Goal: Task Accomplishment & Management: Manage account settings

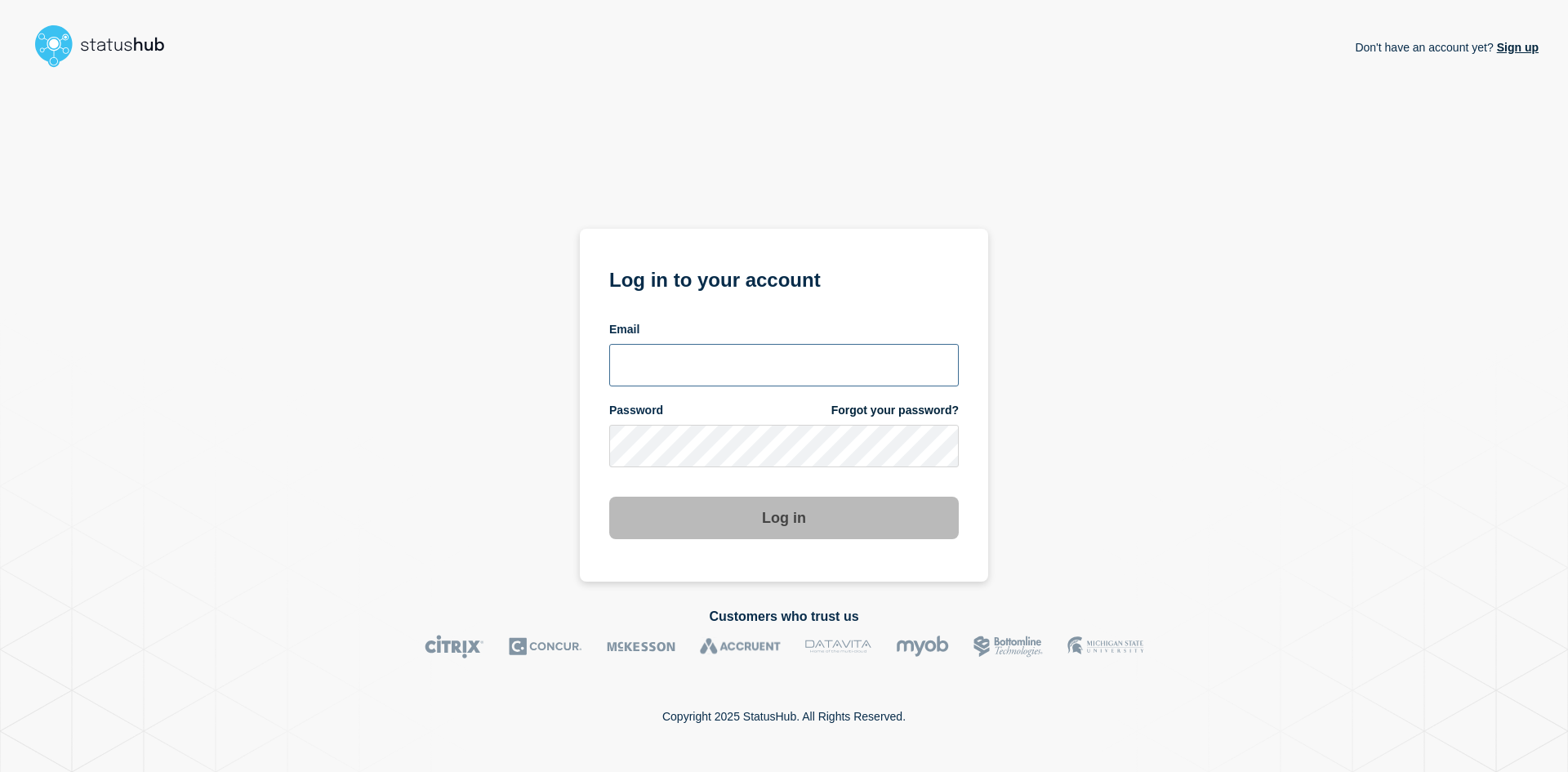
click at [773, 376] on input "email input" at bounding box center [784, 365] width 350 height 43
type input "caleb.stahr@conexon.us"
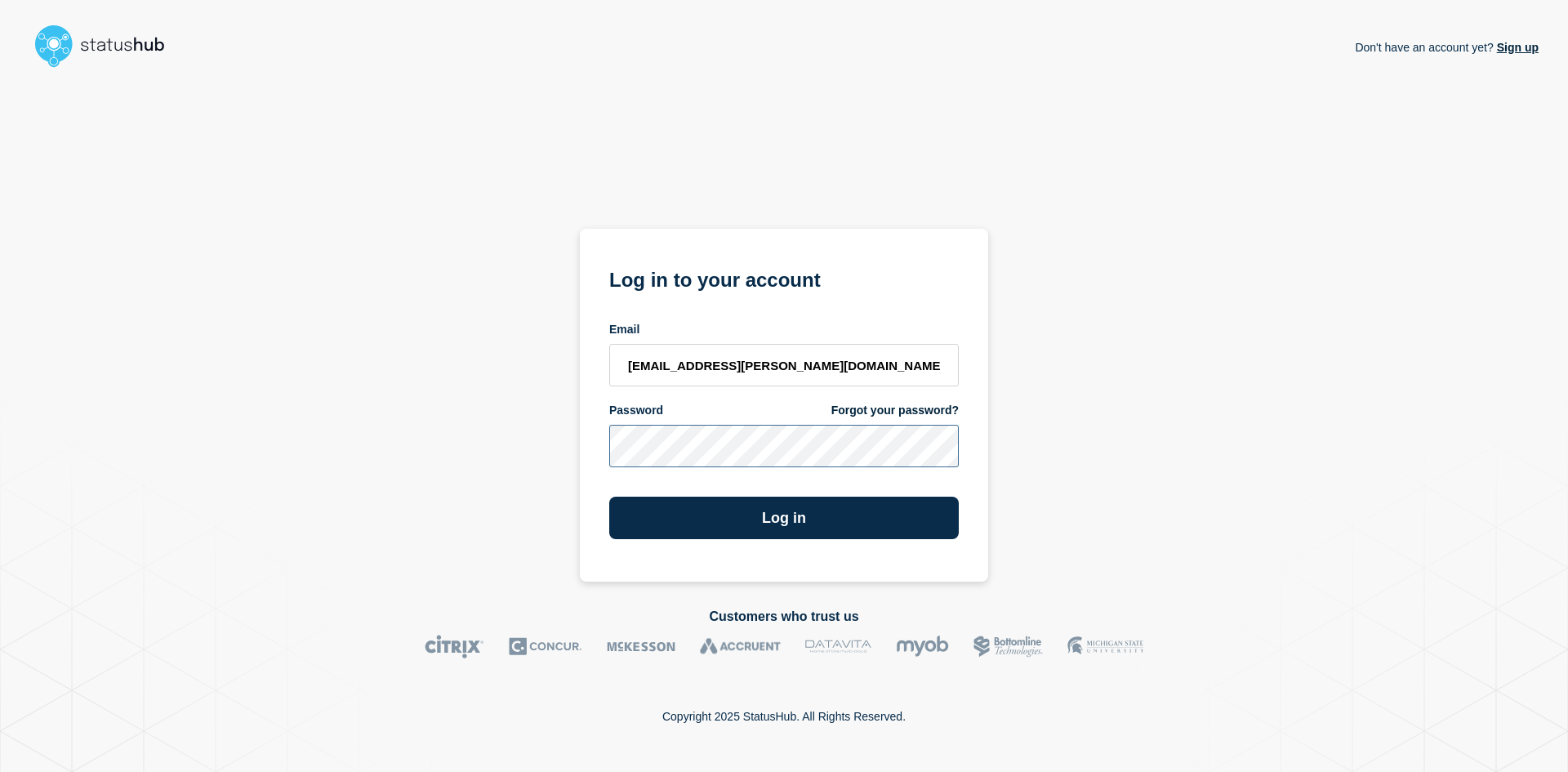
click at [609, 497] on button "Log in" at bounding box center [784, 518] width 350 height 43
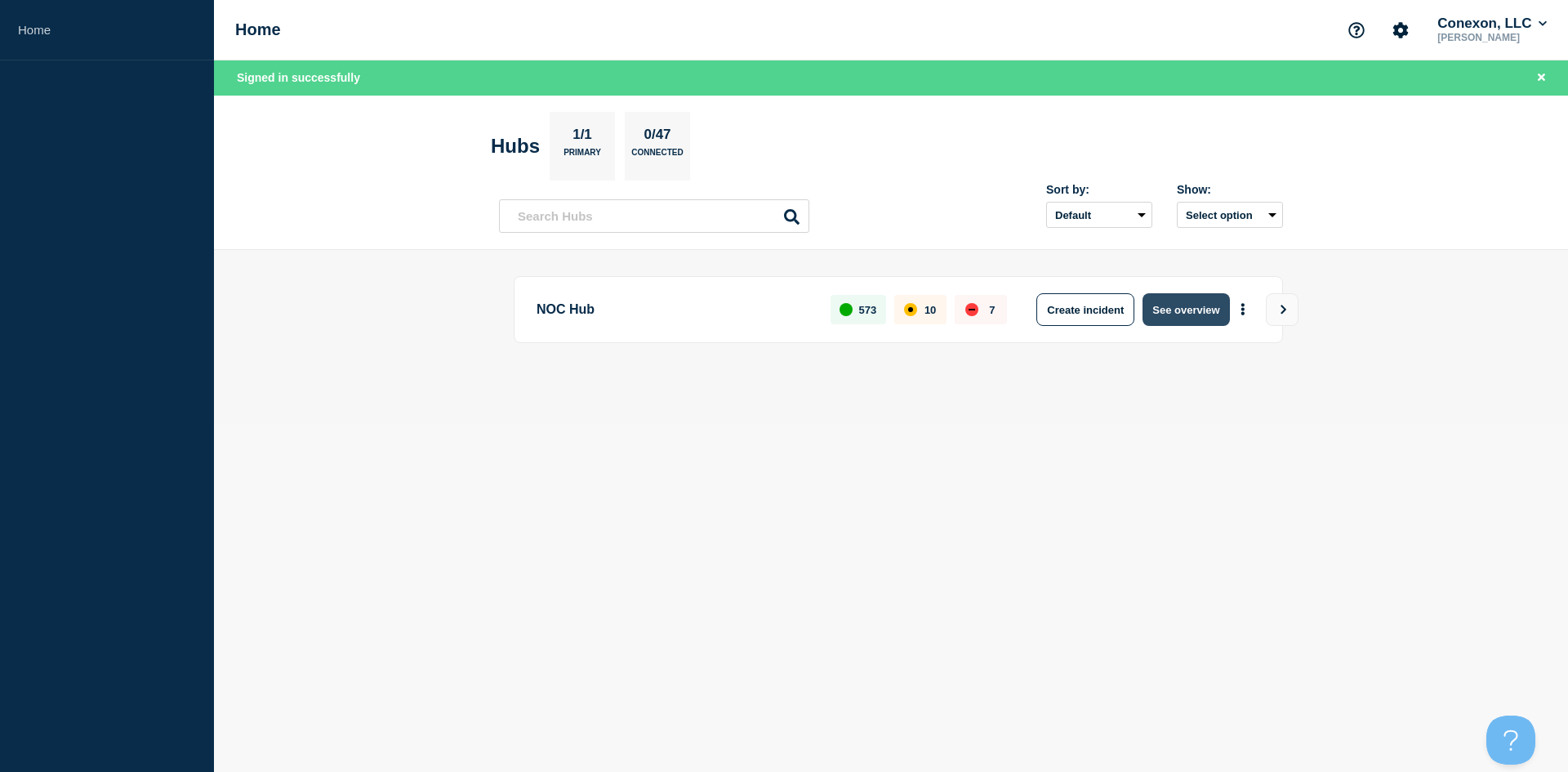
click at [1170, 314] on button "See overview" at bounding box center [1186, 309] width 87 height 33
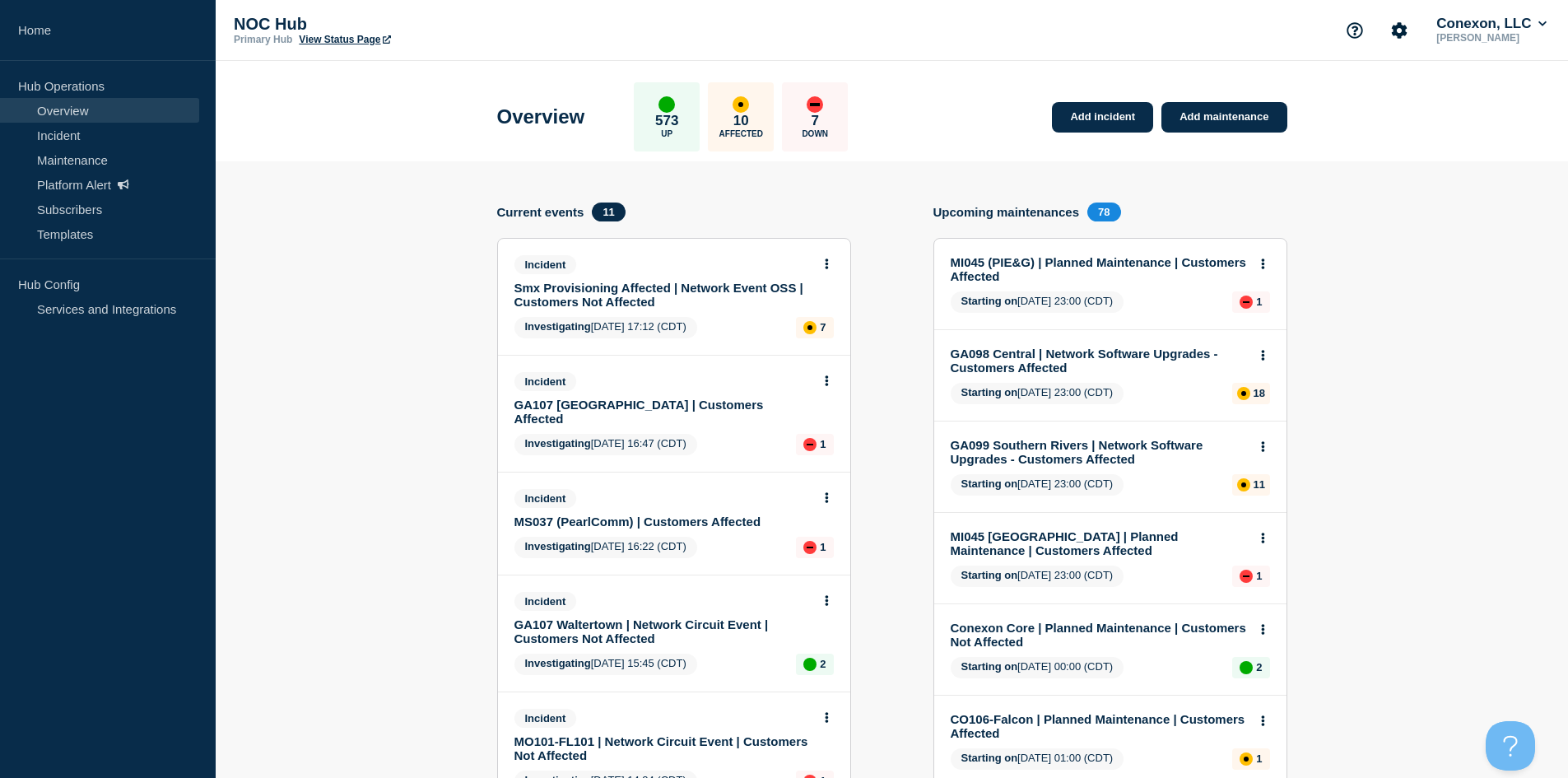
drag, startPoint x: 950, startPoint y: 226, endPoint x: 908, endPoint y: 212, distance: 44.3
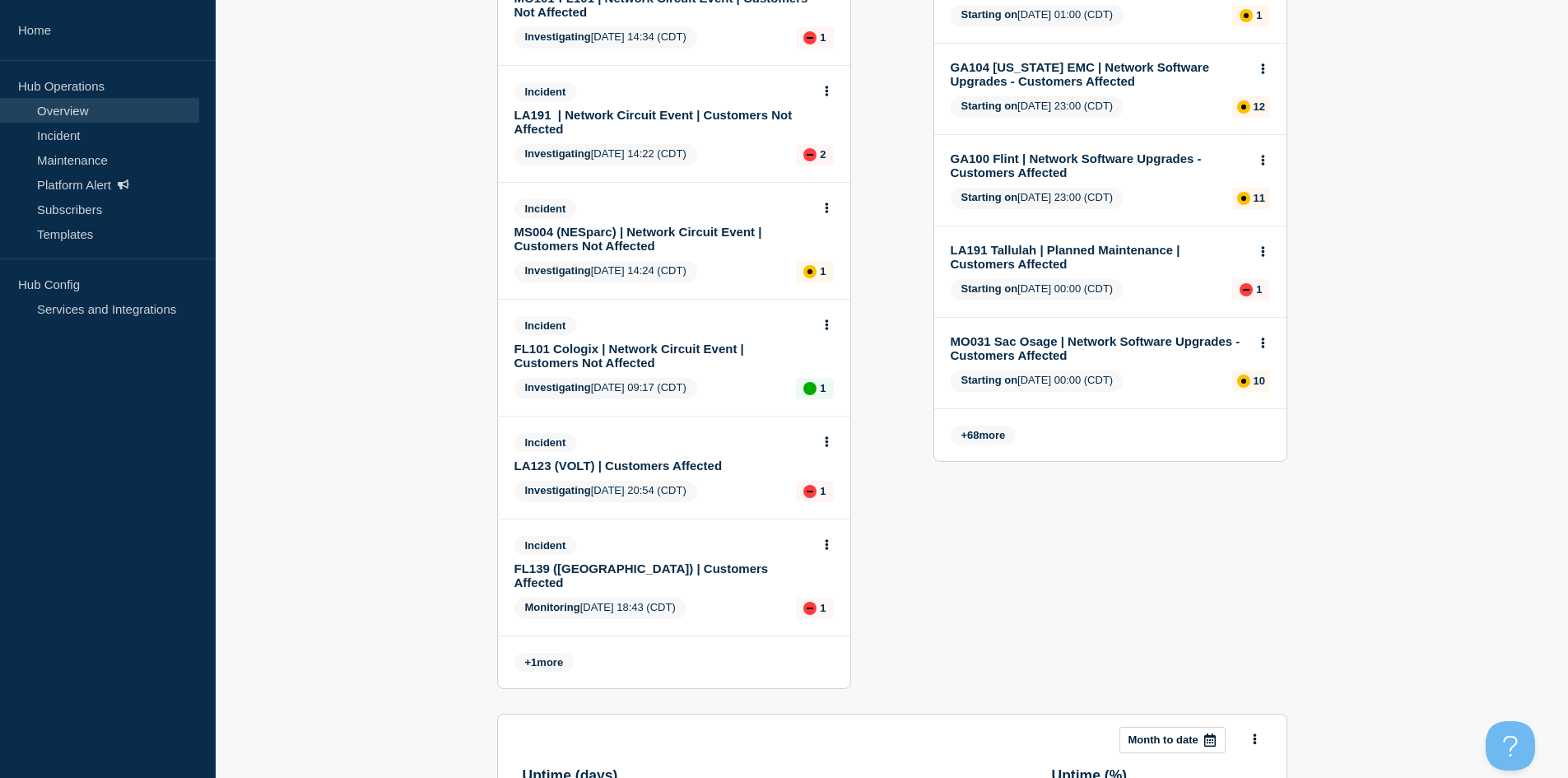
scroll to position [659, 0]
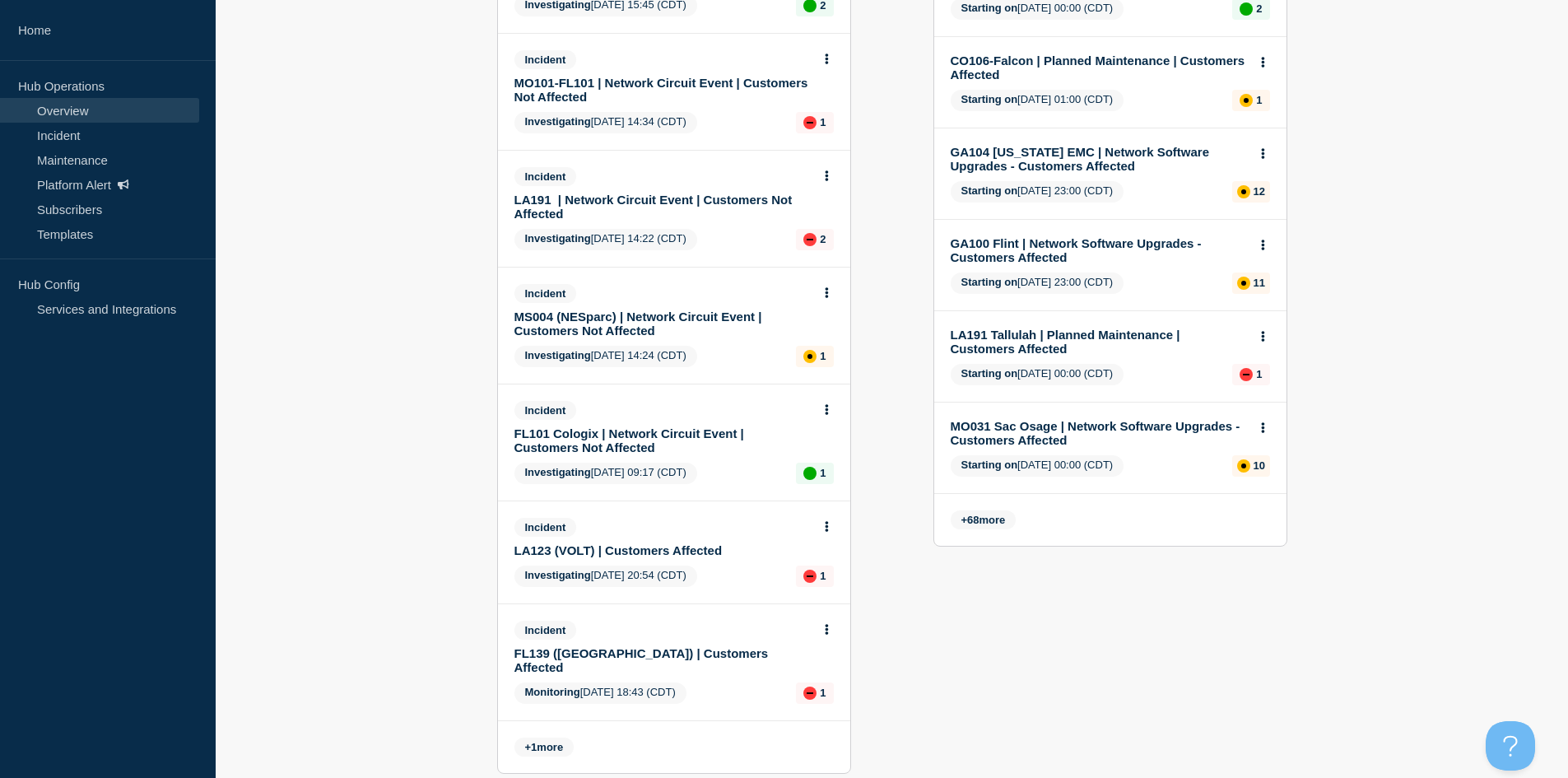
click at [535, 543] on link "LA123 (VOLT) | Customers Affected" at bounding box center [663, 550] width 297 height 14
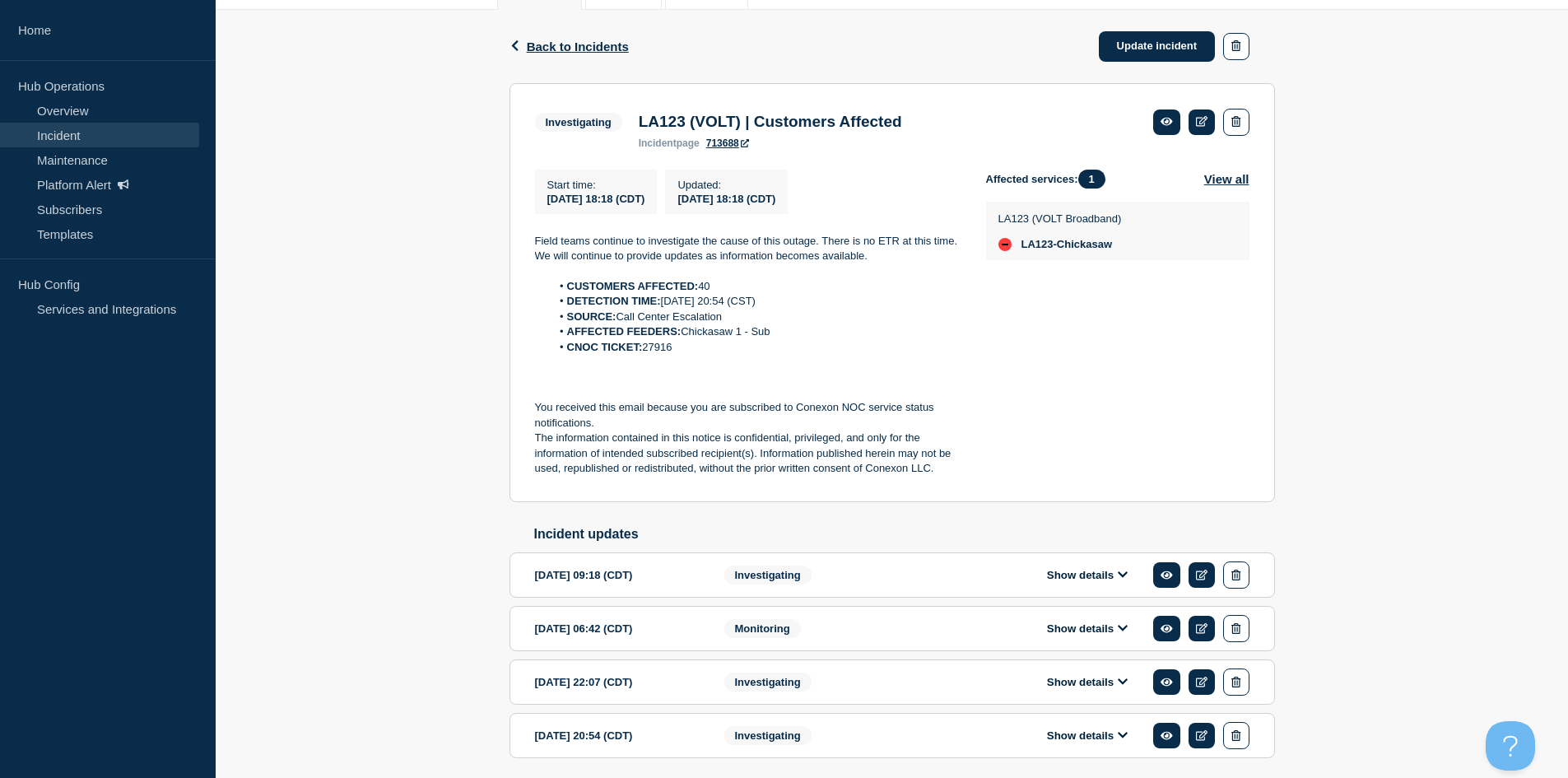
scroll to position [247, 0]
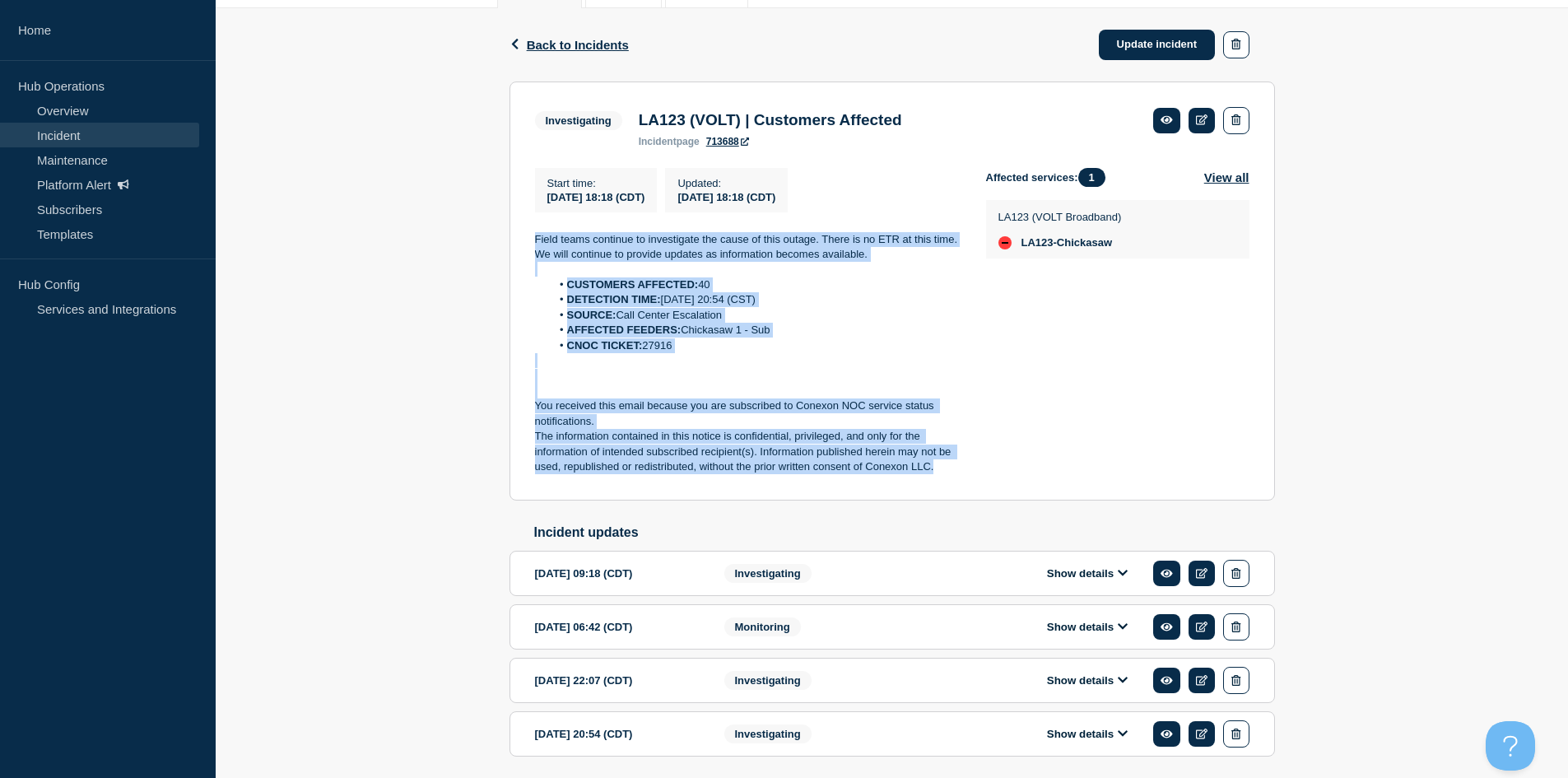
drag, startPoint x: 900, startPoint y: 468, endPoint x: 526, endPoint y: 231, distance: 442.8
click at [526, 231] on section "Investigating LA123 (VOLT) | Customers Affected incident page 713688 Start time…" at bounding box center [892, 290] width 766 height 419
copy div "Field teams continue to investigate the cause of this outage. There is no ETR a…"
click at [1191, 35] on link "Update incident" at bounding box center [1157, 44] width 117 height 30
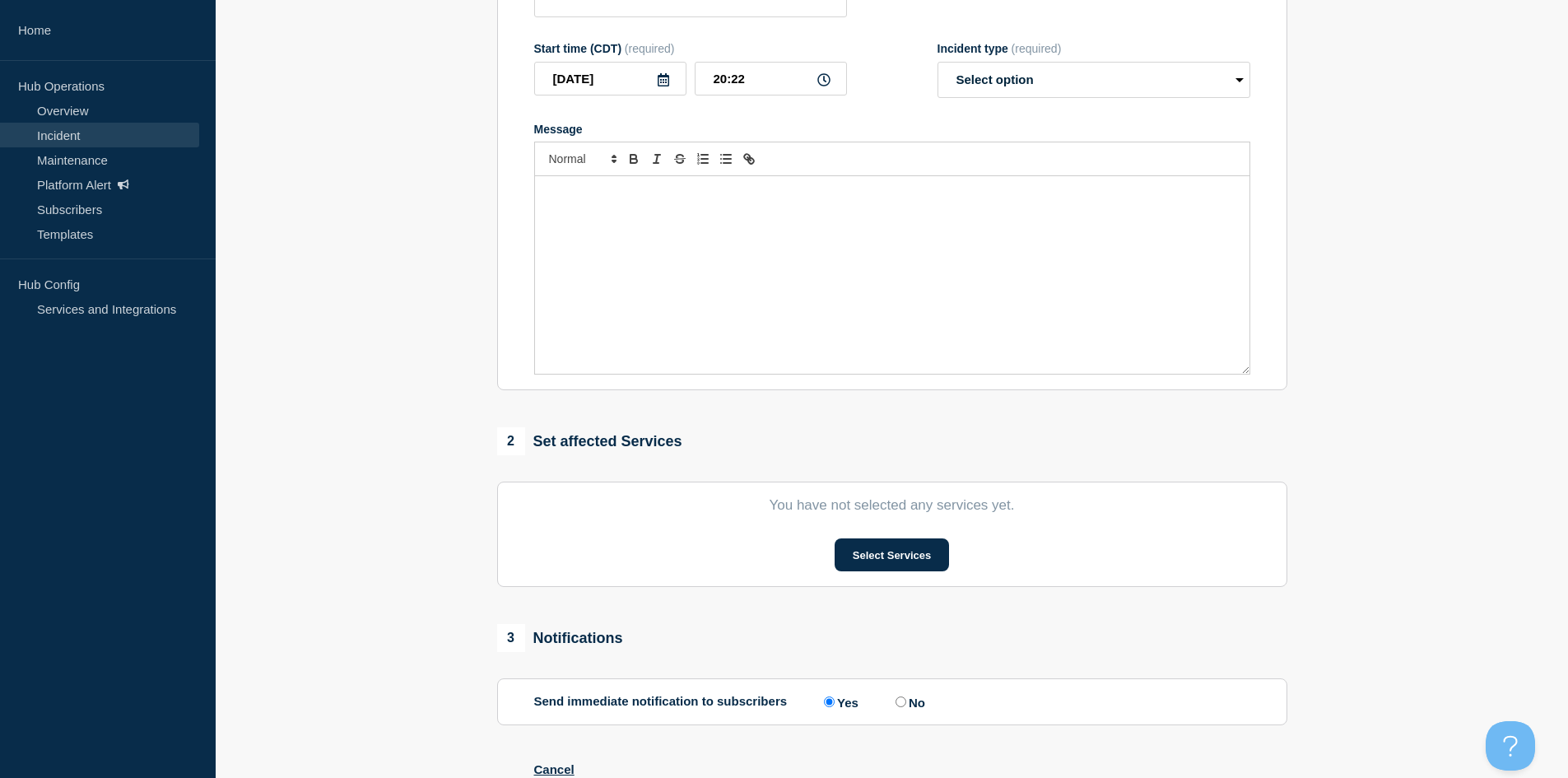
type input "LA123 (VOLT) | Customers Affected"
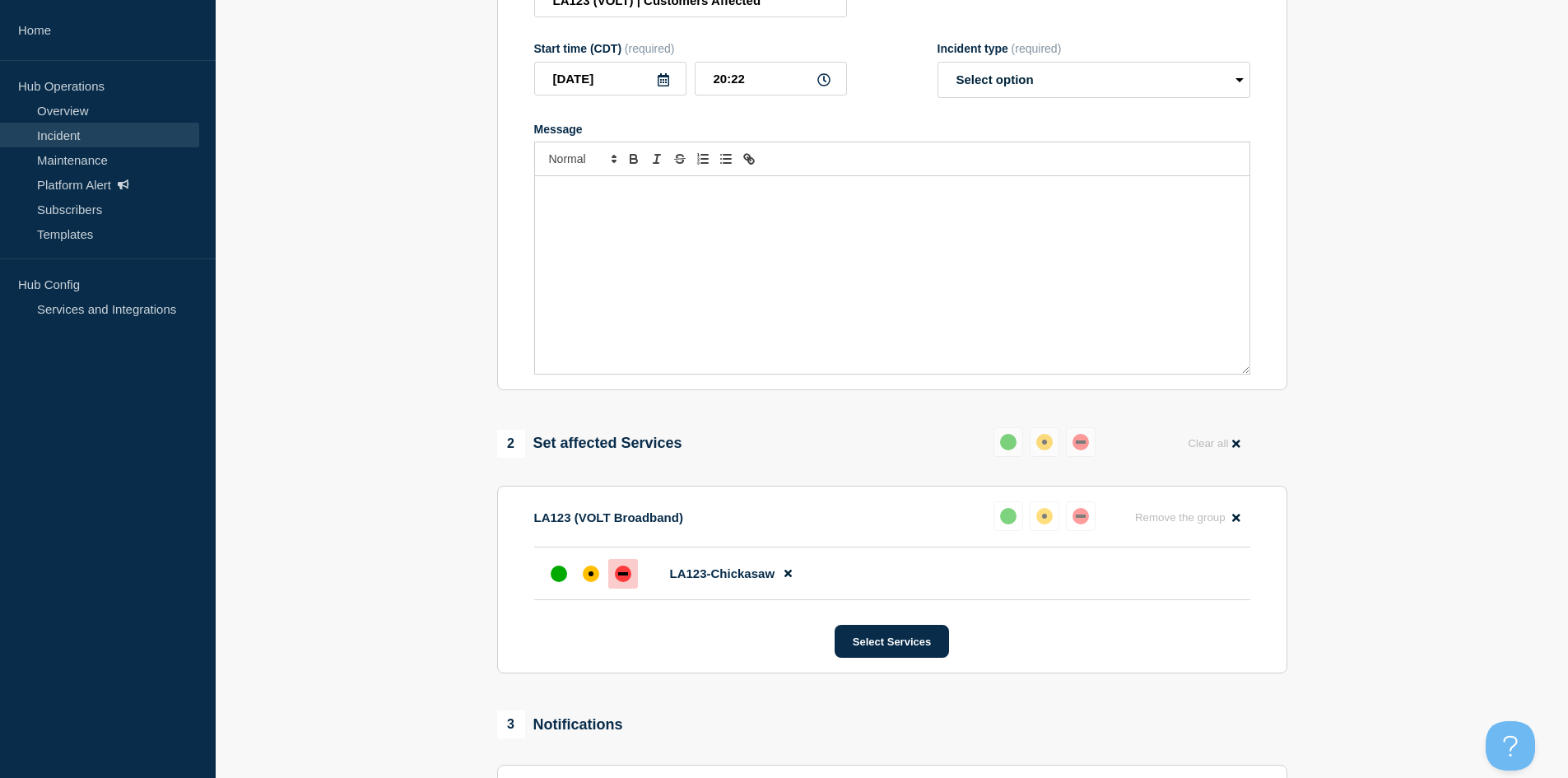
drag, startPoint x: 886, startPoint y: 361, endPoint x: 886, endPoint y: 351, distance: 10.0
click at [886, 353] on div "Message" at bounding box center [892, 275] width 714 height 198
paste div "Message"
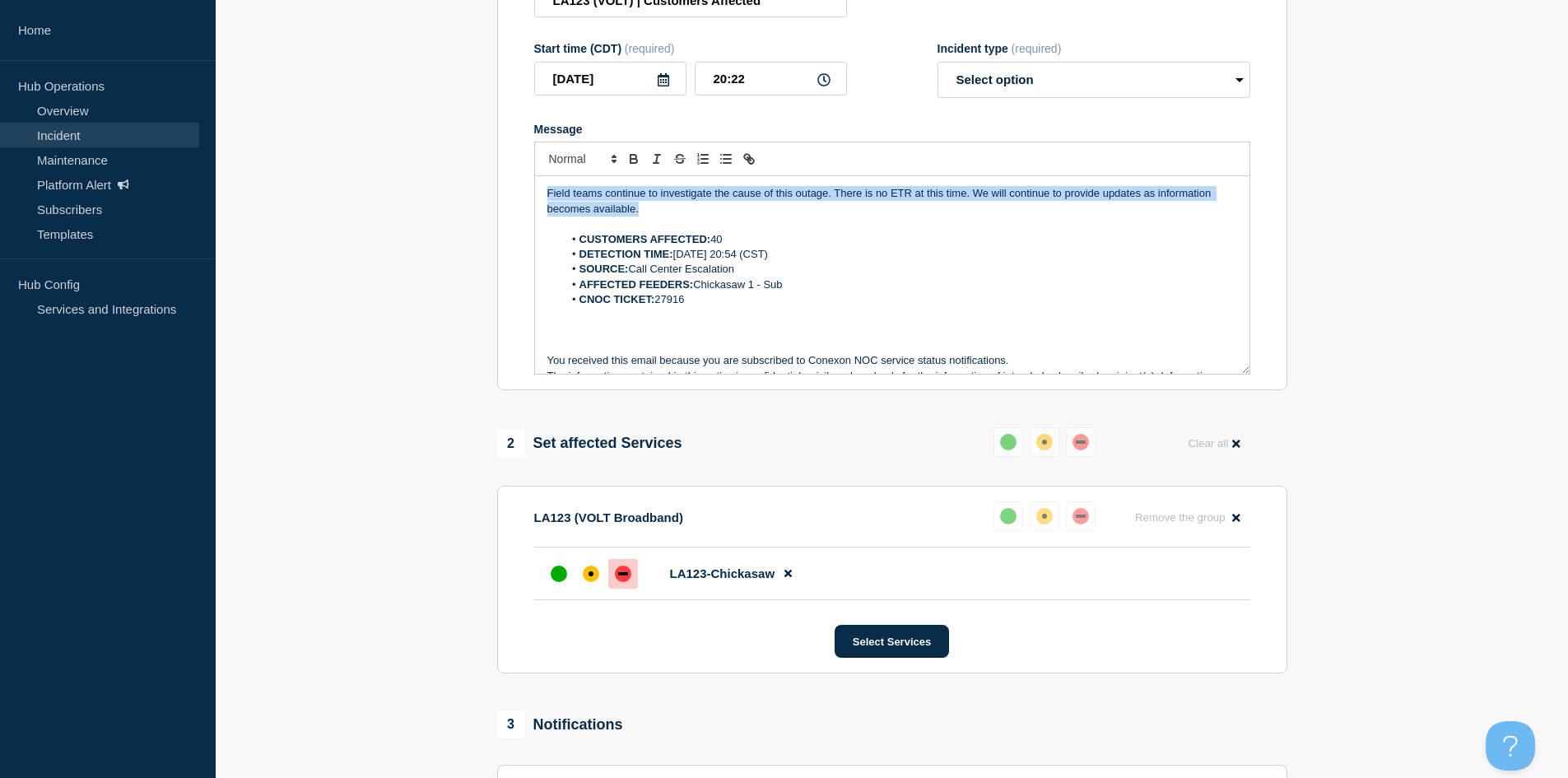
drag, startPoint x: 729, startPoint y: 238, endPoint x: 327, endPoint y: 163, distance: 408.9
click at [327, 165] on section "1 Provide details Title (required) LA123 (VOLT) | Customers Affected Start time…" at bounding box center [892, 583] width 1352 height 1376
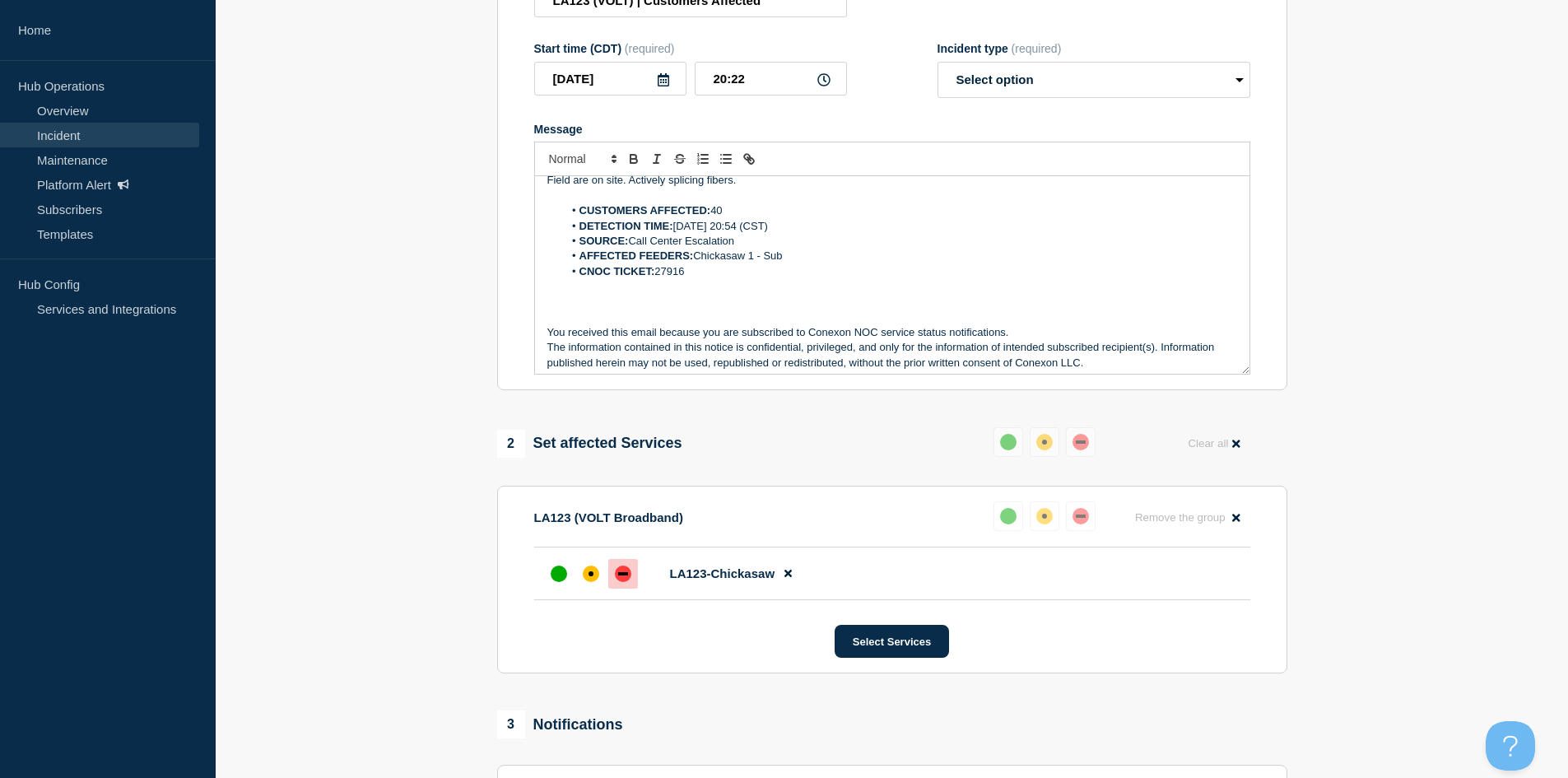
scroll to position [20, 0]
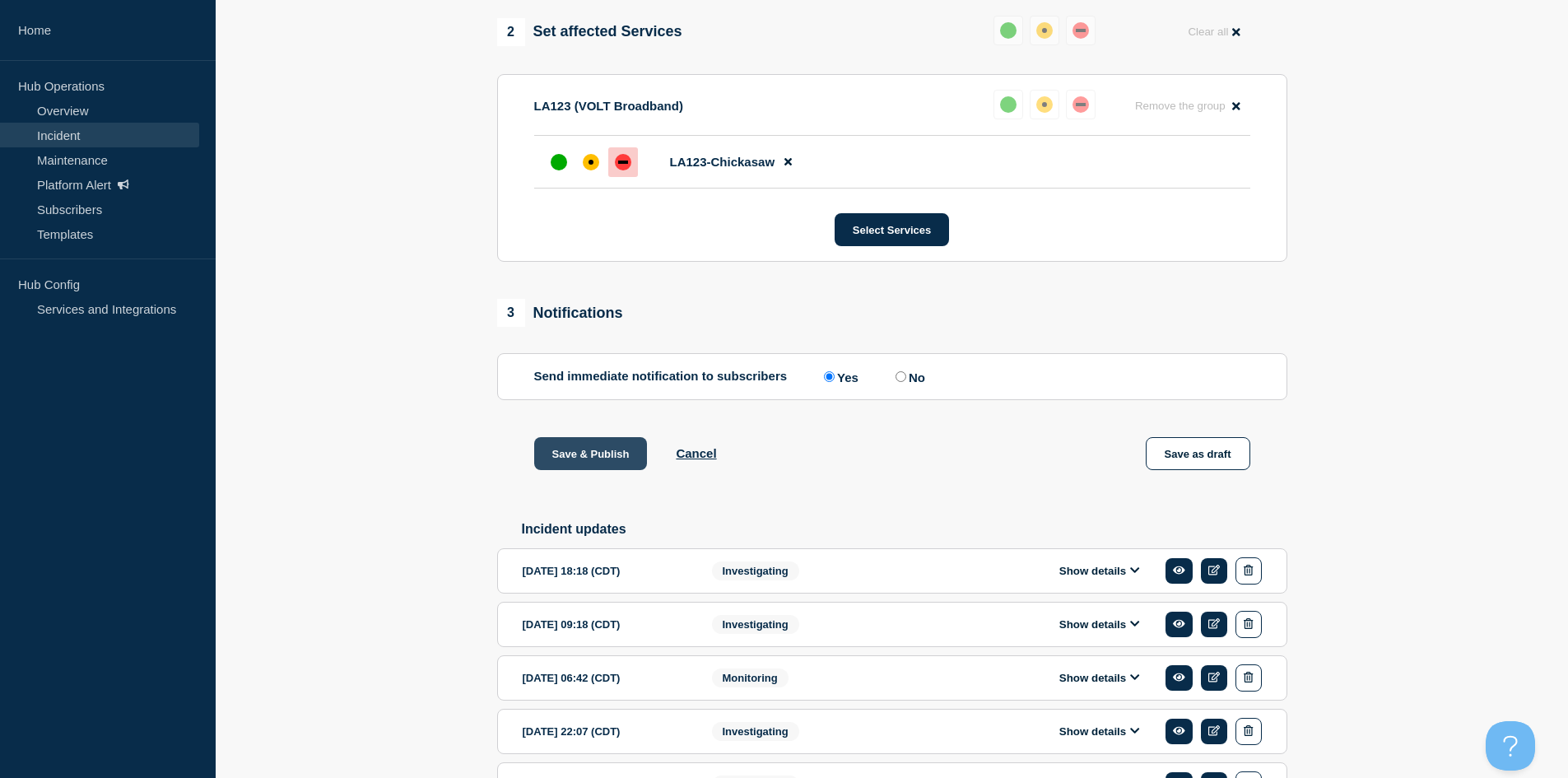
click at [617, 470] on button "Save & Publish" at bounding box center [591, 453] width 114 height 33
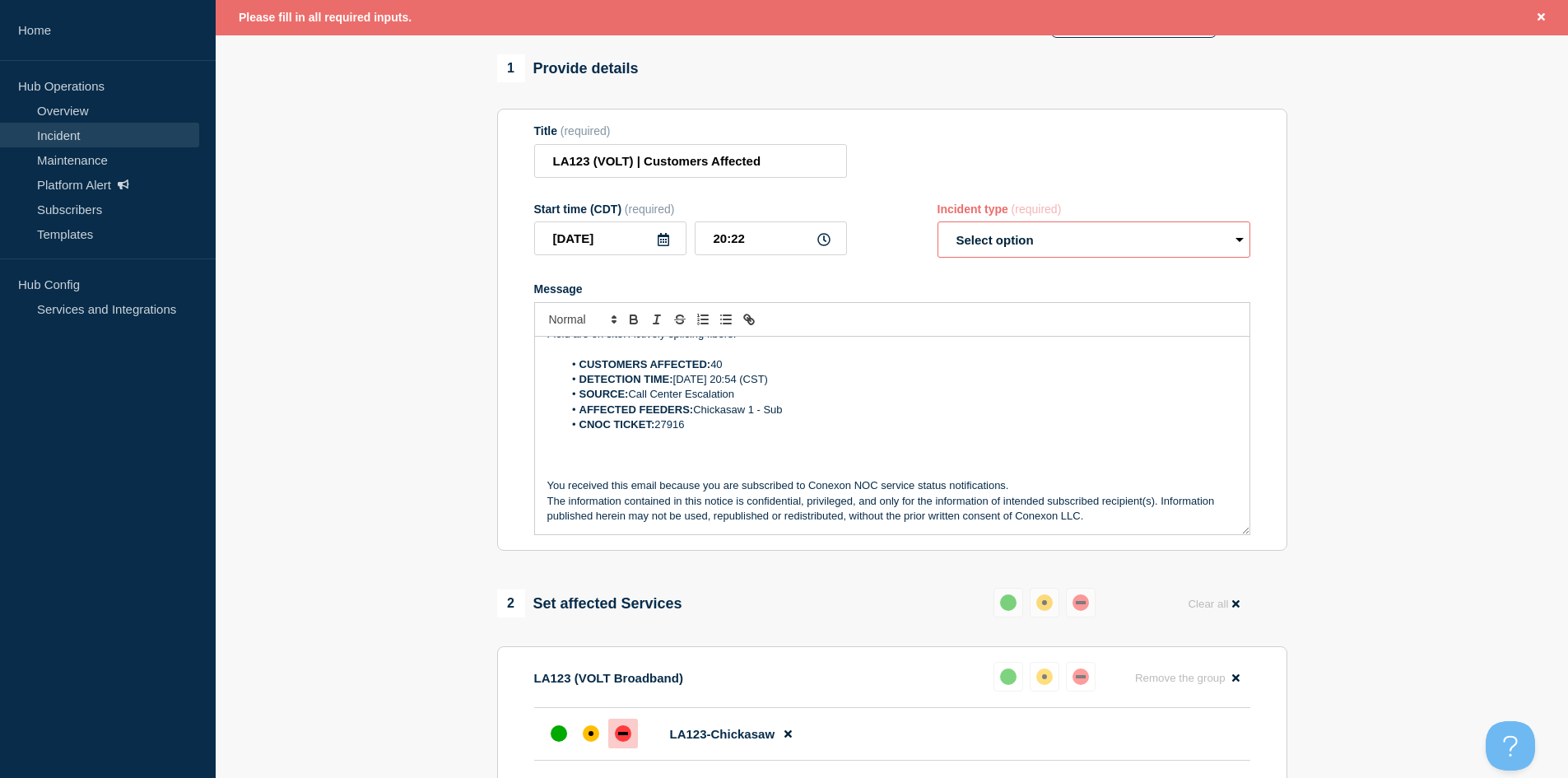
scroll to position [117, 0]
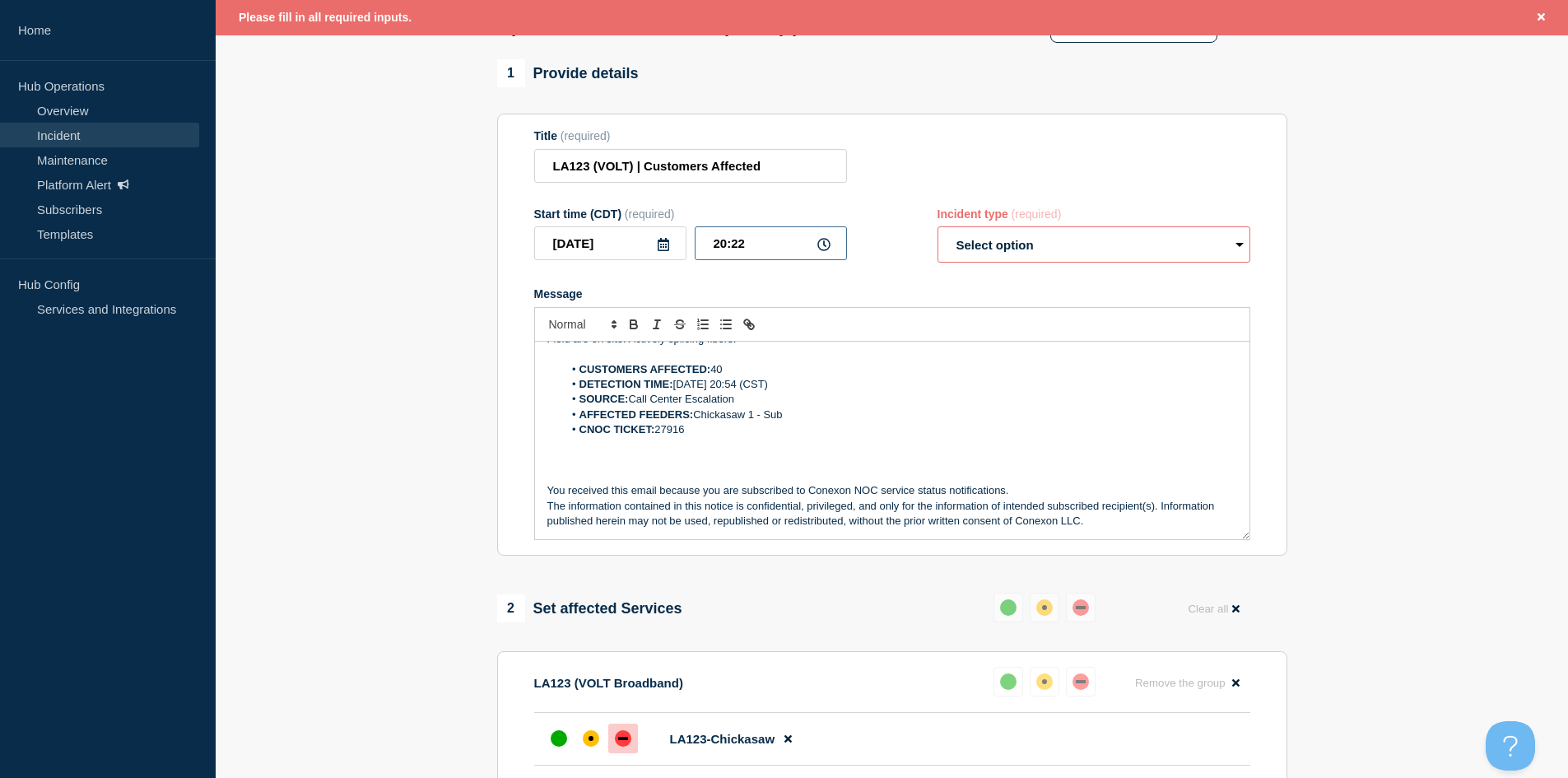
click at [754, 260] on input "20:22" at bounding box center [771, 243] width 152 height 34
type input "20:21"
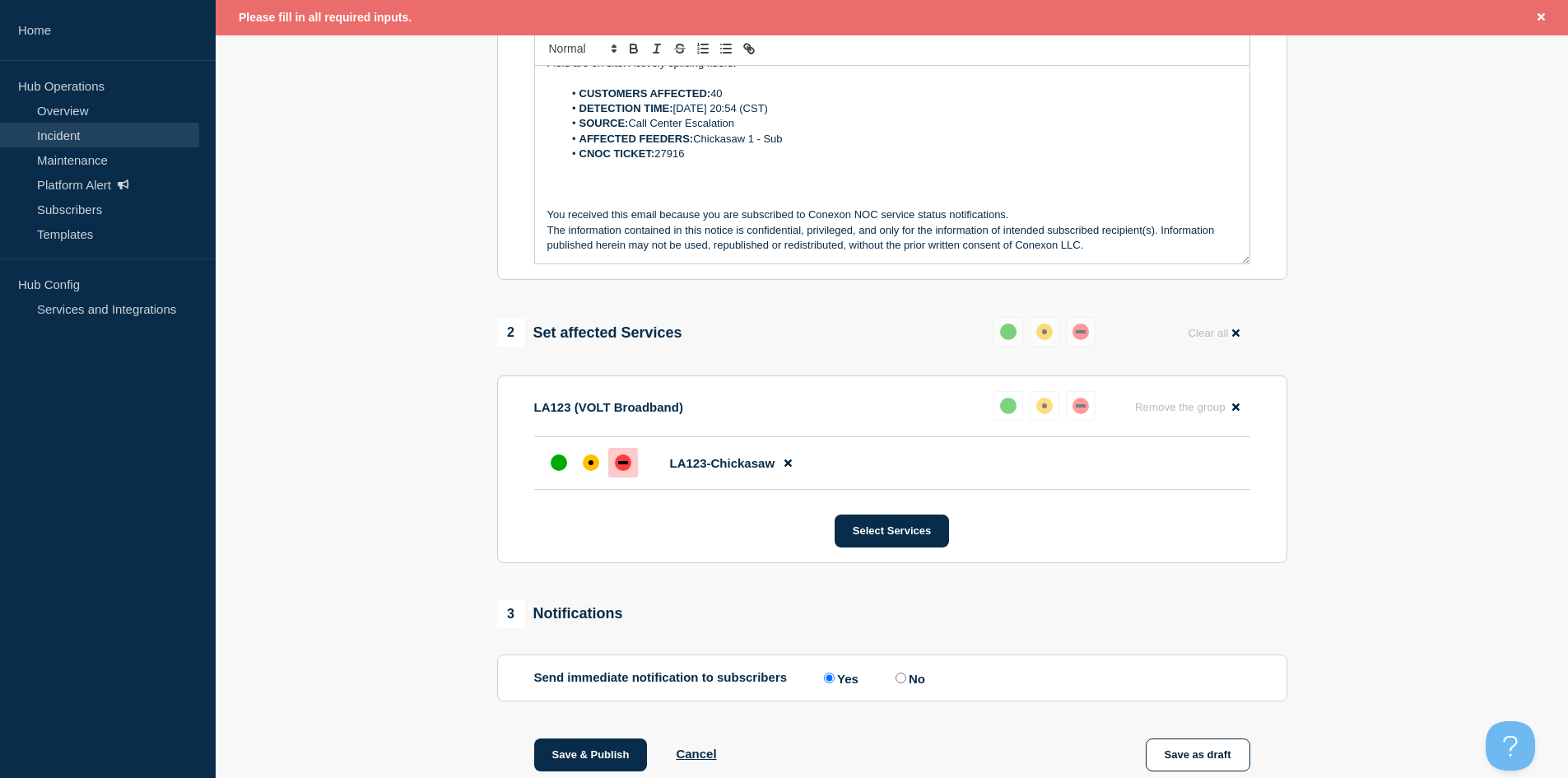
scroll to position [528, 0]
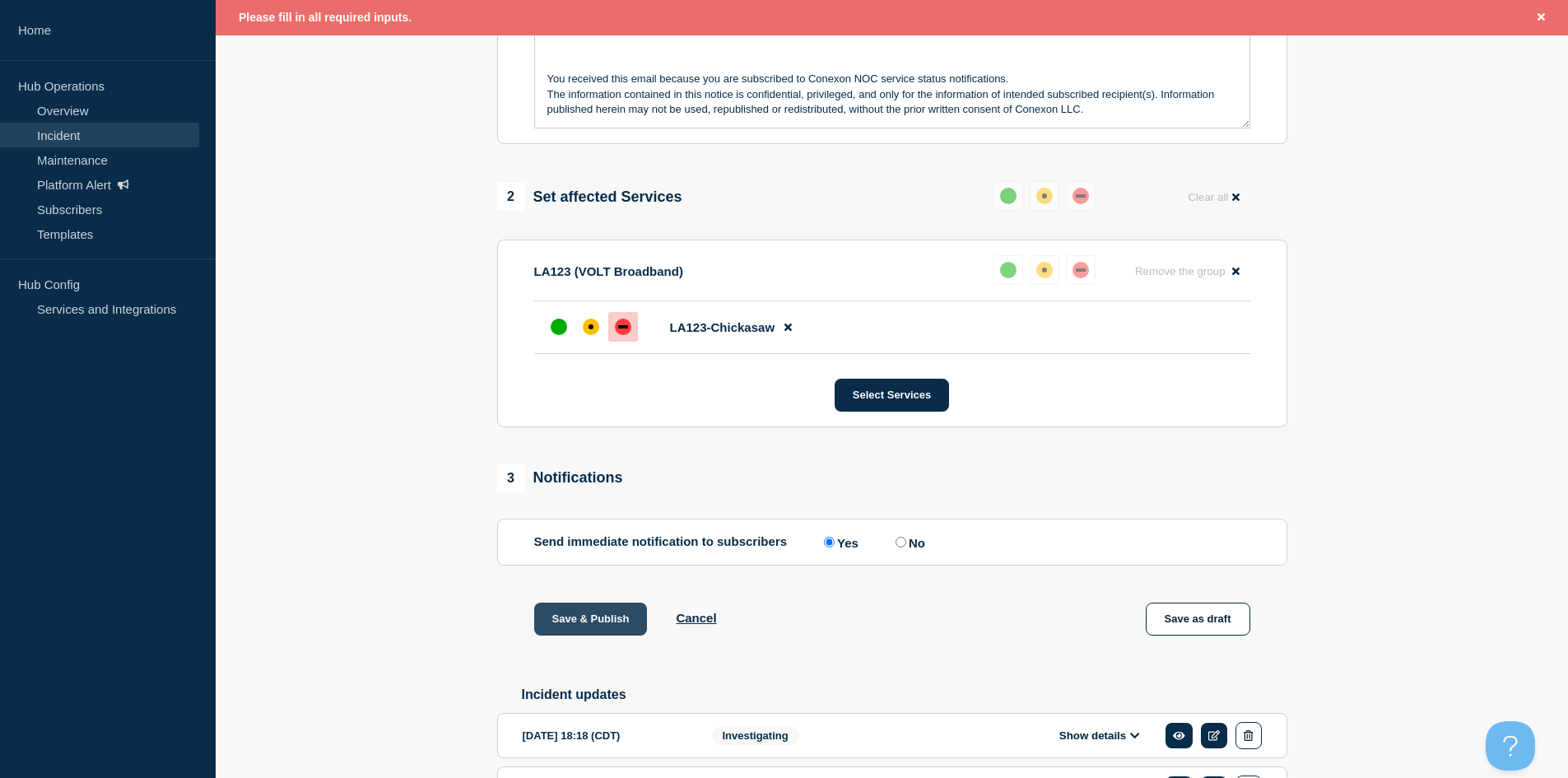
click at [592, 636] on button "Save & Publish" at bounding box center [591, 619] width 114 height 33
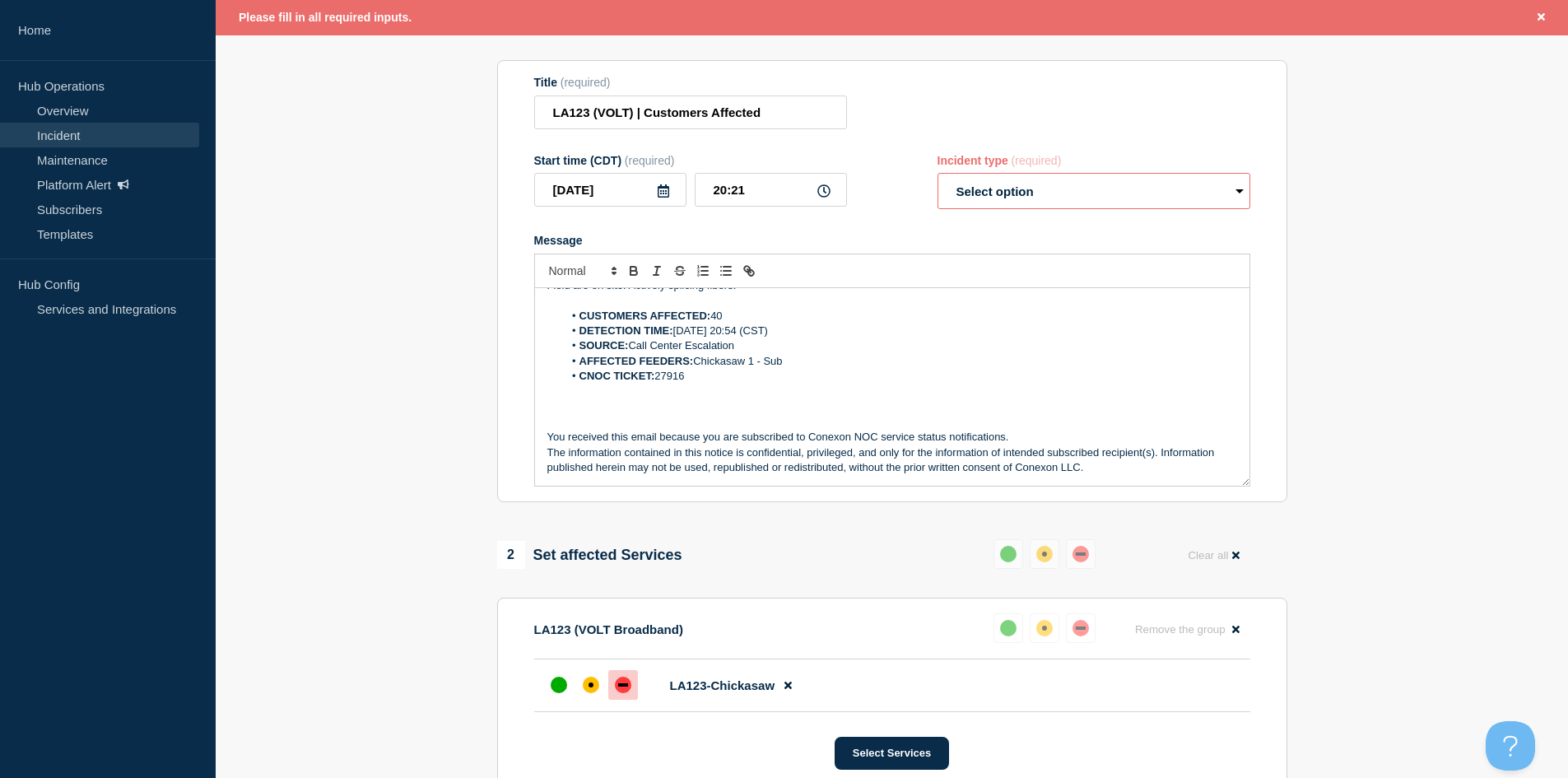
scroll to position [0, 0]
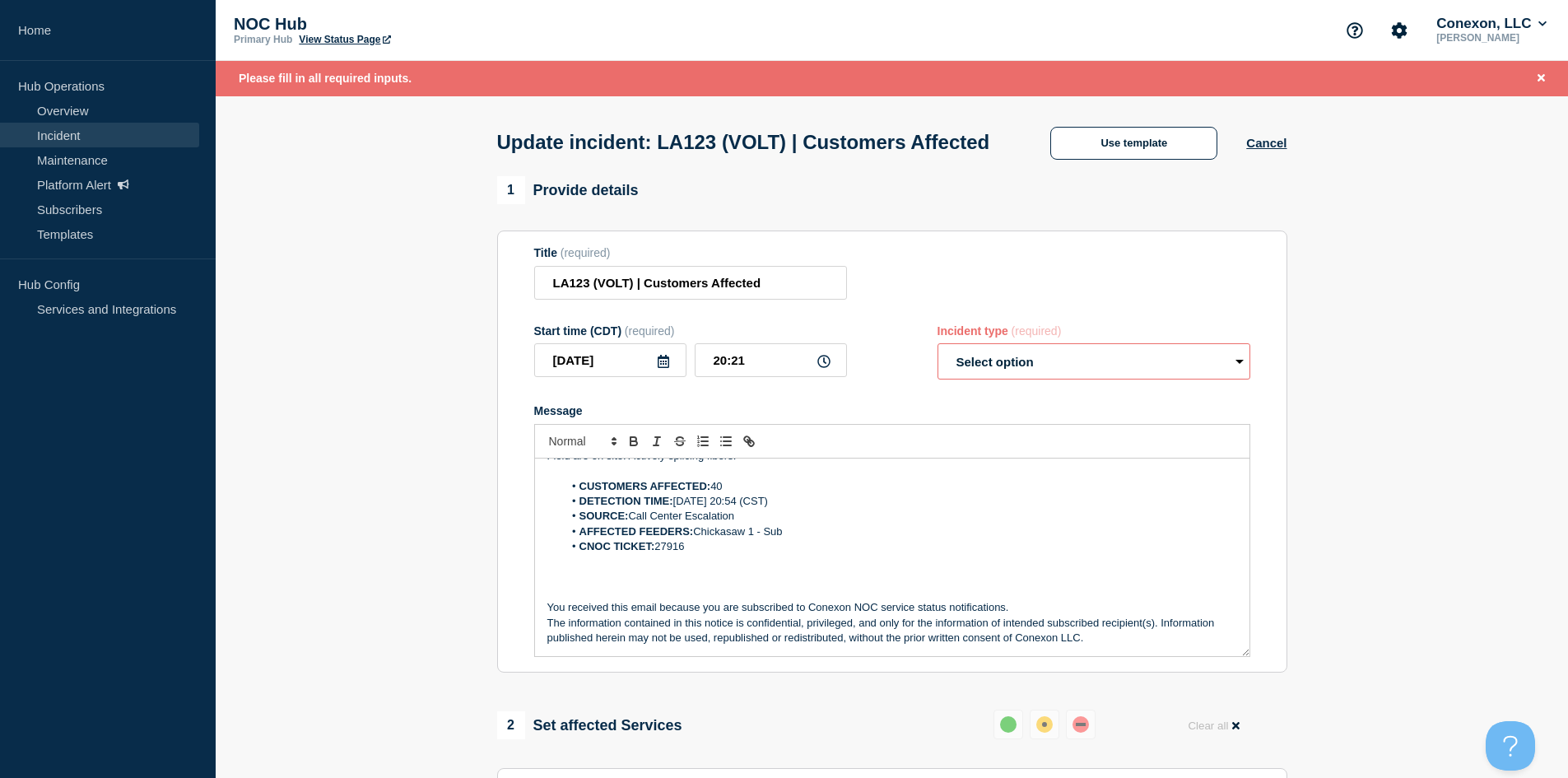
click at [1080, 379] on select "Select option Investigating Identified Monitoring Resolved" at bounding box center [1094, 362] width 313 height 36
click at [1028, 379] on select "Select option Investigating Identified Monitoring Resolved" at bounding box center [1094, 362] width 313 height 36
select select "monitoring"
click at [938, 375] on select "Select option Investigating Identified Monitoring Resolved" at bounding box center [1094, 362] width 313 height 36
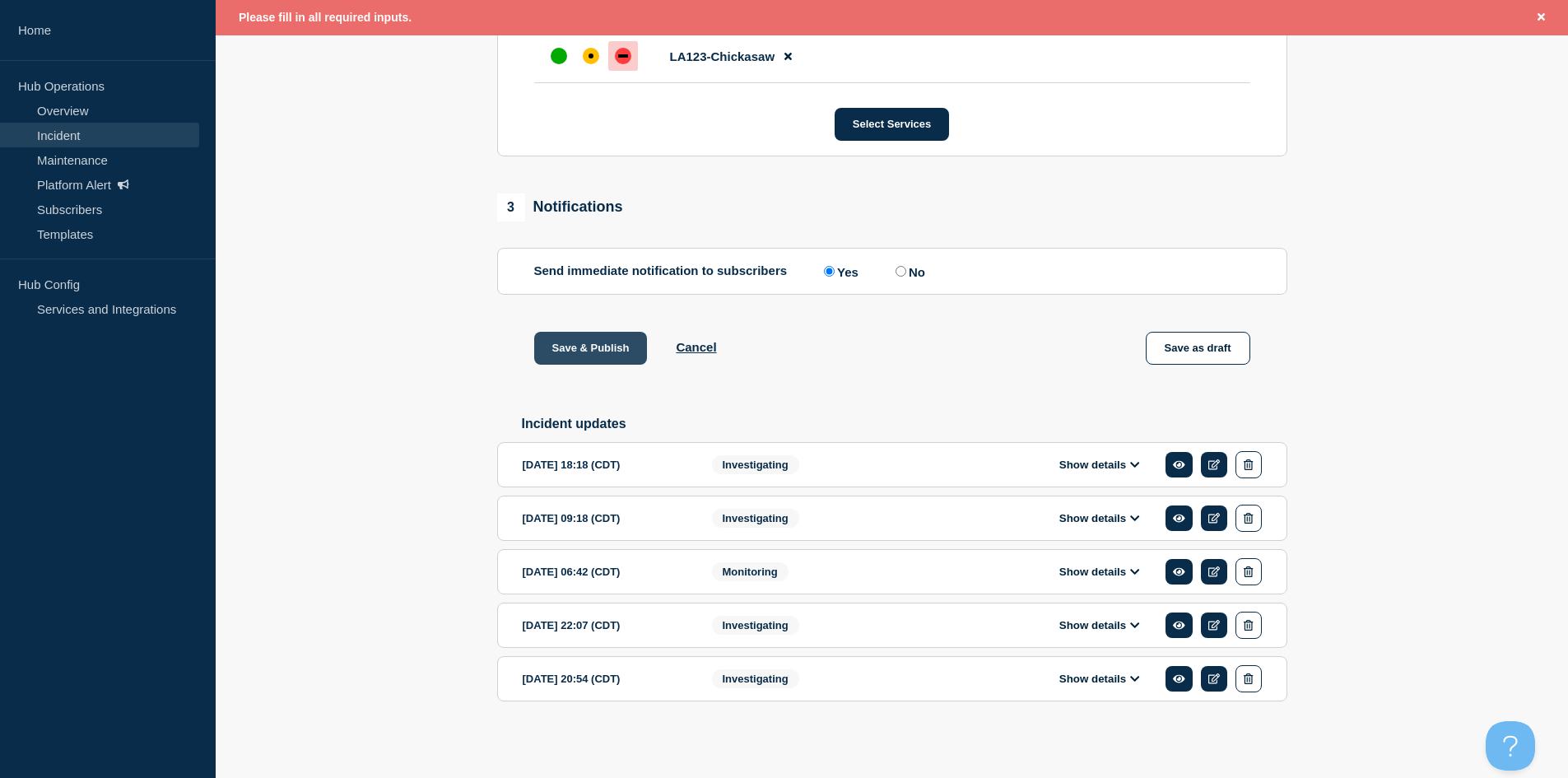
click at [597, 364] on button "Save & Publish" at bounding box center [591, 348] width 114 height 33
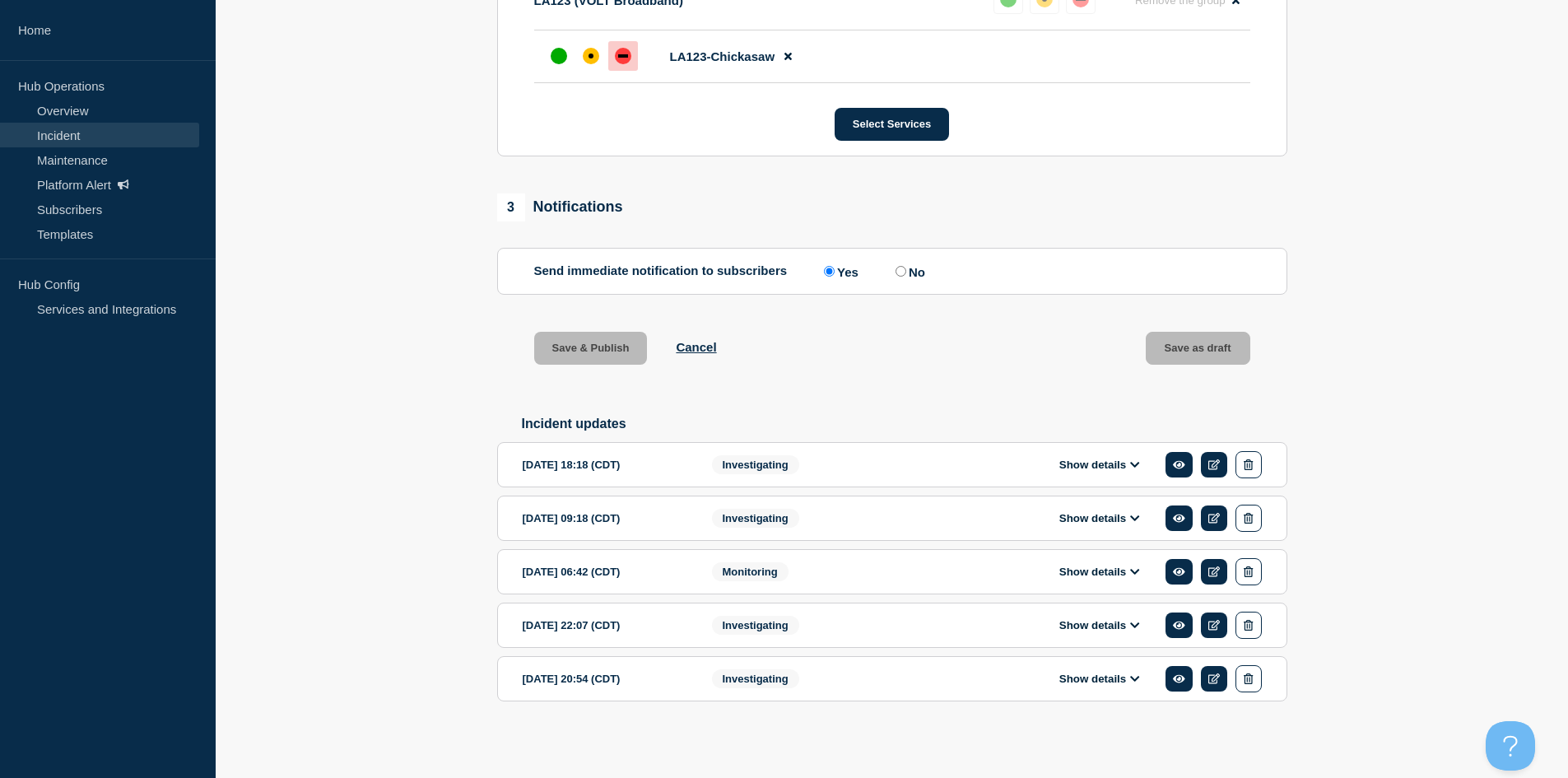
scroll to position [823, 0]
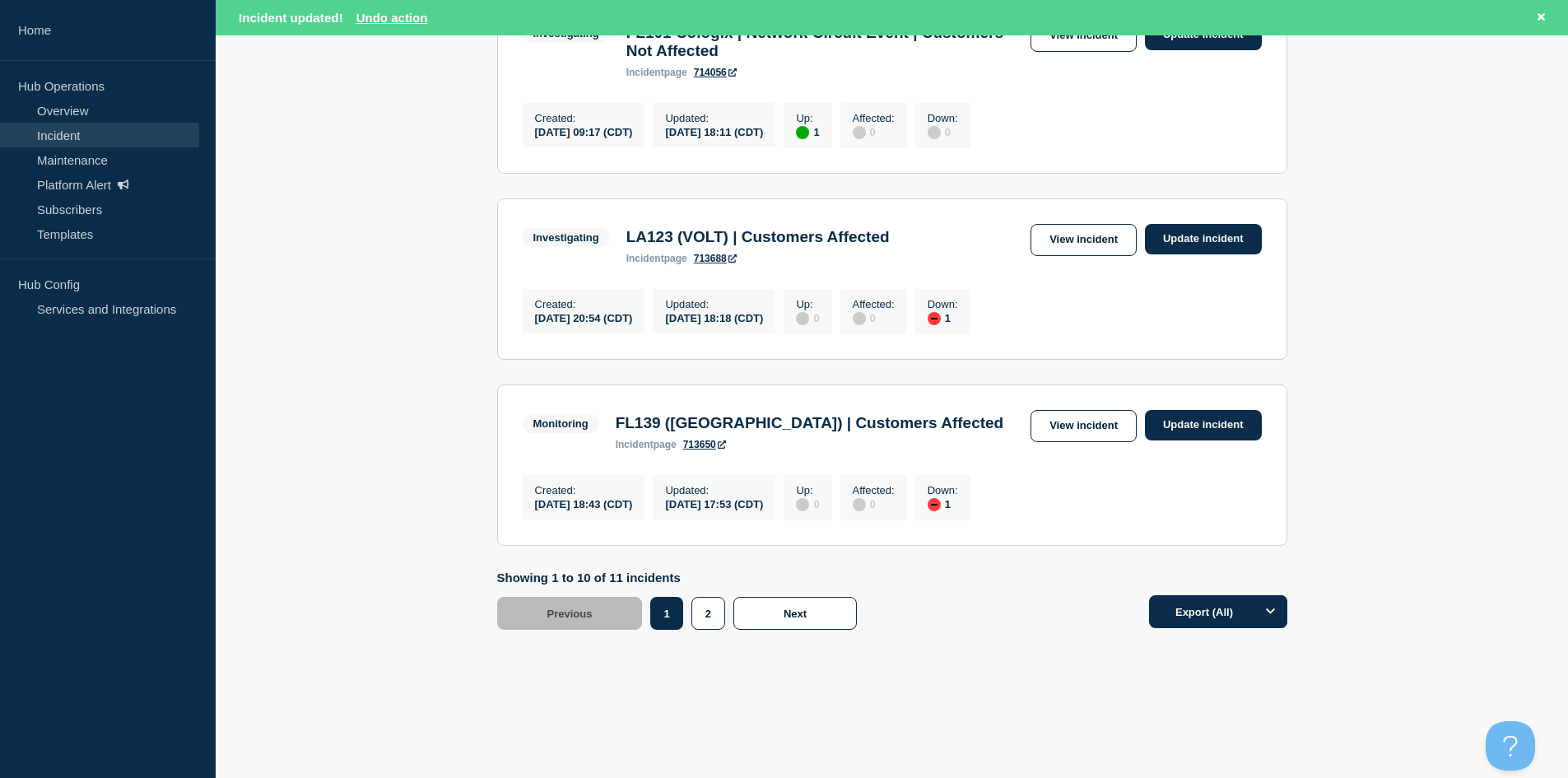
scroll to position [1856, 0]
drag, startPoint x: 768, startPoint y: 611, endPoint x: 771, endPoint y: 599, distance: 12.4
click at [768, 607] on button "Next" at bounding box center [794, 613] width 123 height 33
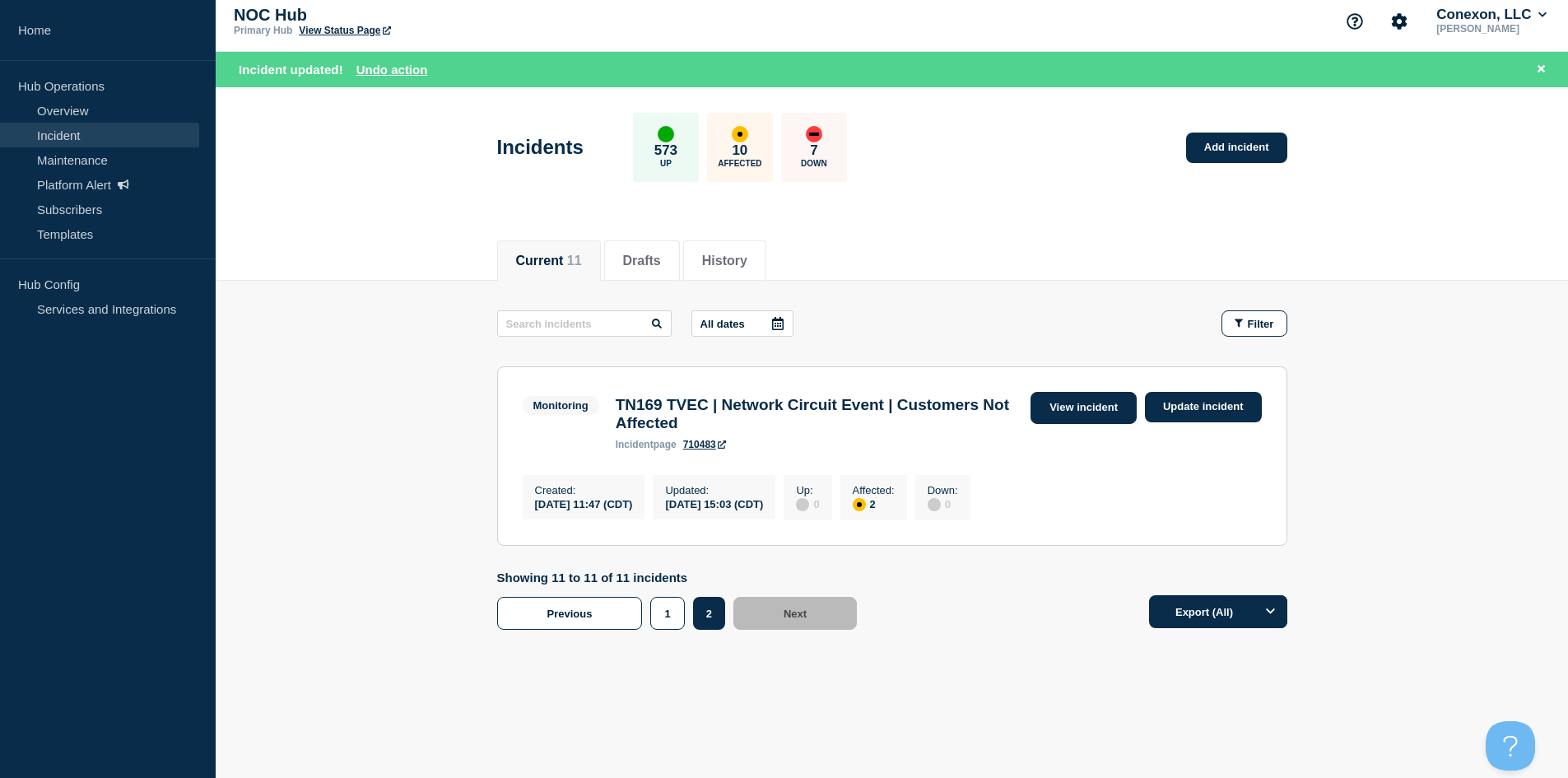
click at [1086, 403] on link "View incident" at bounding box center [1084, 408] width 106 height 32
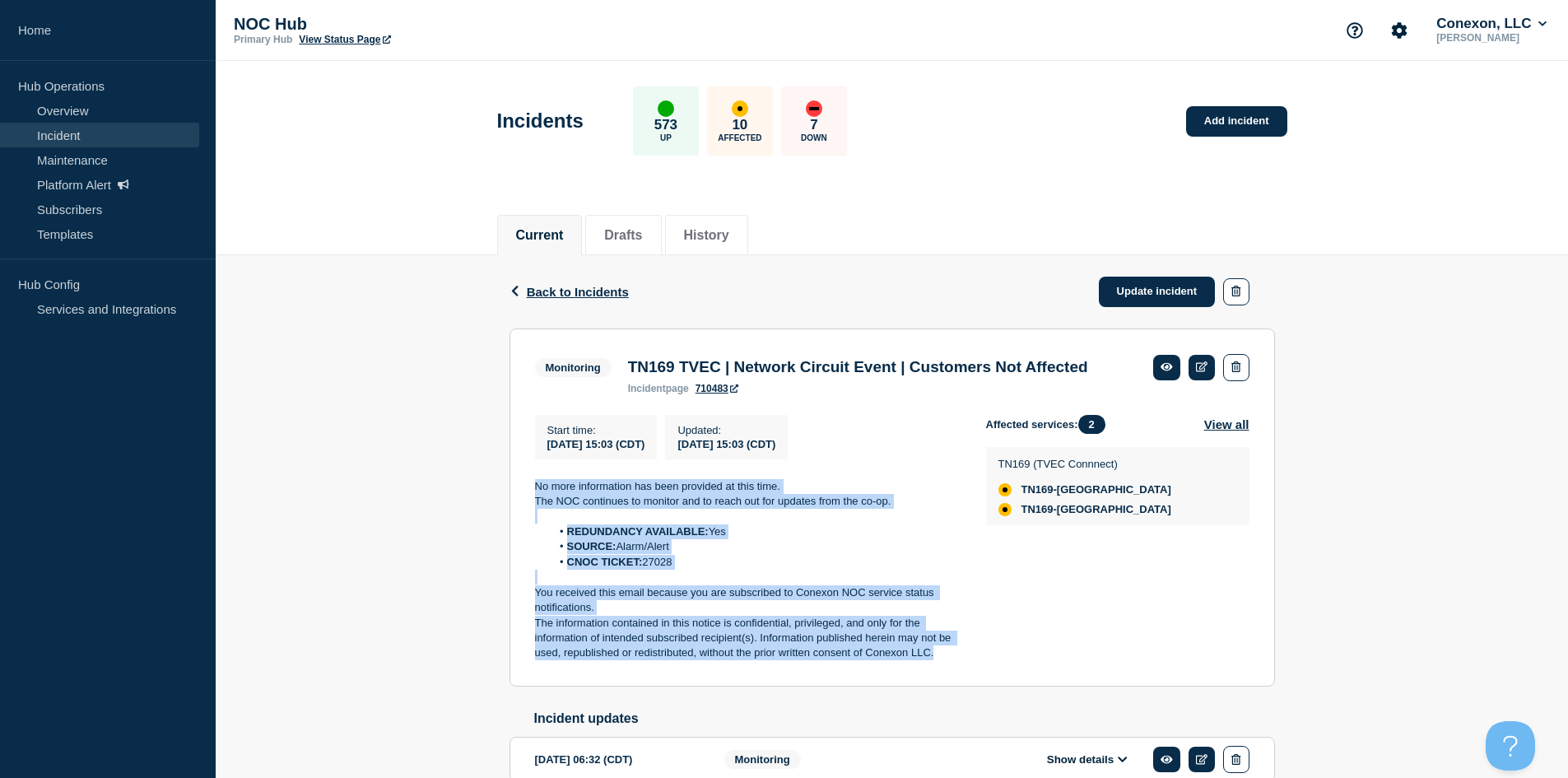
drag, startPoint x: 952, startPoint y: 688, endPoint x: 526, endPoint y: 503, distance: 464.4
click at [526, 503] on section "Monitoring TN169 TVEC | Network Circuit Event | Customers Not Affected incident…" at bounding box center [892, 507] width 766 height 358
copy div "No more information has been provided at this time. The NOC continues to monito…"
click at [1159, 305] on link "Update incident" at bounding box center [1157, 291] width 117 height 30
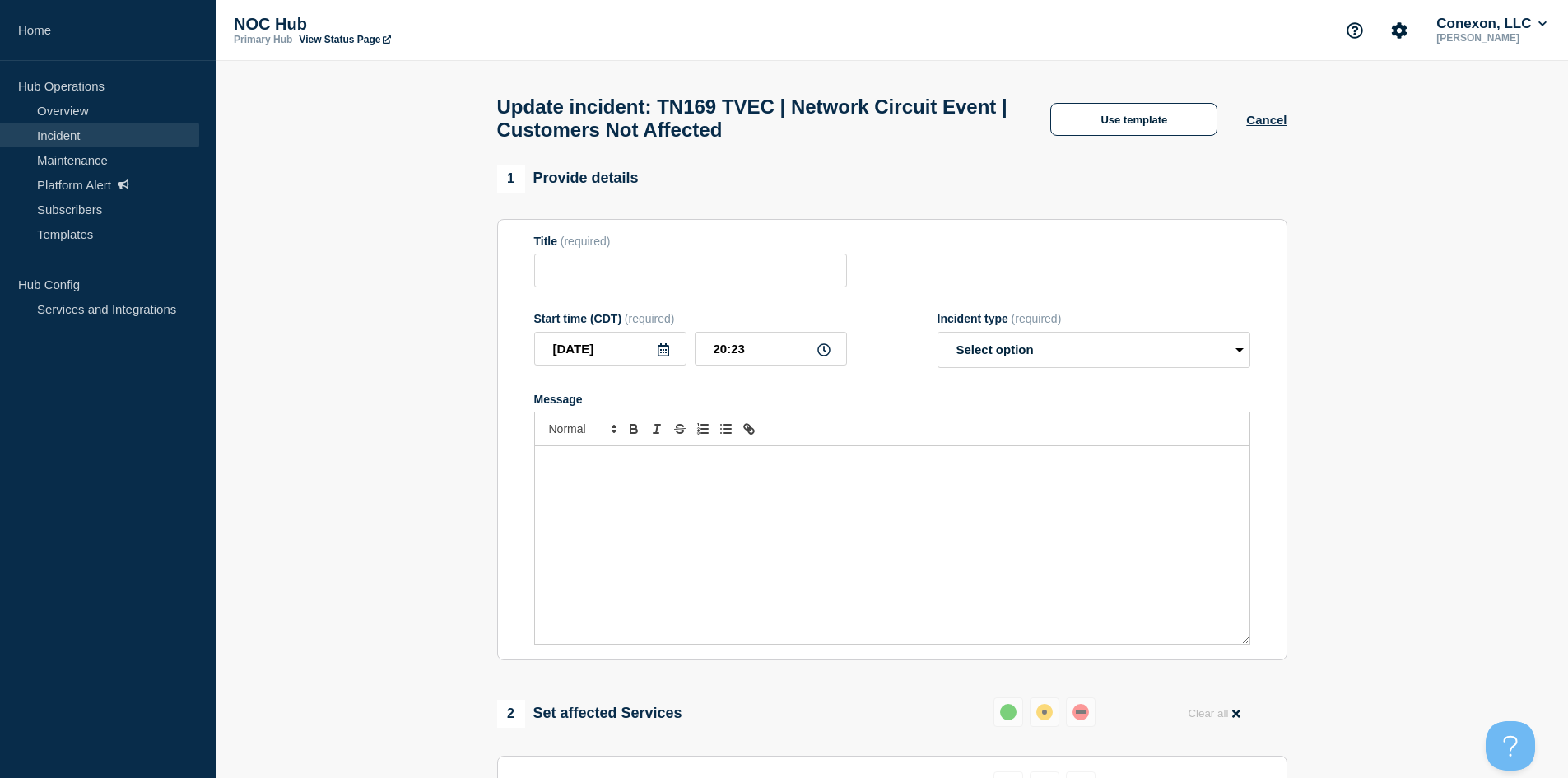
type input "TN169 TVEC | Network Circuit Event | Customers Not Affected"
click at [820, 482] on div "Message" at bounding box center [892, 545] width 714 height 198
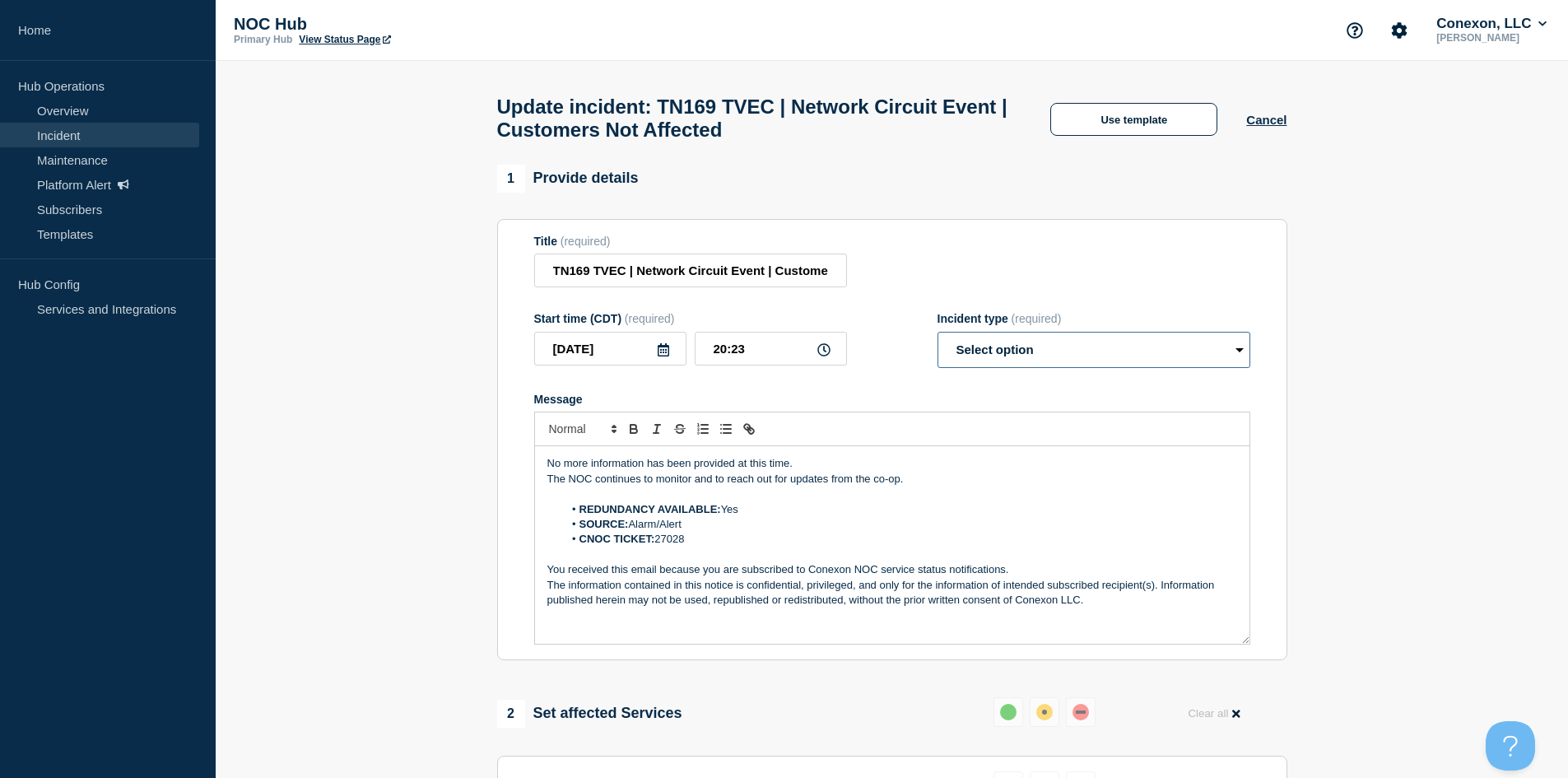
click at [1030, 368] on select "Select option Investigating Identified Monitoring Resolved" at bounding box center [1094, 350] width 313 height 36
select select "monitoring"
click at [938, 339] on select "Select option Investigating Identified Monitoring Resolved" at bounding box center [1094, 350] width 313 height 36
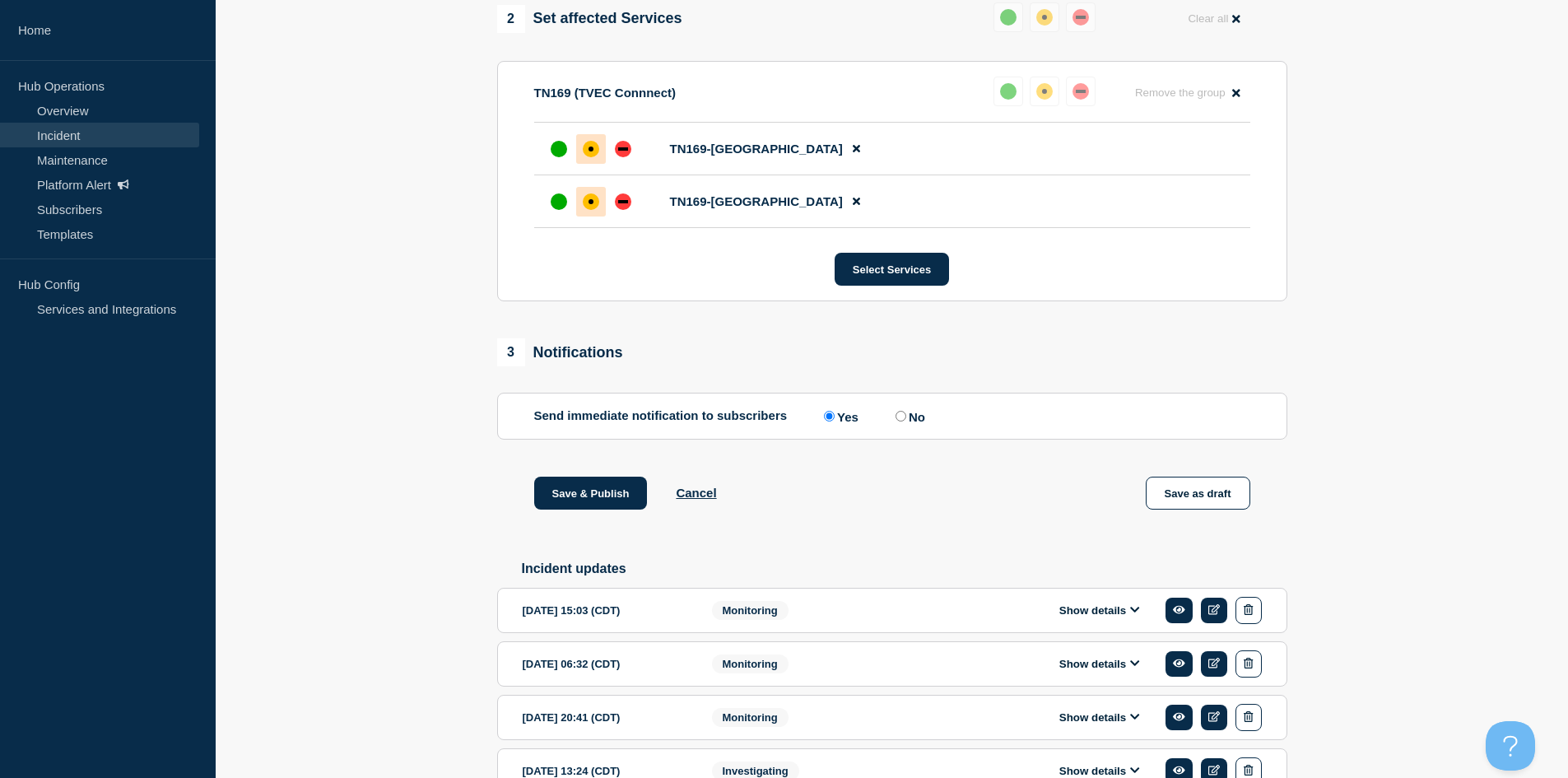
scroll to position [823, 0]
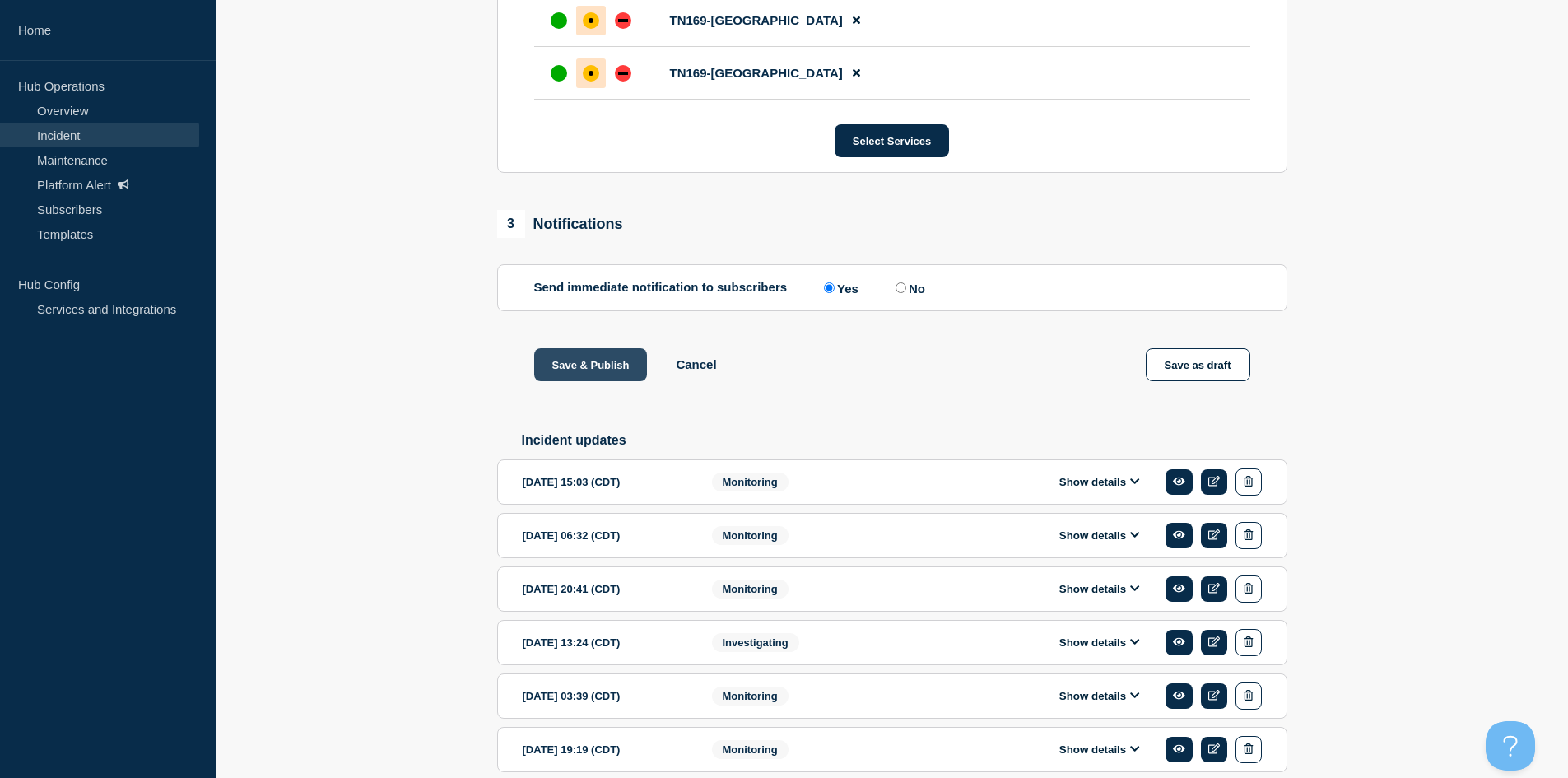
click at [609, 373] on button "Save & Publish" at bounding box center [591, 364] width 114 height 33
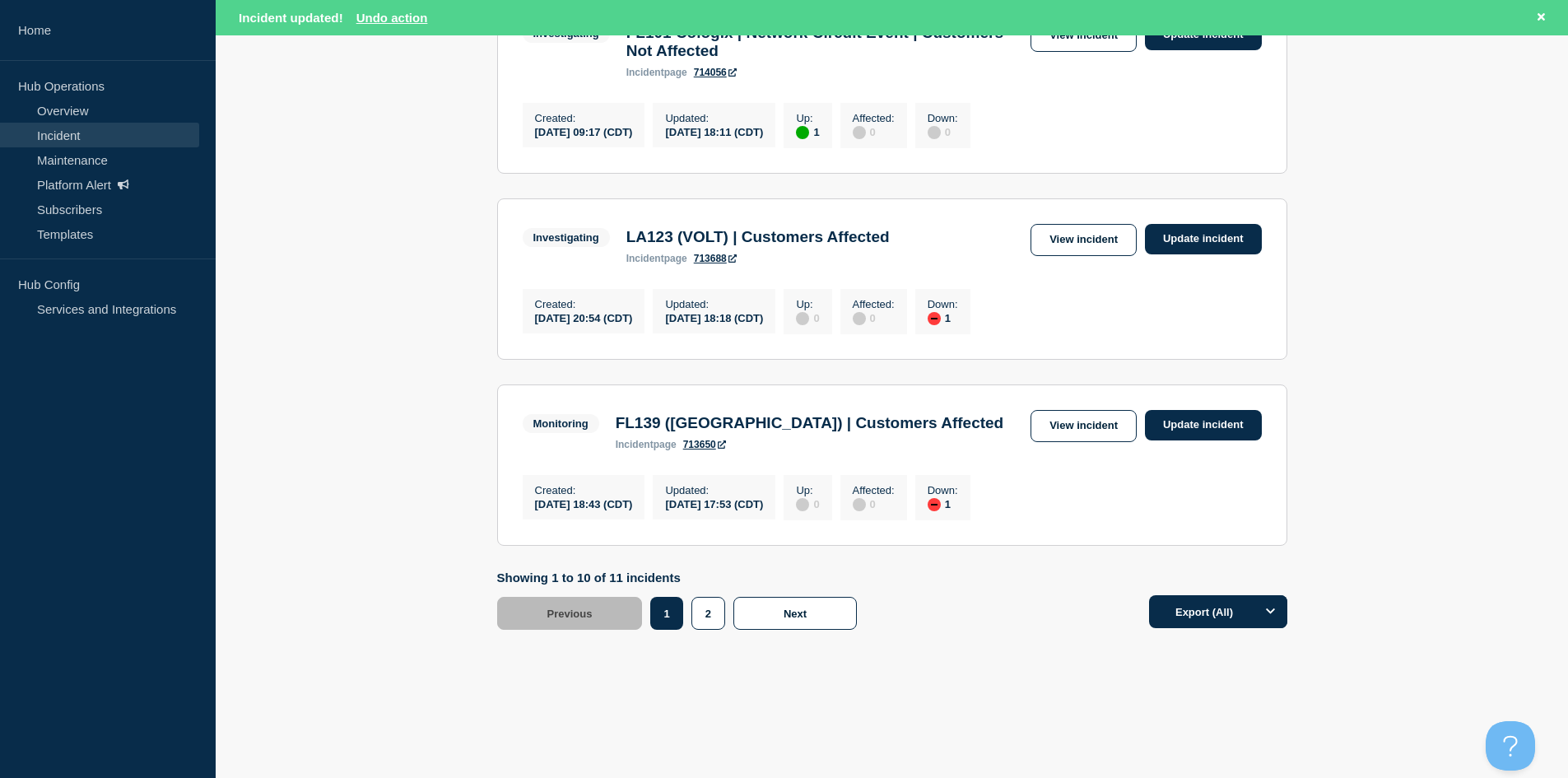
scroll to position [1856, 0]
click at [1065, 416] on link "View incident" at bounding box center [1084, 426] width 106 height 32
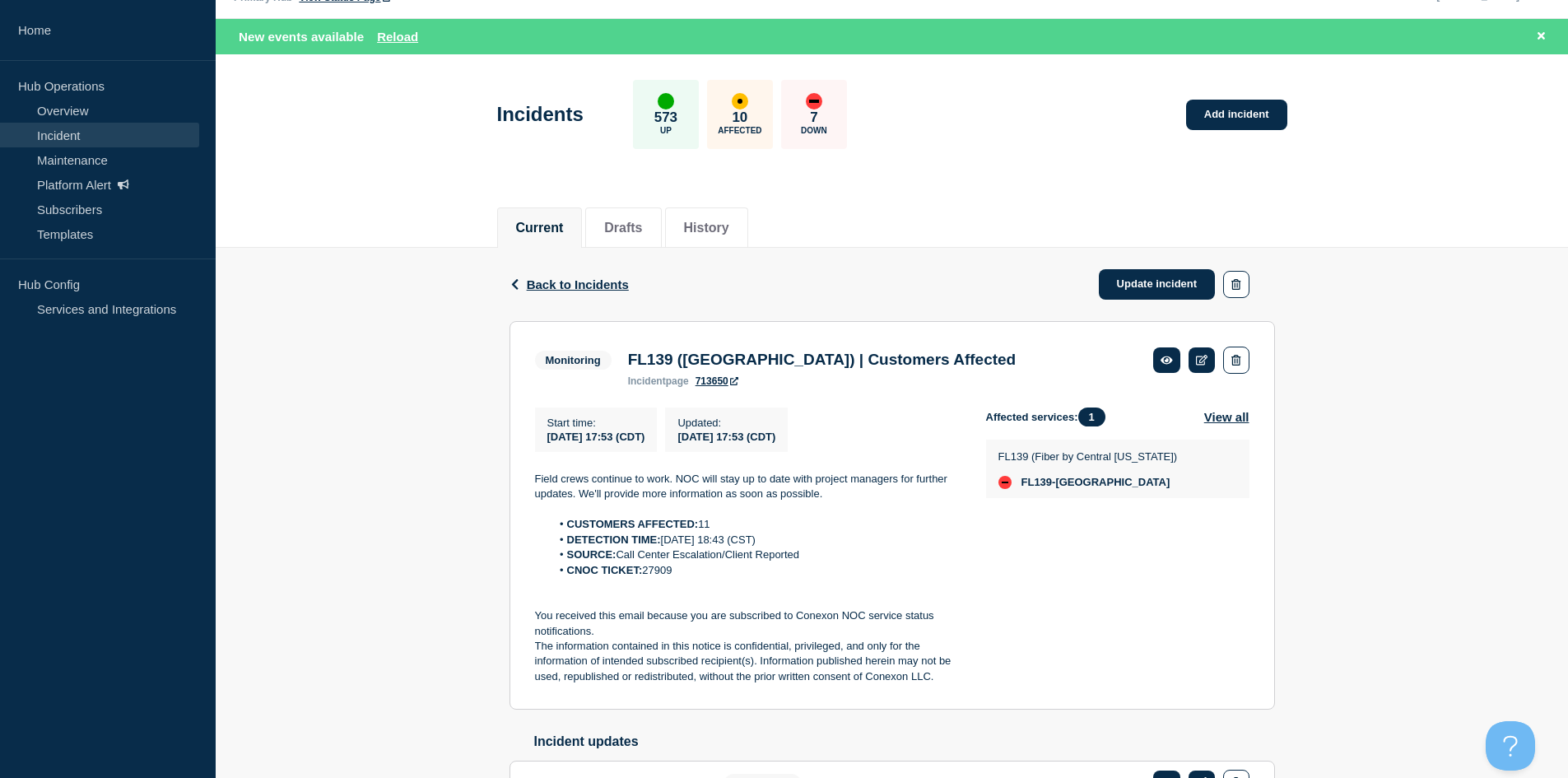
scroll to position [82, 0]
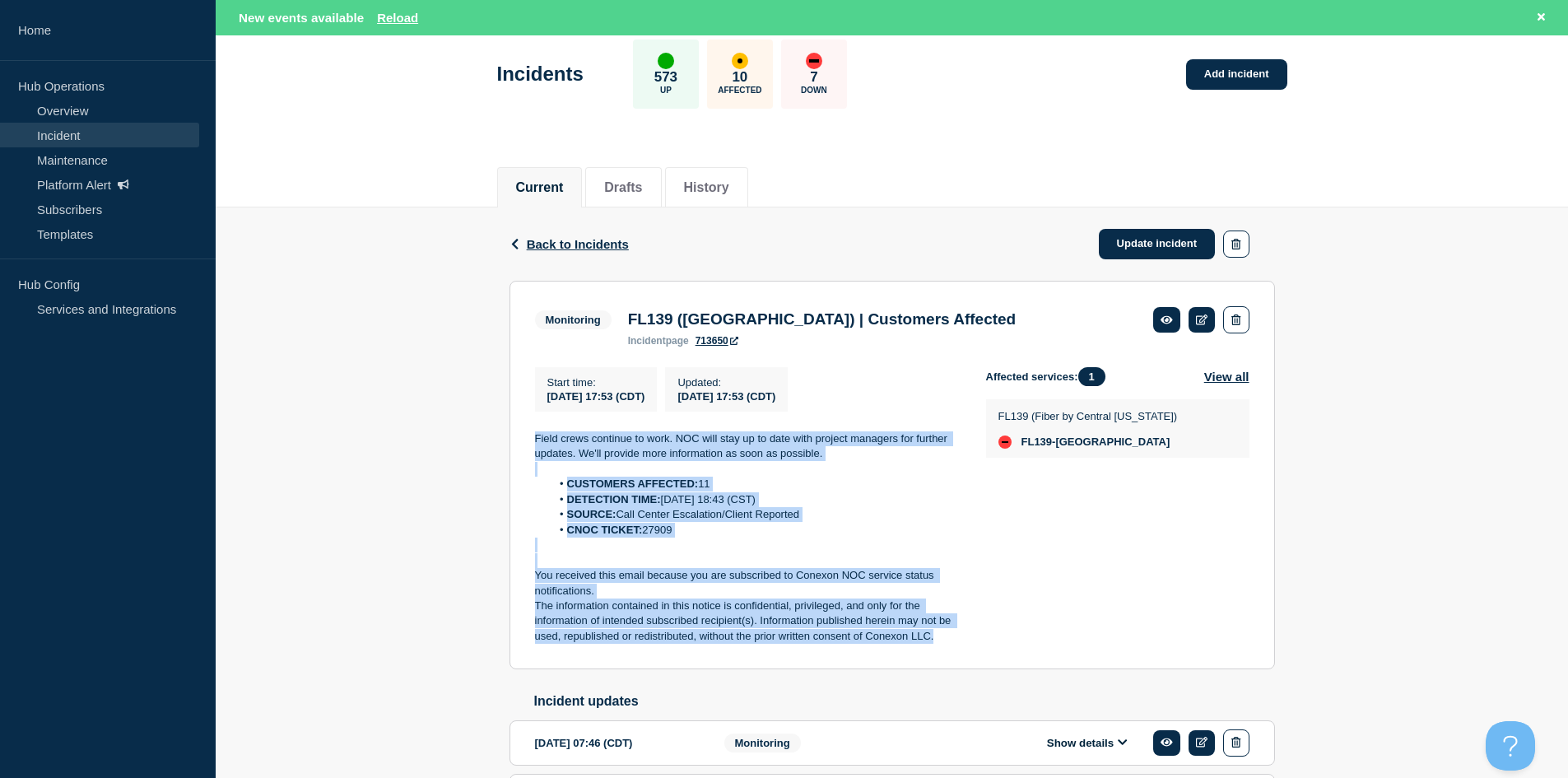
drag, startPoint x: 945, startPoint y: 646, endPoint x: 480, endPoint y: 450, distance: 504.6
click at [480, 450] on div "Back Back to Incidents Update incident Monitoring FL139 (Central FL) | Customer…" at bounding box center [892, 592] width 1352 height 770
copy div "Field crews continue to work. NOC will stay up to date with project managers fo…"
click at [1163, 237] on link "Update incident" at bounding box center [1157, 244] width 117 height 30
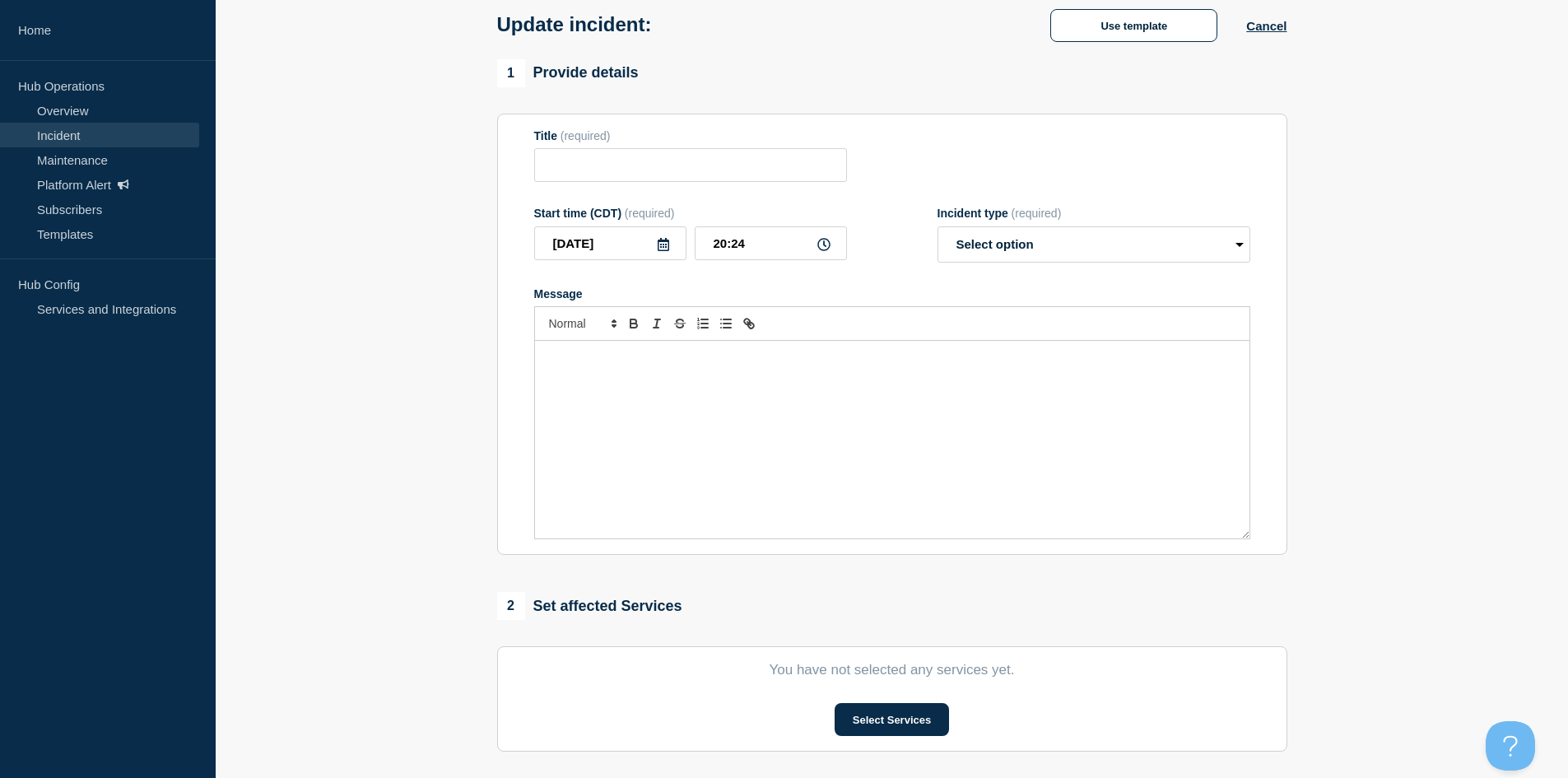
click at [810, 415] on div "Message" at bounding box center [892, 440] width 714 height 198
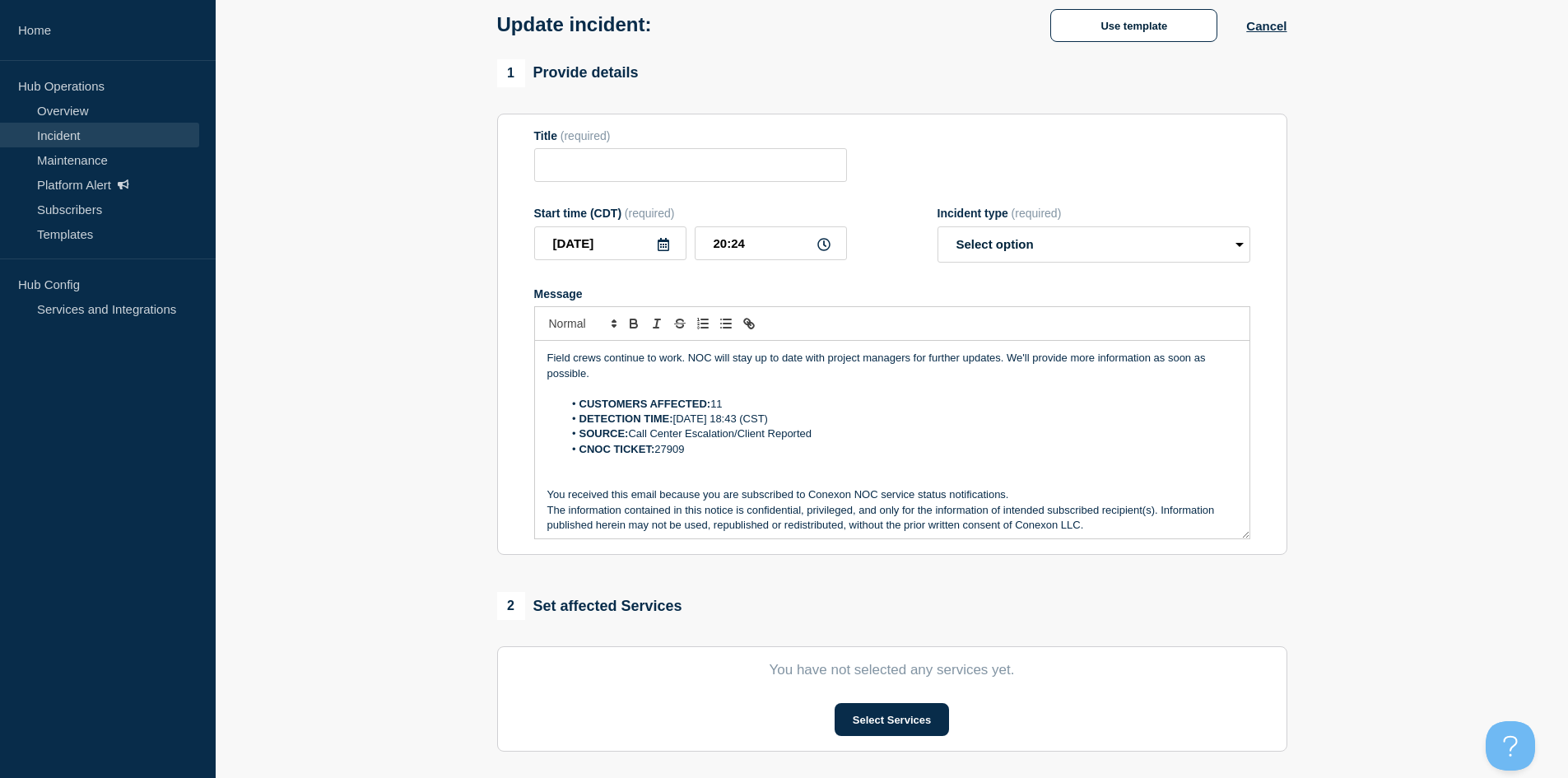
type input "FL139 ([GEOGRAPHIC_DATA]) | Customers Affected"
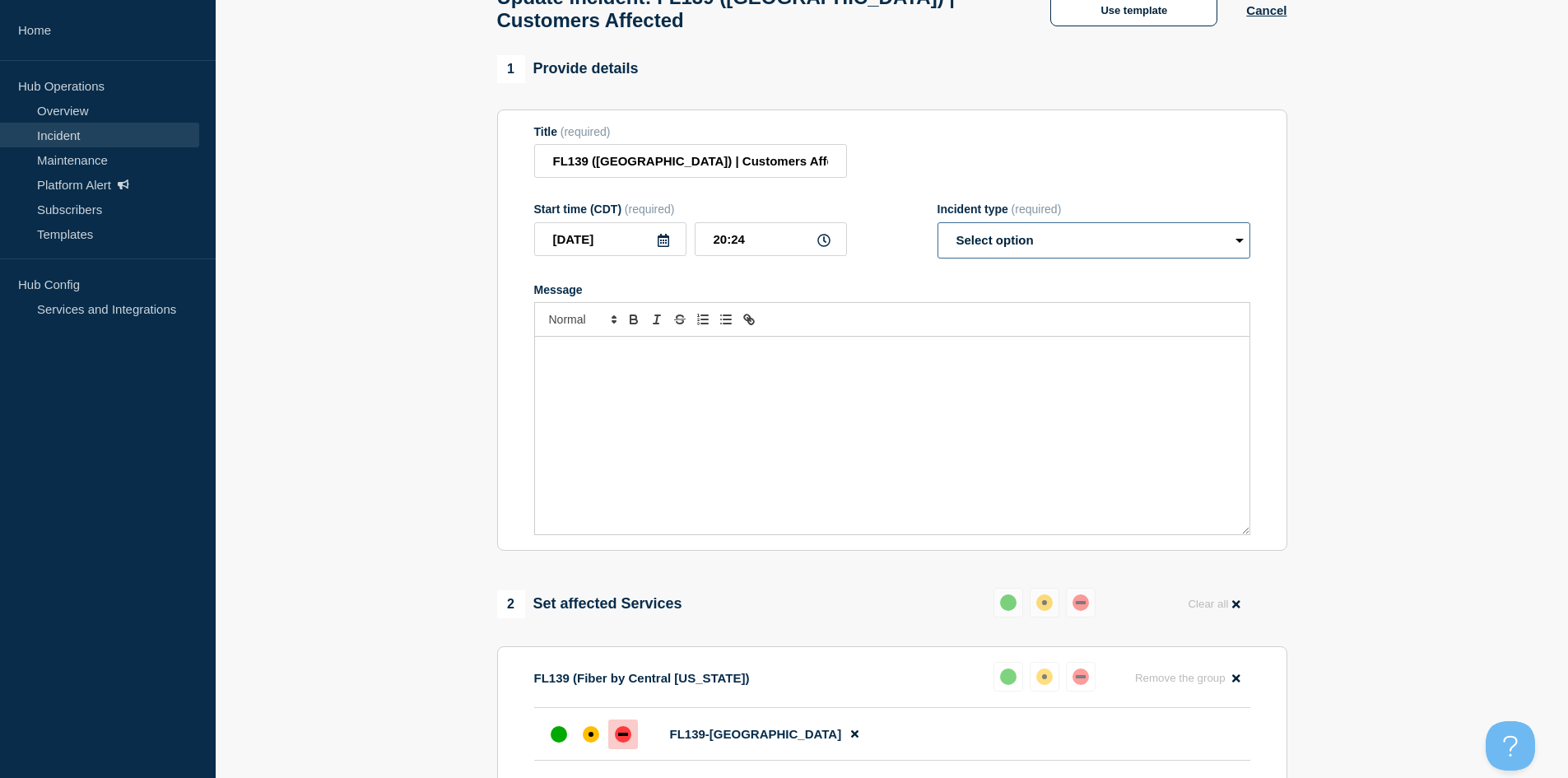
click at [1084, 258] on select "Select option Investigating Identified Monitoring Resolved" at bounding box center [1094, 240] width 313 height 36
drag, startPoint x: 772, startPoint y: 375, endPoint x: 831, endPoint y: 337, distance: 70.2
click at [775, 365] on div "Message" at bounding box center [892, 435] width 714 height 198
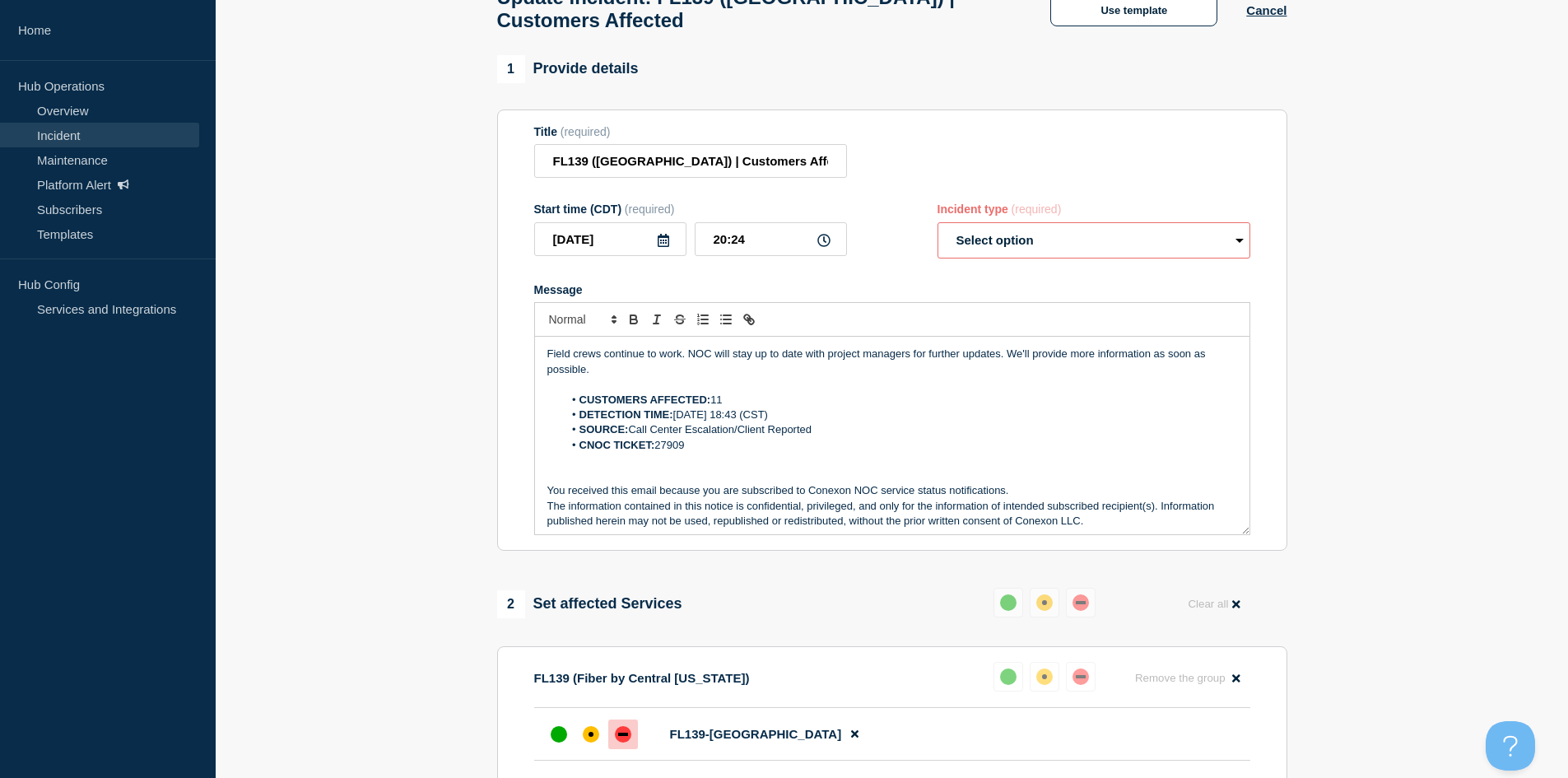
click at [1045, 254] on select "Select option Investigating Identified Monitoring Resolved" at bounding box center [1094, 240] width 313 height 36
select select "investigating"
click at [938, 230] on select "Select option Investigating Identified Monitoring Resolved" at bounding box center [1094, 240] width 313 height 36
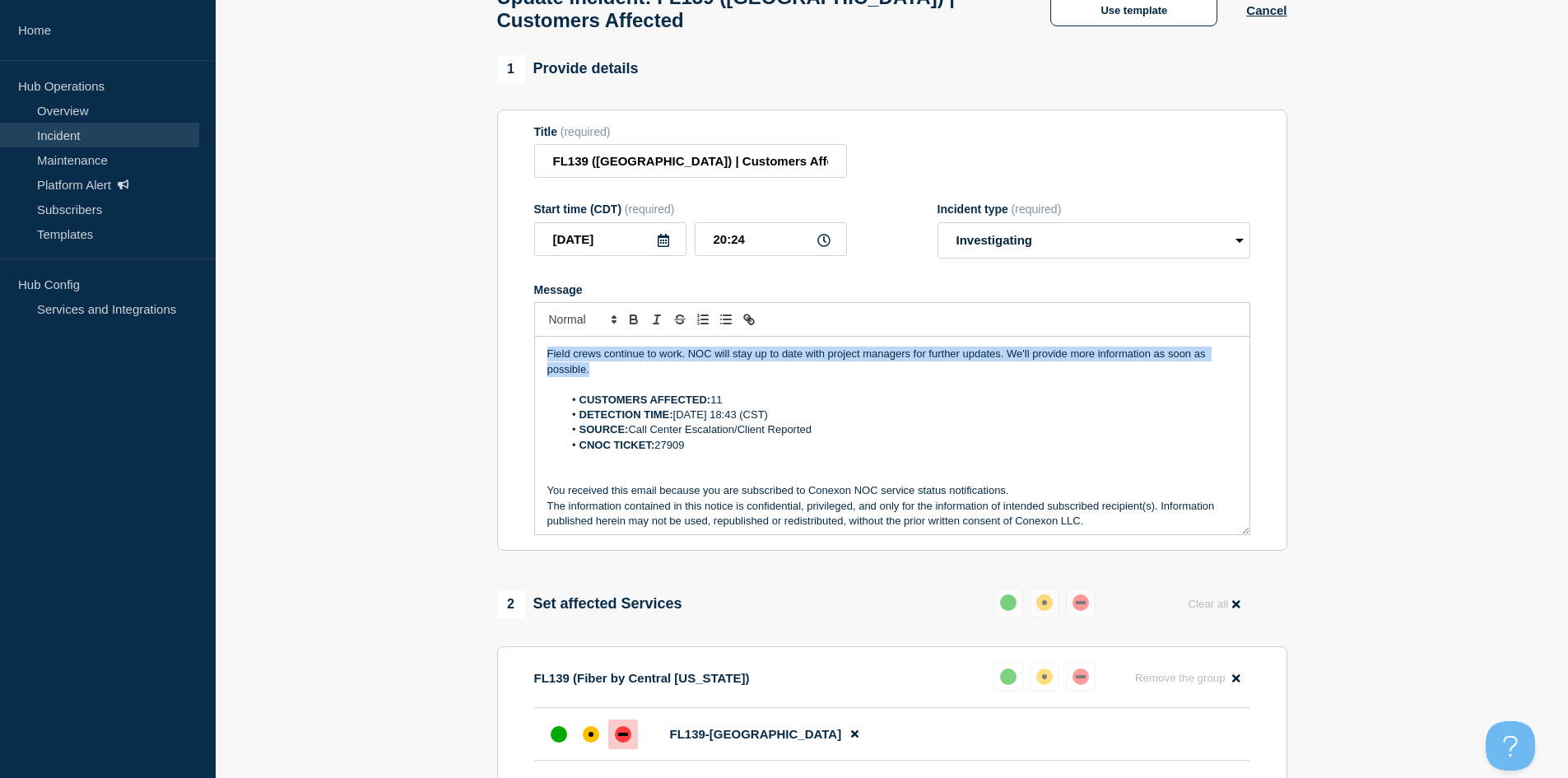
drag, startPoint x: 697, startPoint y: 380, endPoint x: 447, endPoint y: 351, distance: 251.7
click at [447, 351] on section "1 Provide details Title (required) FL139 (Central FL) | Customers Affected Star…" at bounding box center [892, 743] width 1352 height 1376
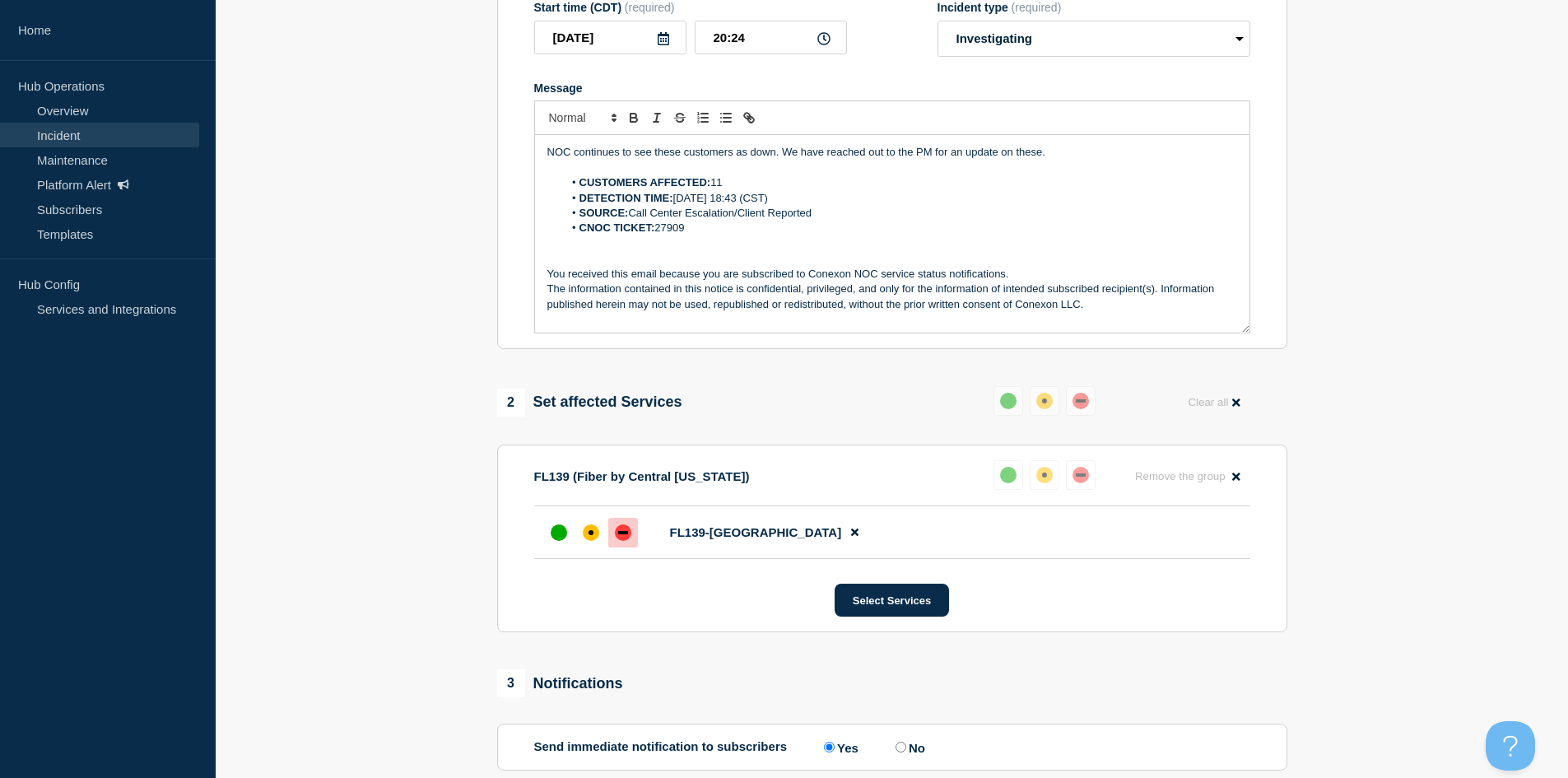
scroll to position [521, 0]
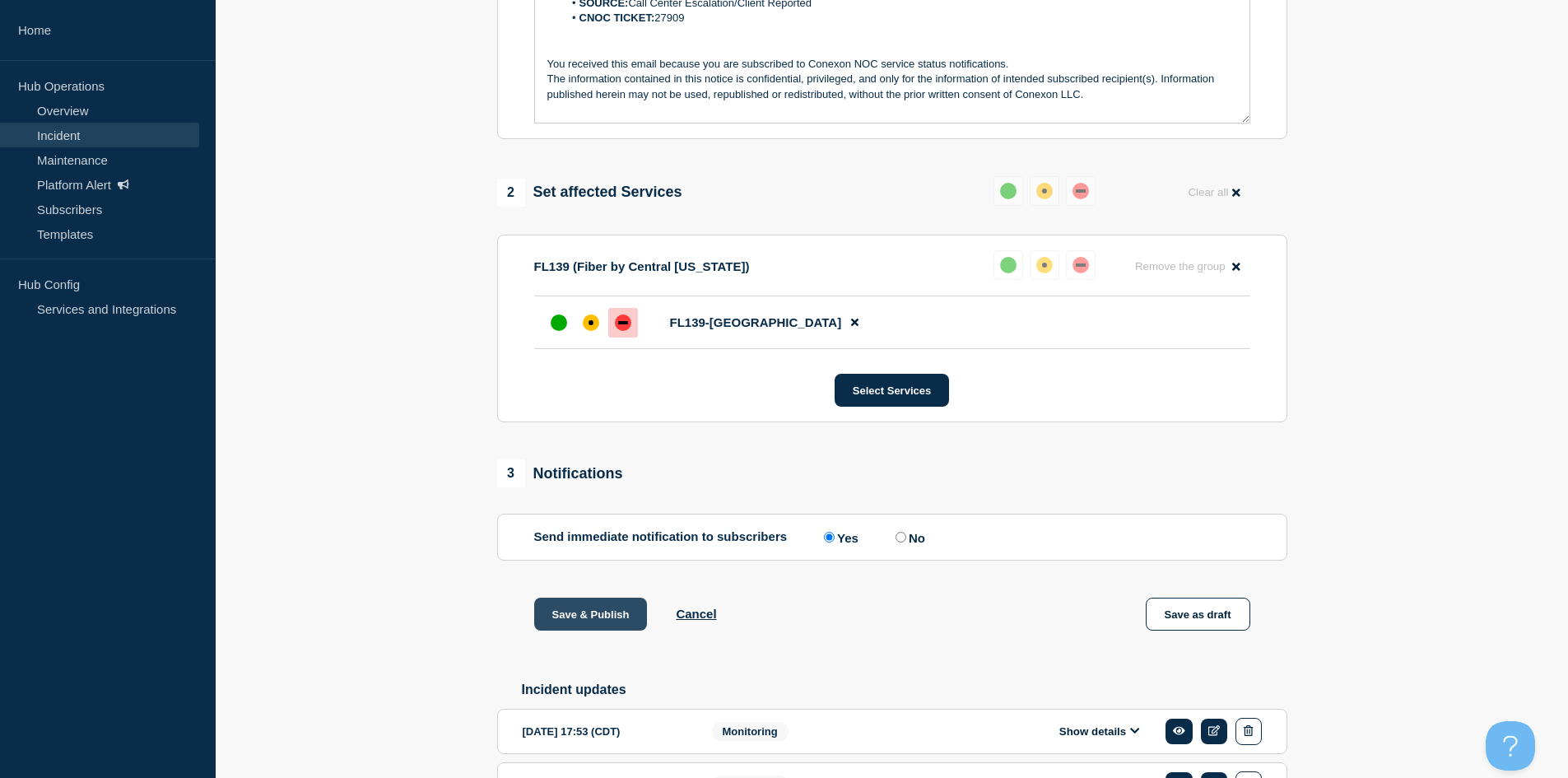
click at [601, 610] on button "Save & Publish" at bounding box center [591, 614] width 114 height 33
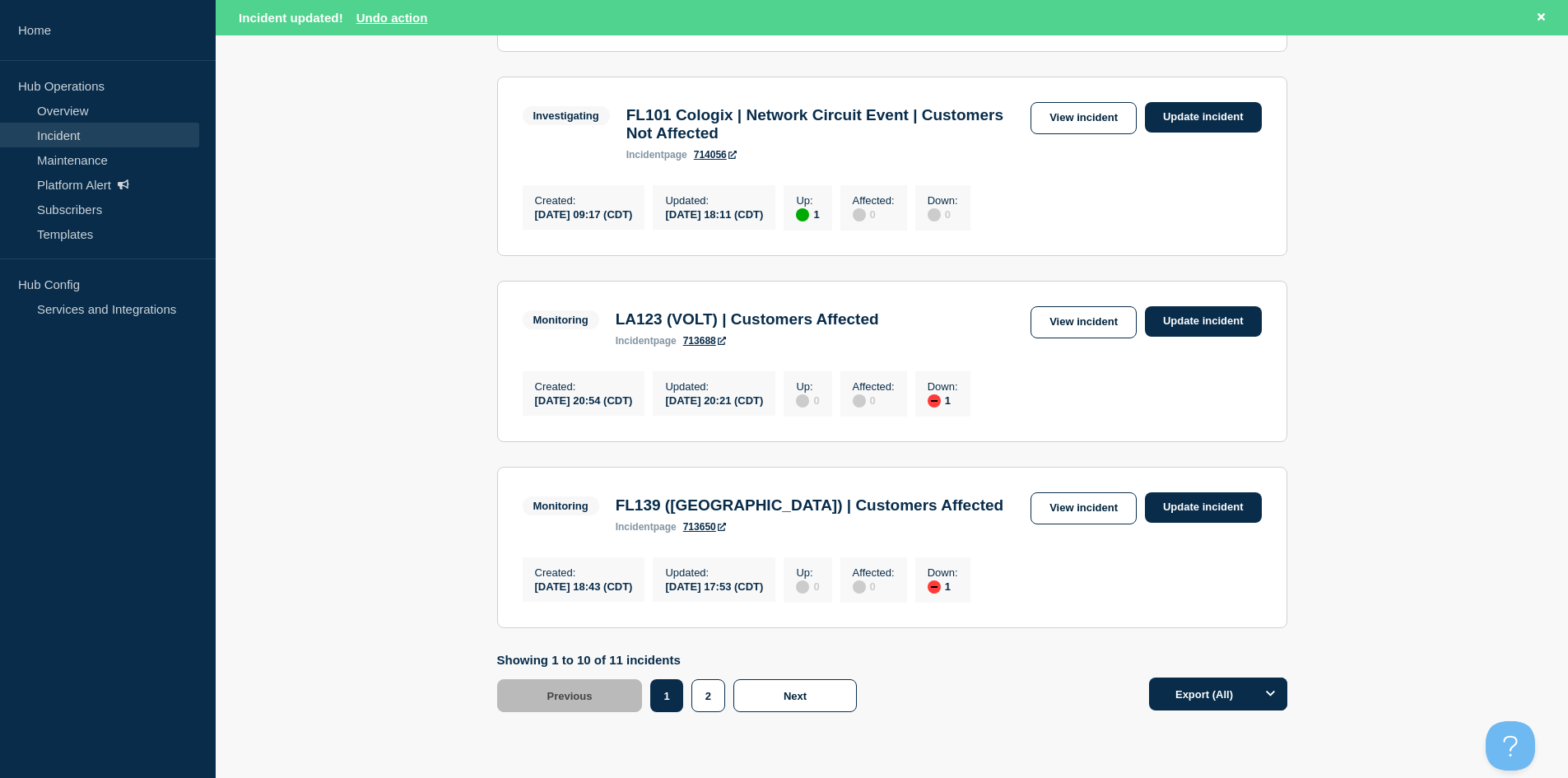
scroll to position [1610, 0]
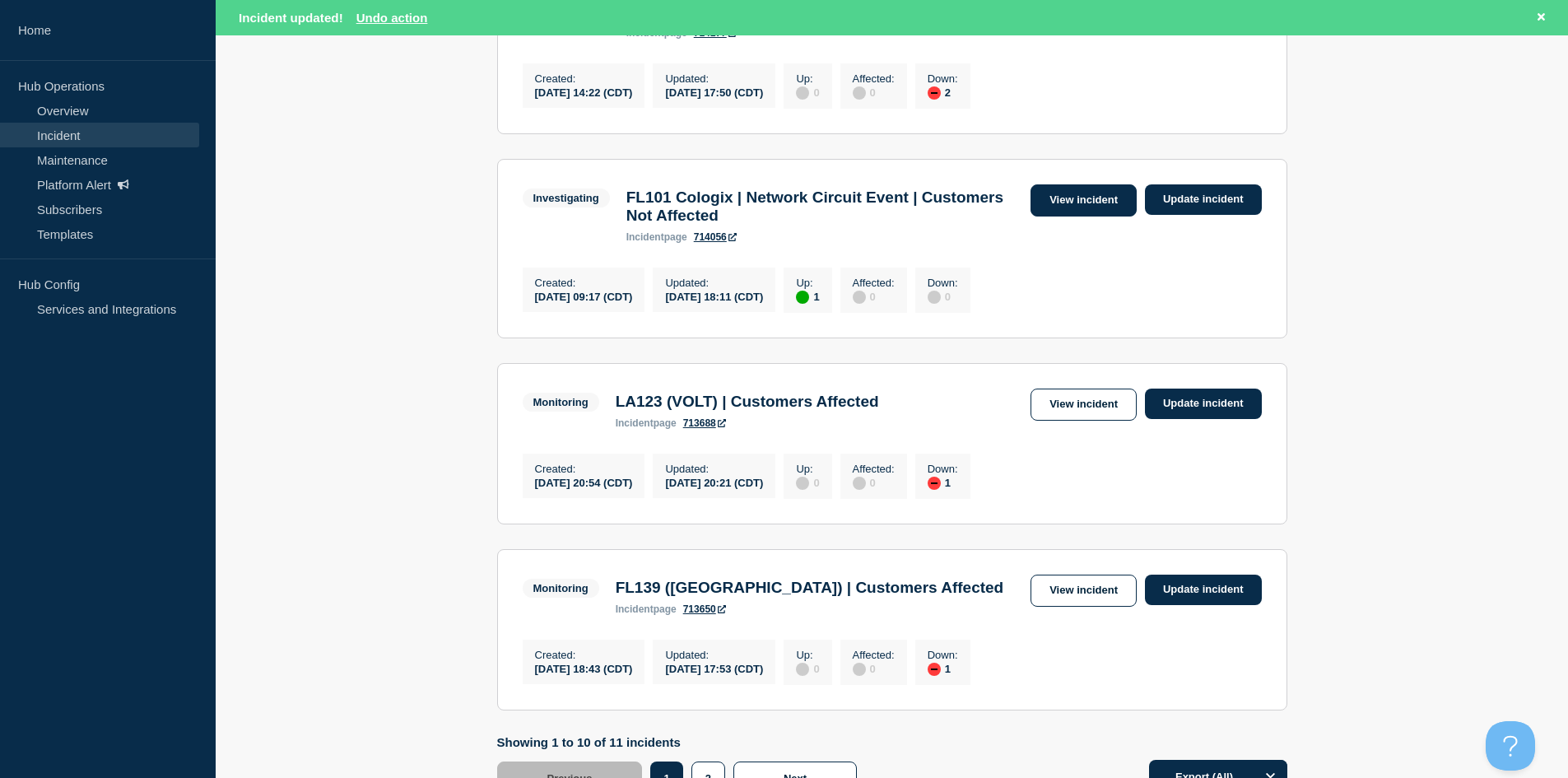
click at [1059, 217] on link "View incident" at bounding box center [1084, 200] width 106 height 32
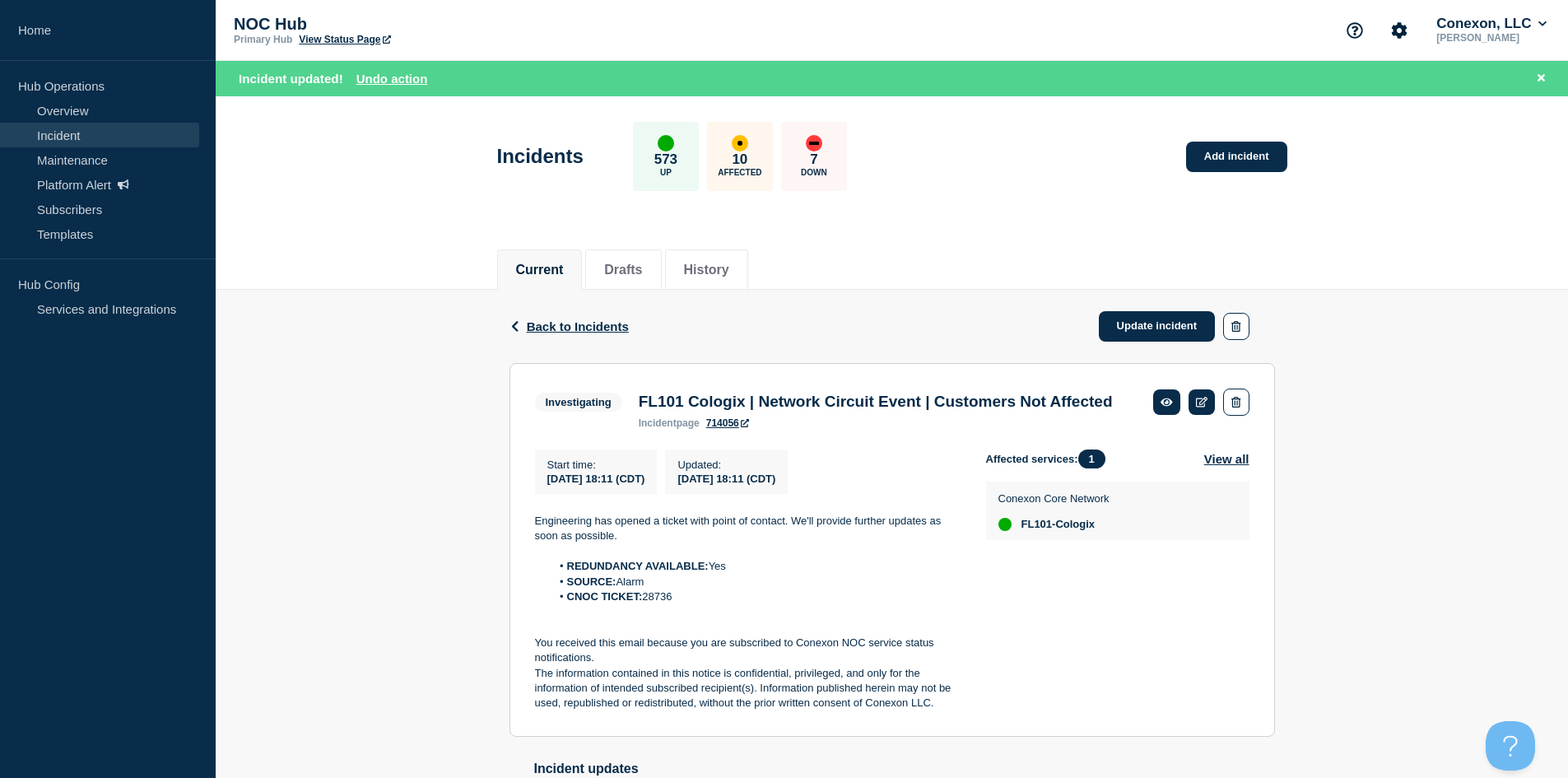
scroll to position [82, 0]
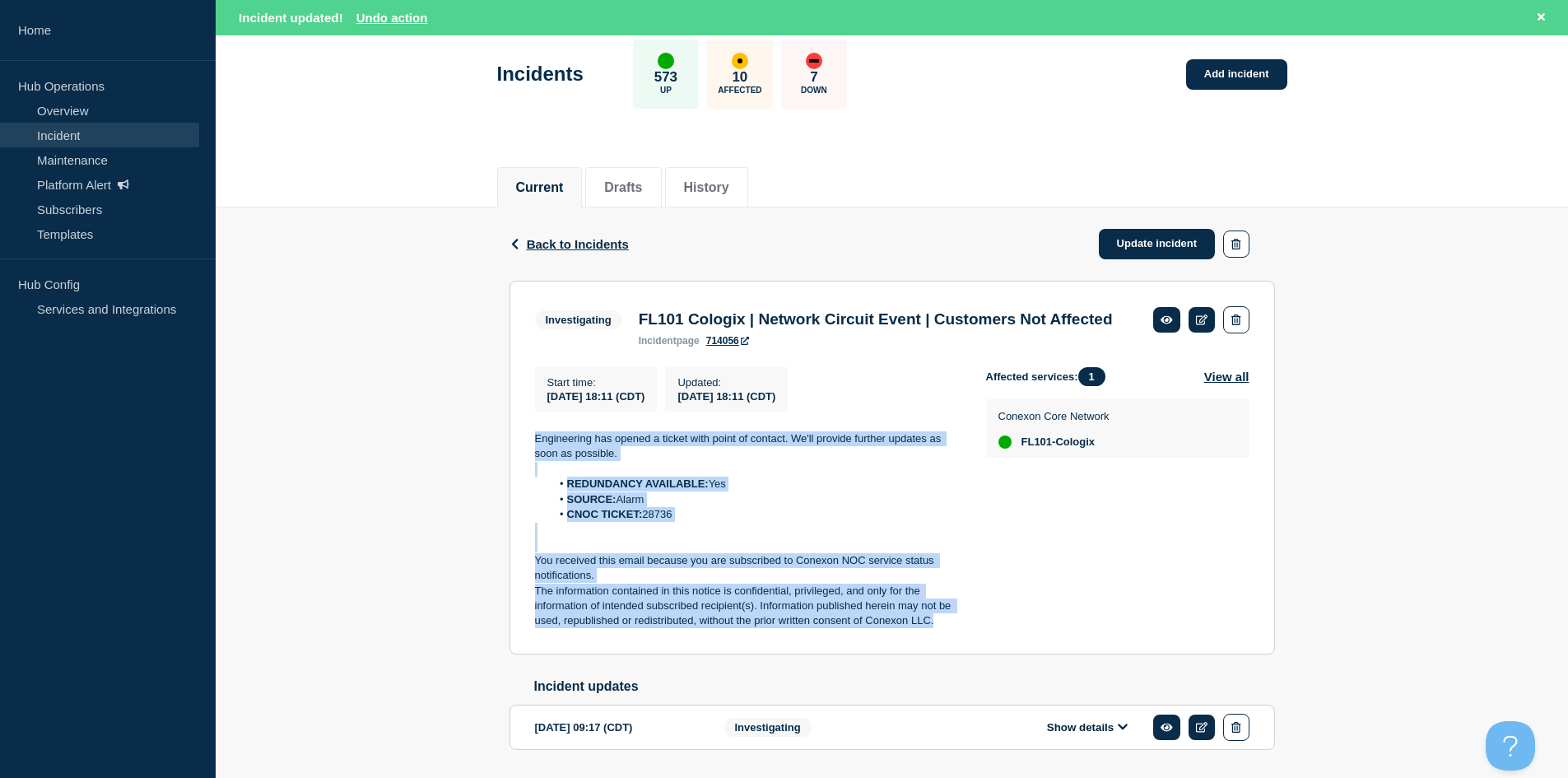
drag, startPoint x: 940, startPoint y: 645, endPoint x: 522, endPoint y: 470, distance: 453.2
click at [522, 470] on section "Investigating FL101 Cologix | Network Circuit Event | Customers Not Affected in…" at bounding box center [892, 467] width 766 height 374
copy div "Engineering has opened a ticket with point of contact. We'll provide further up…"
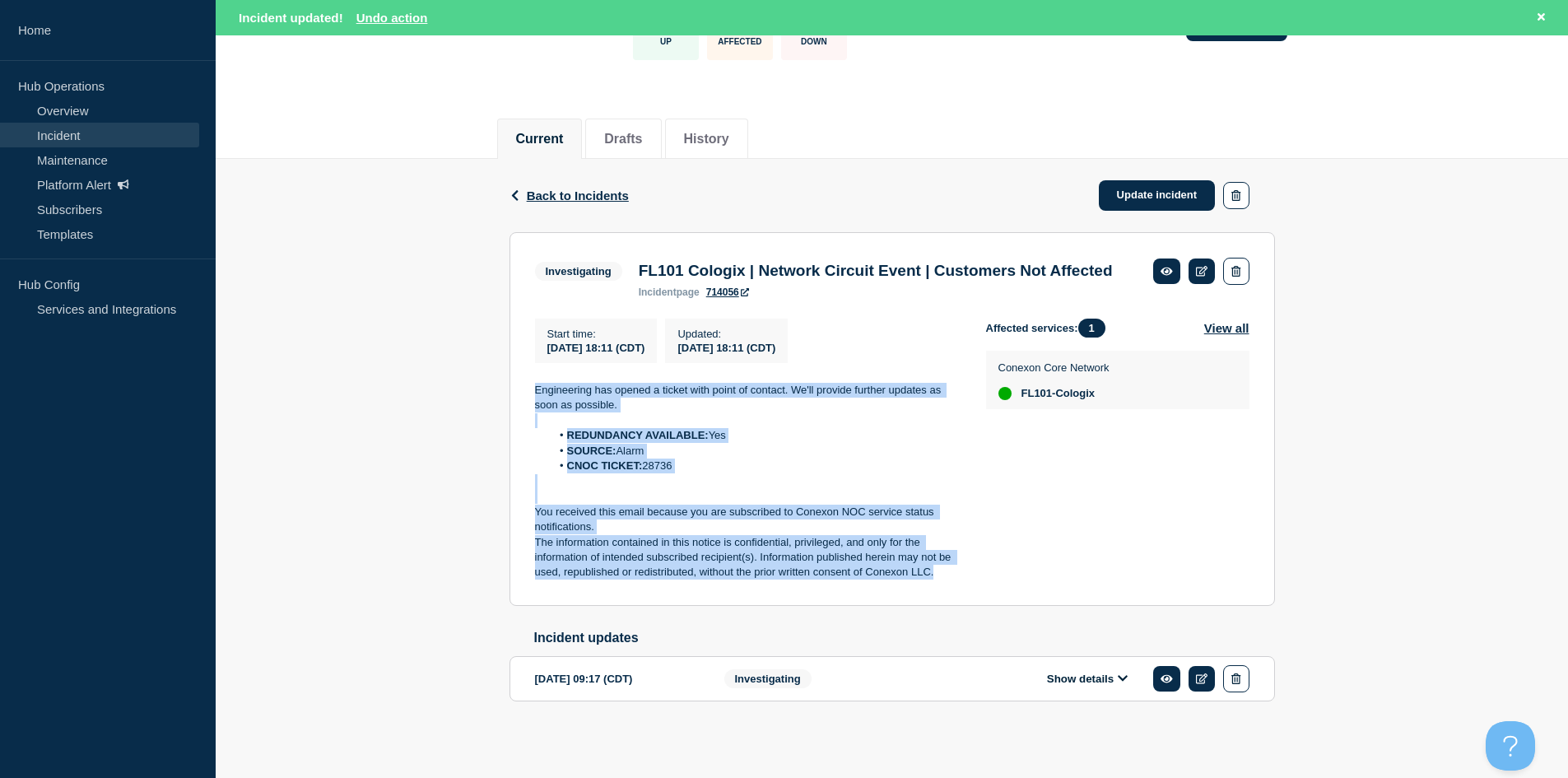
scroll to position [164, 0]
click at [1103, 680] on button "Show details" at bounding box center [1087, 679] width 91 height 14
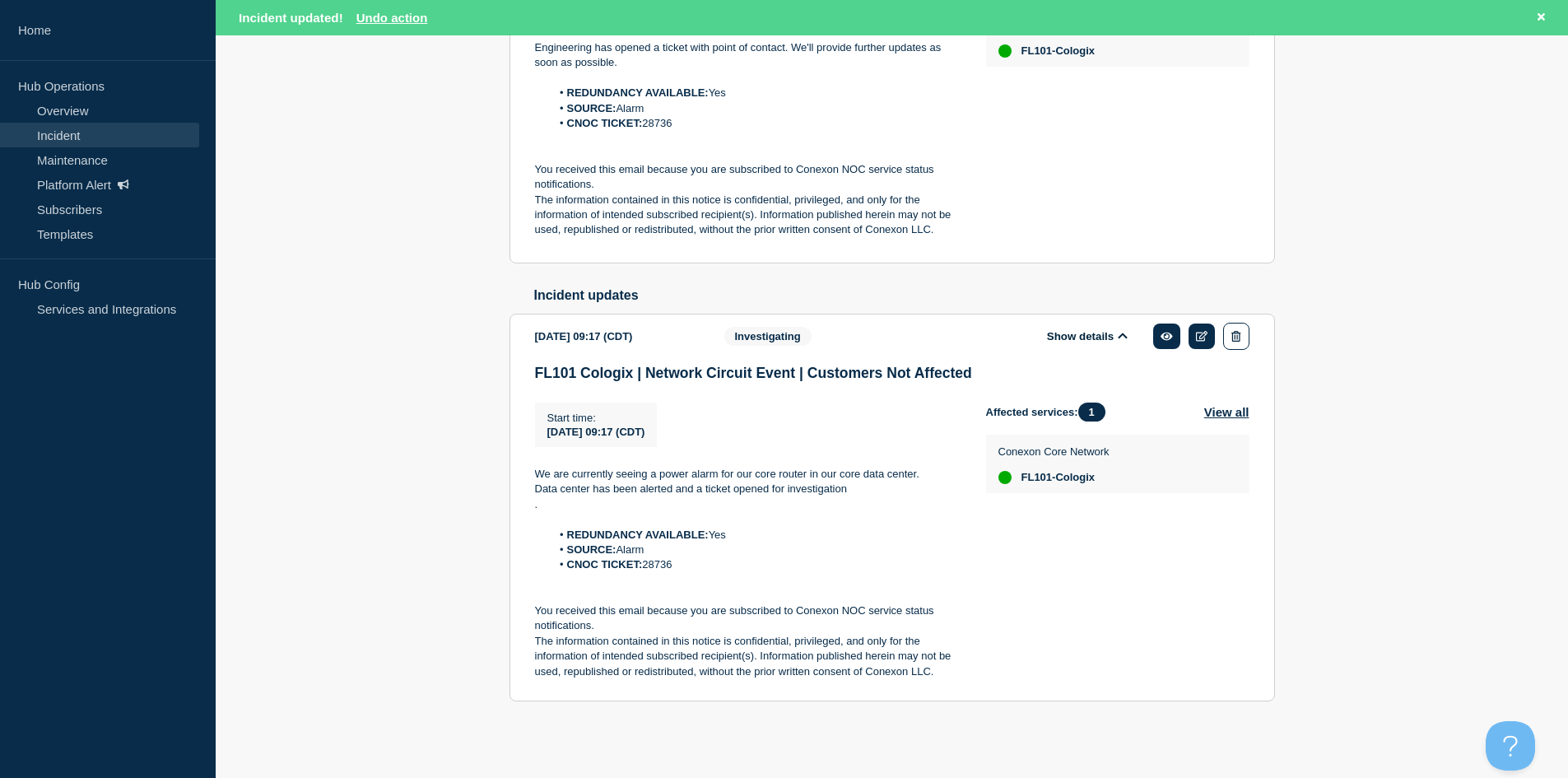
scroll to position [81, 0]
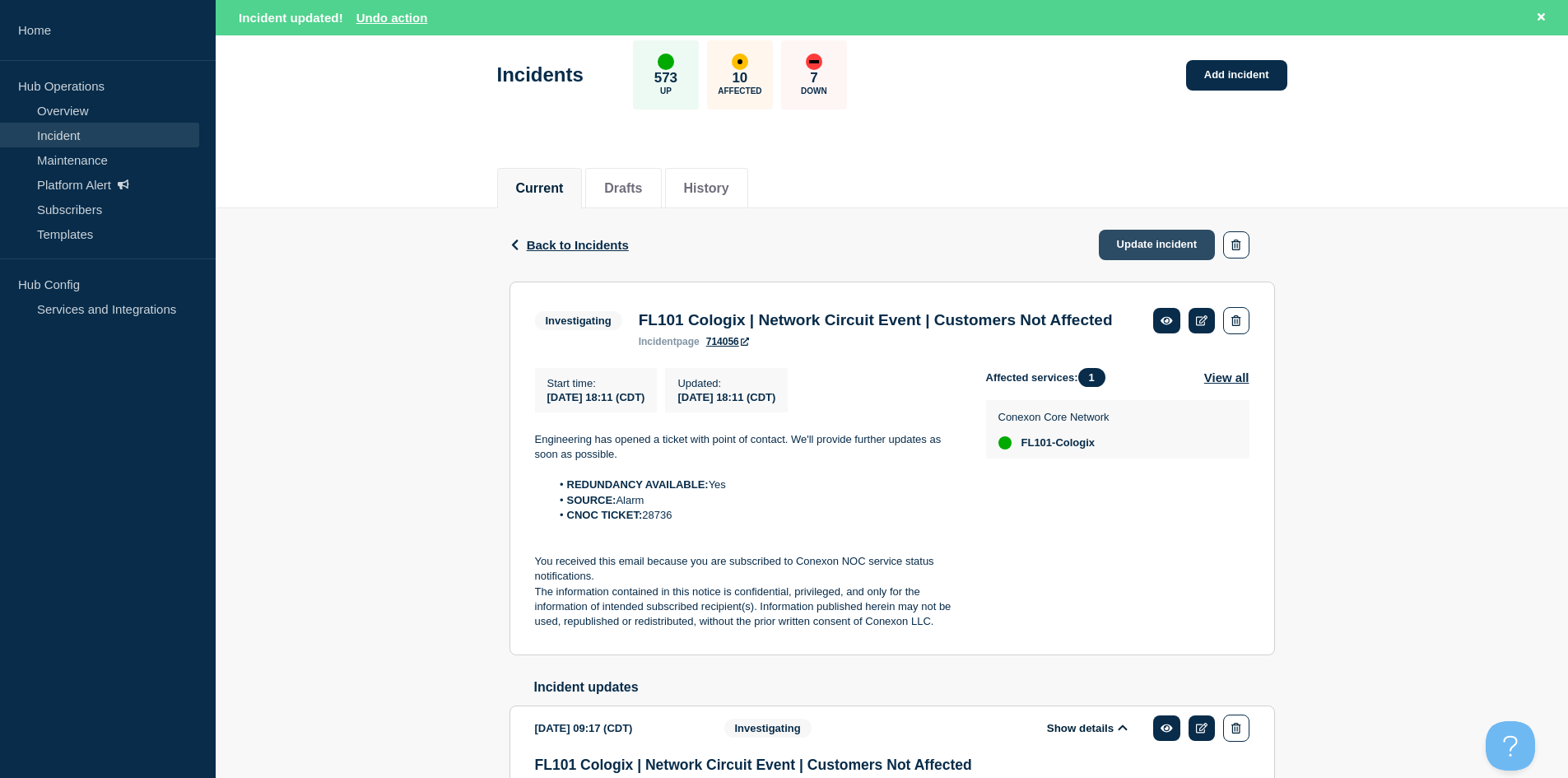
click at [1134, 251] on link "Update incident" at bounding box center [1157, 244] width 117 height 30
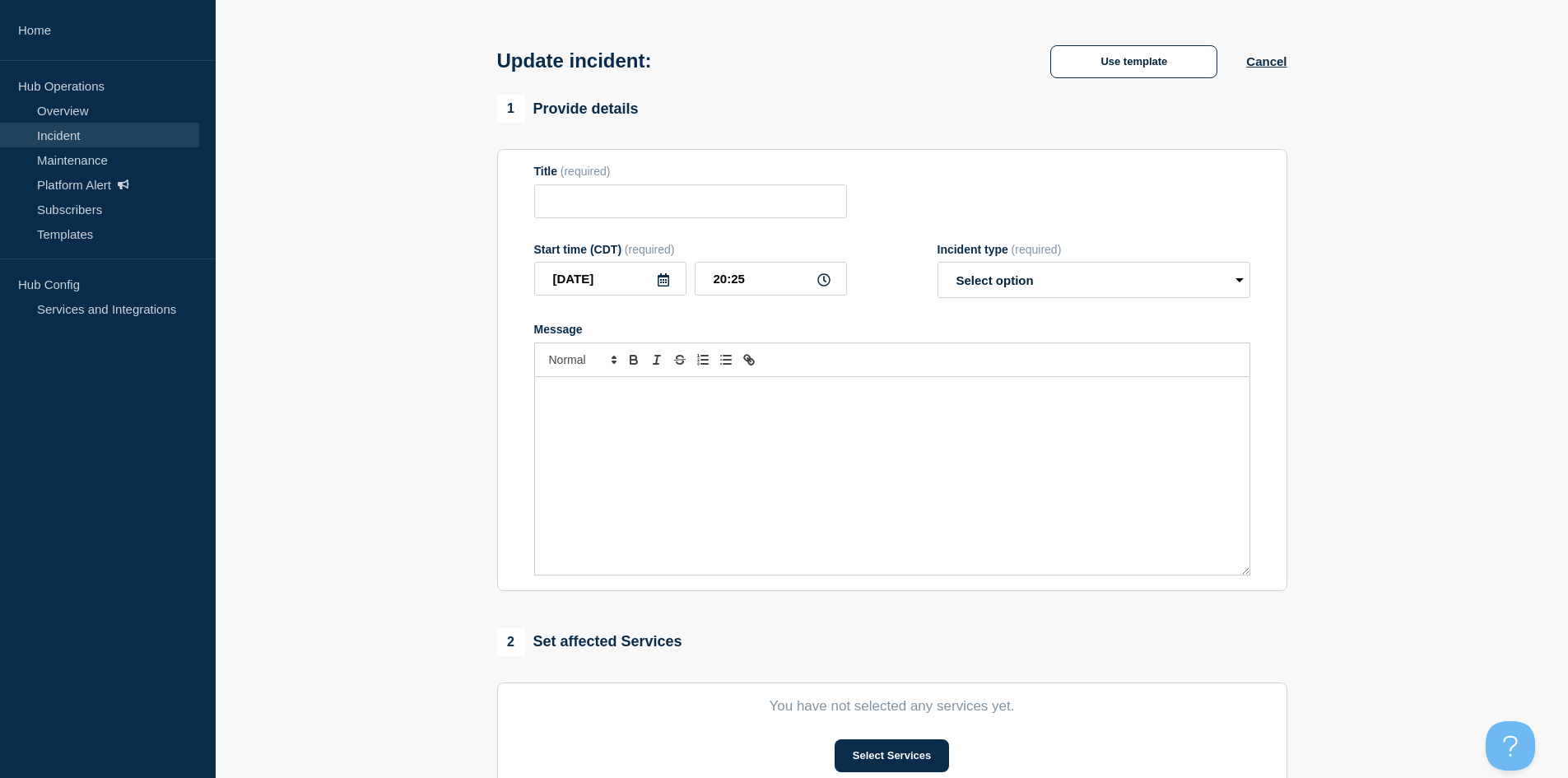
type input "FL101 Cologix | Network Circuit Event | Customers Not Affected"
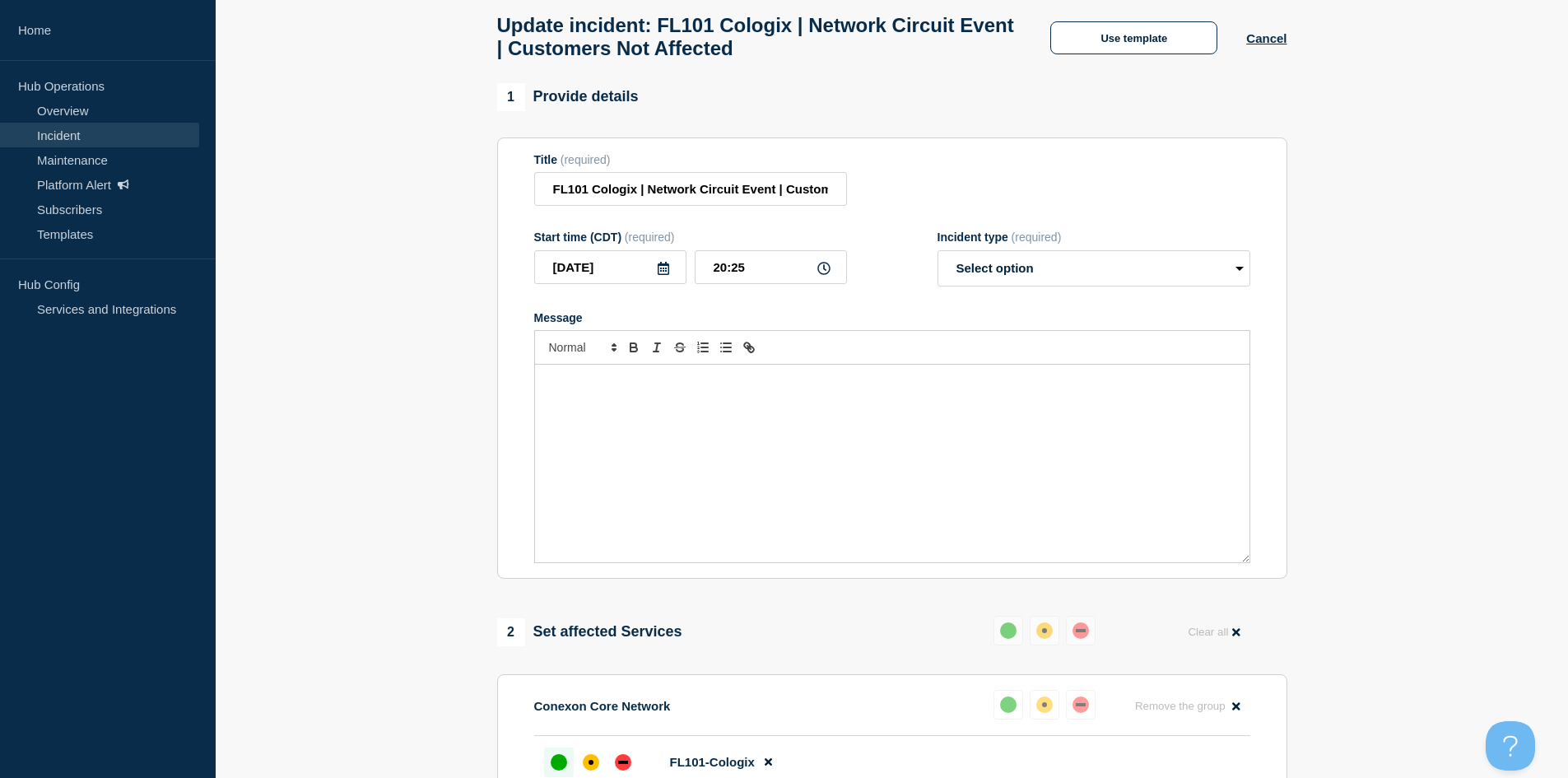
drag, startPoint x: 870, startPoint y: 460, endPoint x: 939, endPoint y: 354, distance: 126.5
click at [869, 453] on div "Message" at bounding box center [892, 463] width 714 height 198
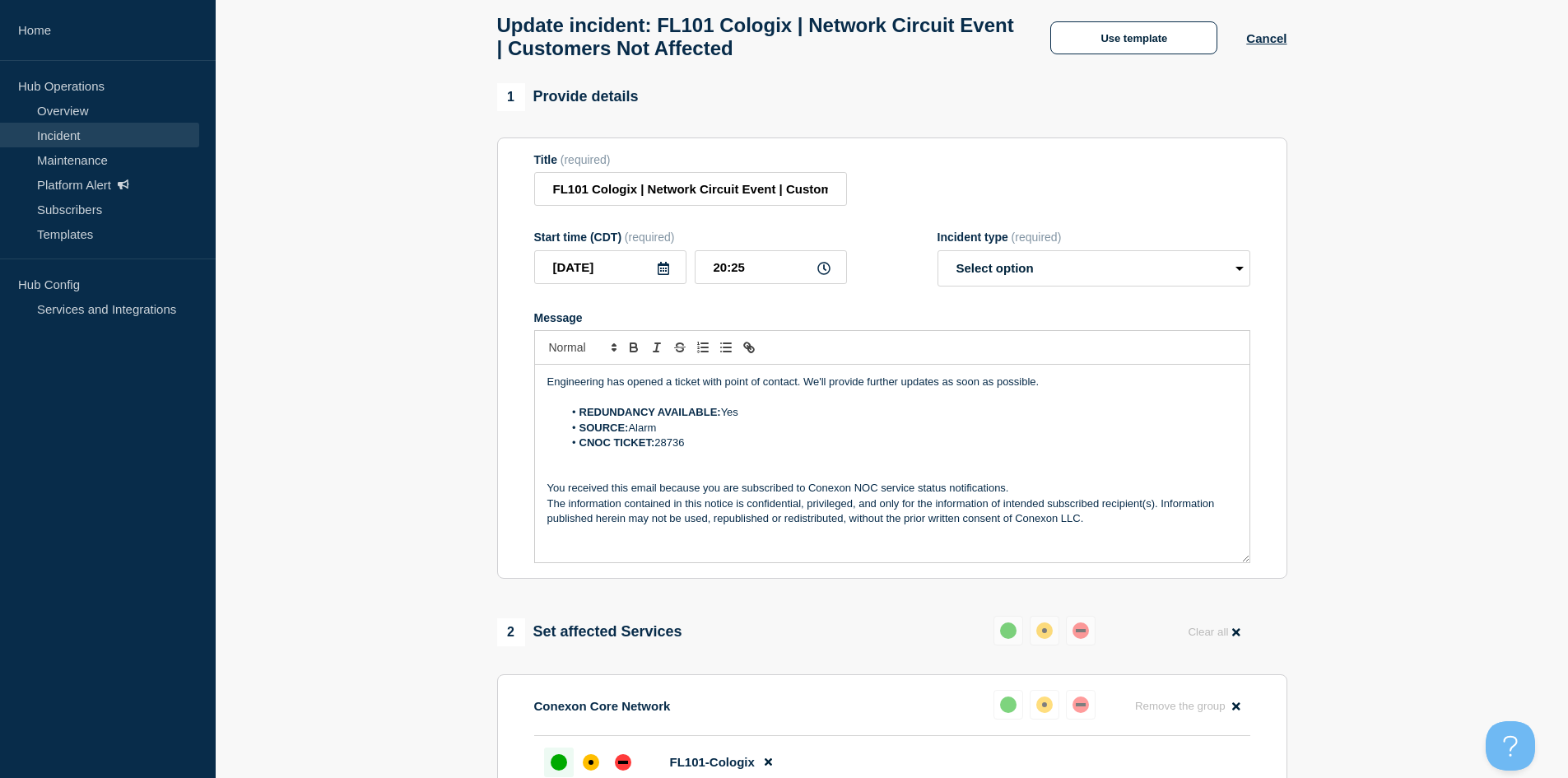
drag, startPoint x: 1001, startPoint y: 298, endPoint x: 1010, endPoint y: 288, distance: 13.5
click at [1002, 295] on form "Title (required) FL101 Cologix | Network Circuit Event | Customers Not Affected…" at bounding box center [892, 358] width 716 height 411
drag, startPoint x: 1010, startPoint y: 288, endPoint x: 1022, endPoint y: 281, distance: 13.9
click at [1011, 287] on select "Select option Investigating Identified Monitoring Resolved" at bounding box center [1094, 269] width 313 height 36
select select "investigating"
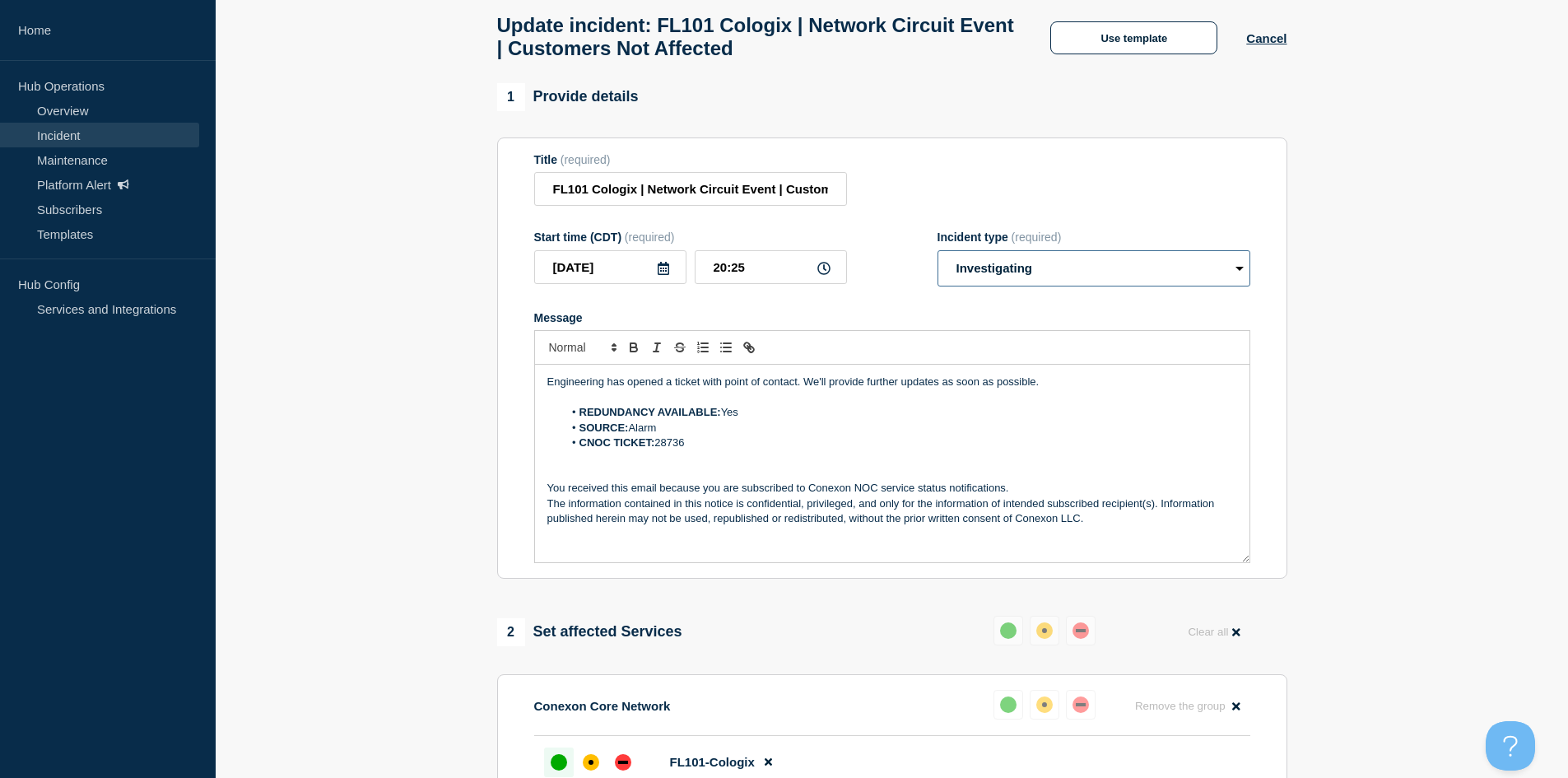
click at [938, 257] on select "Select option Investigating Identified Monitoring Resolved" at bounding box center [1094, 269] width 313 height 36
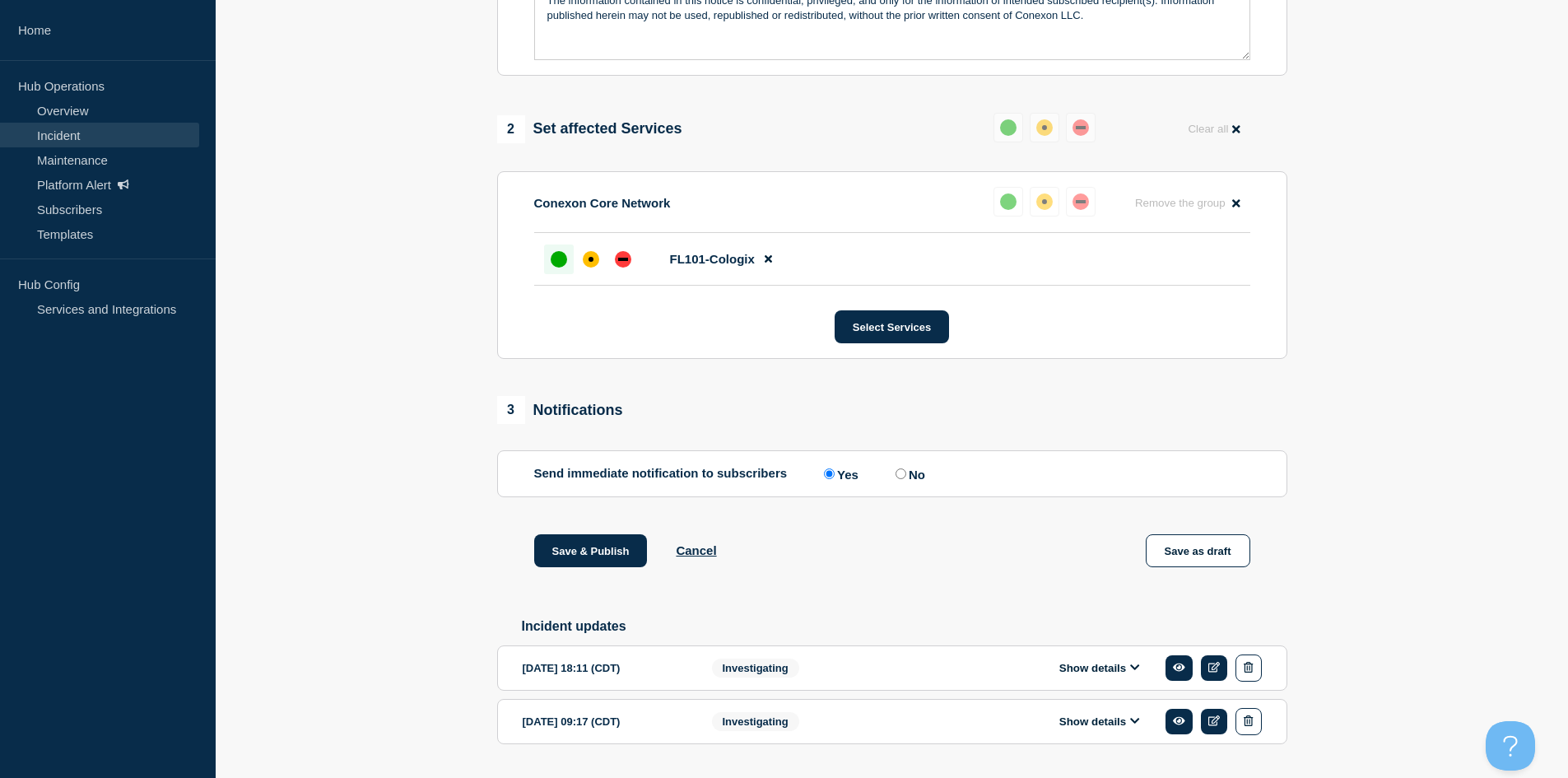
scroll to position [640, 0]
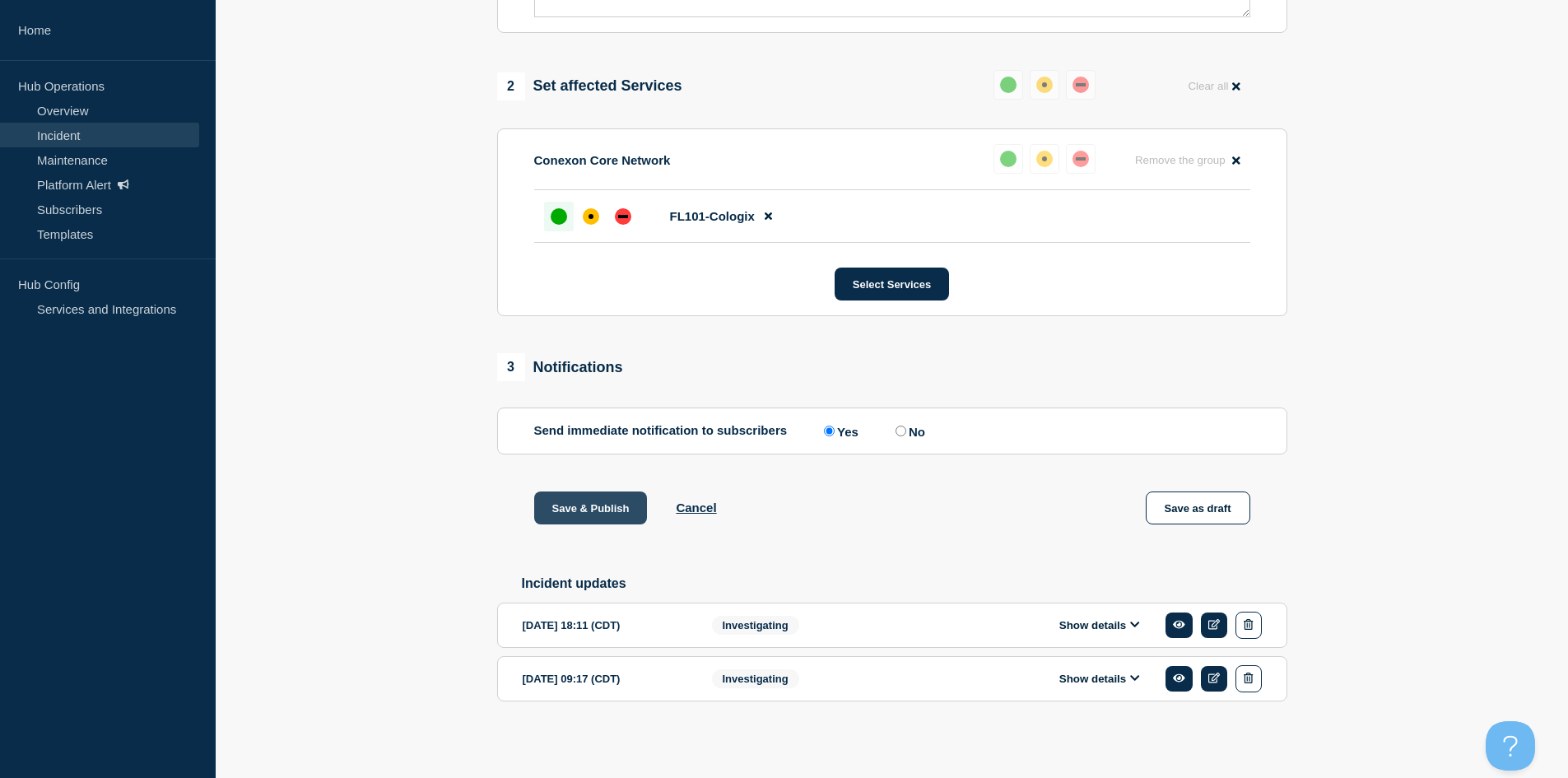
click at [606, 509] on button "Save & Publish" at bounding box center [591, 508] width 114 height 33
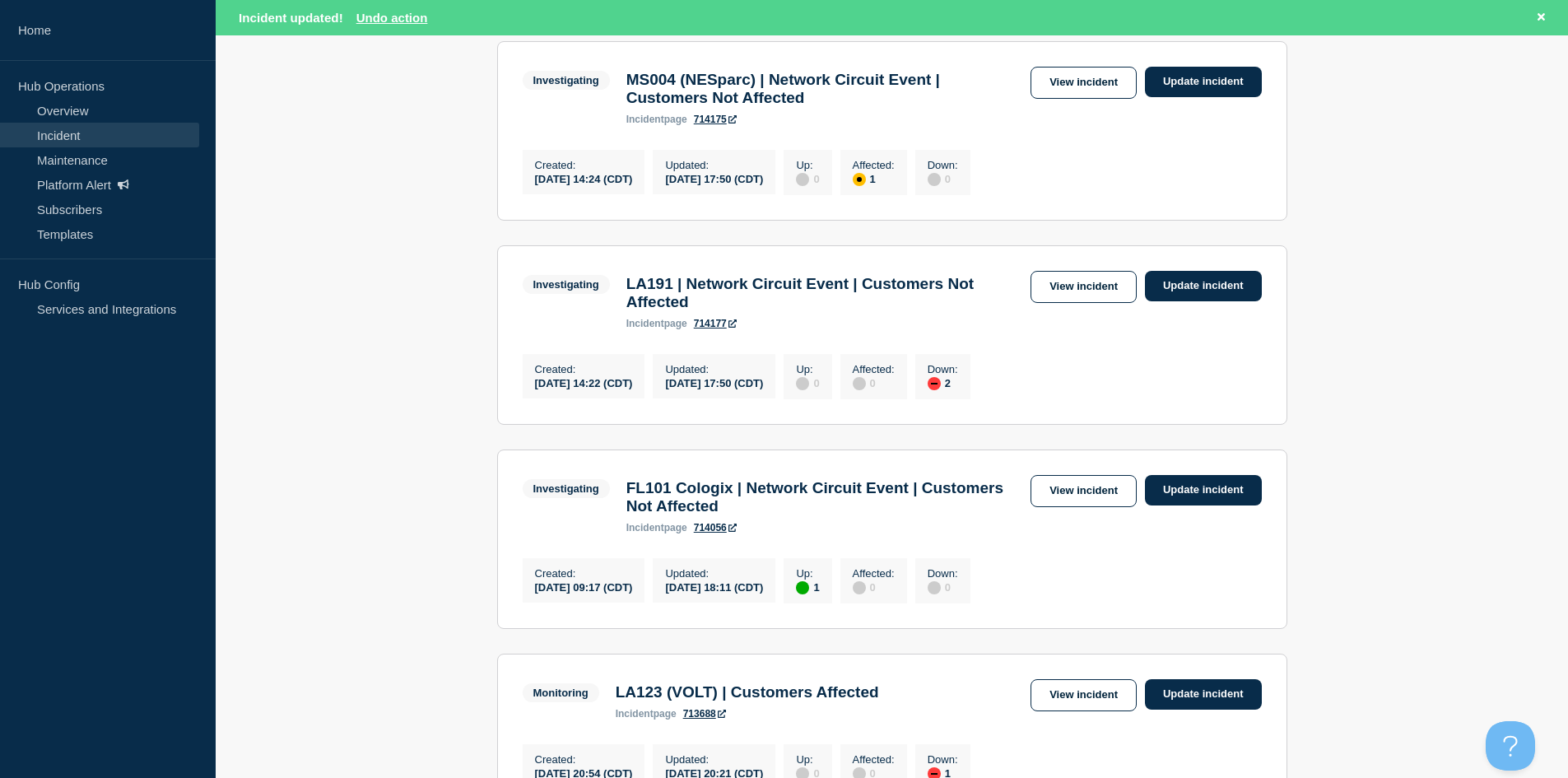
scroll to position [1400, 0]
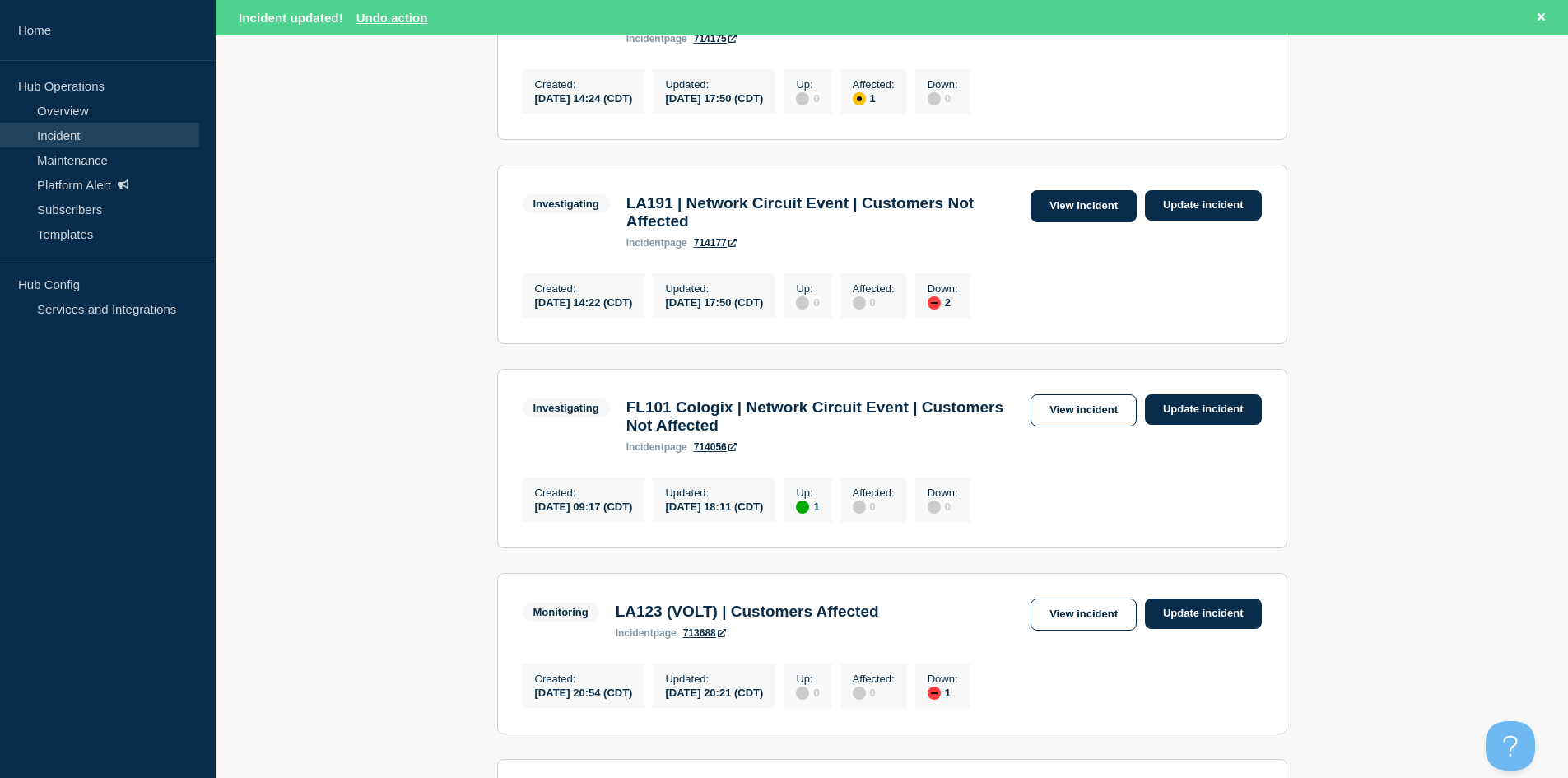
click at [1103, 222] on link "View incident" at bounding box center [1084, 206] width 106 height 32
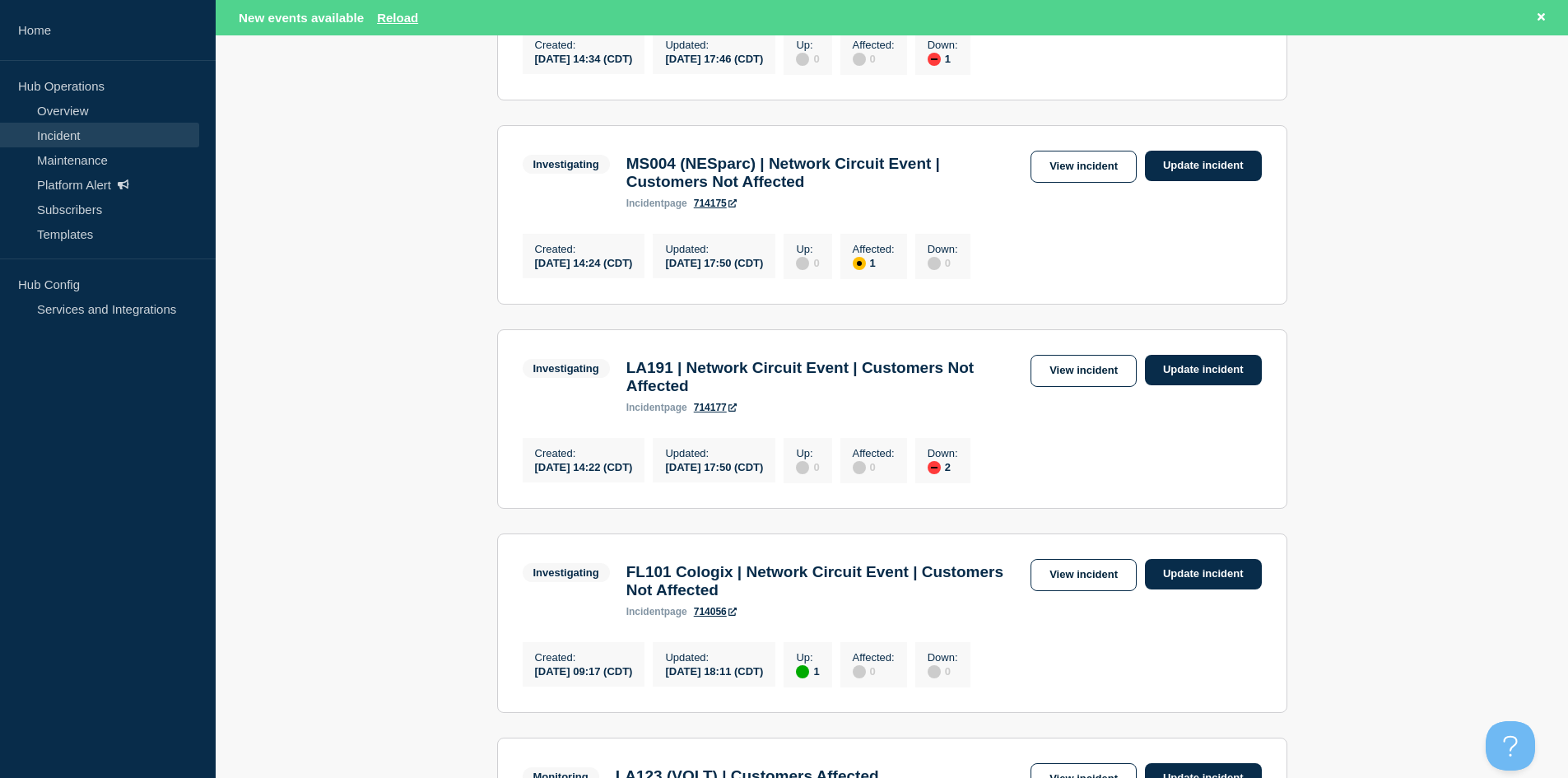
scroll to position [1153, 0]
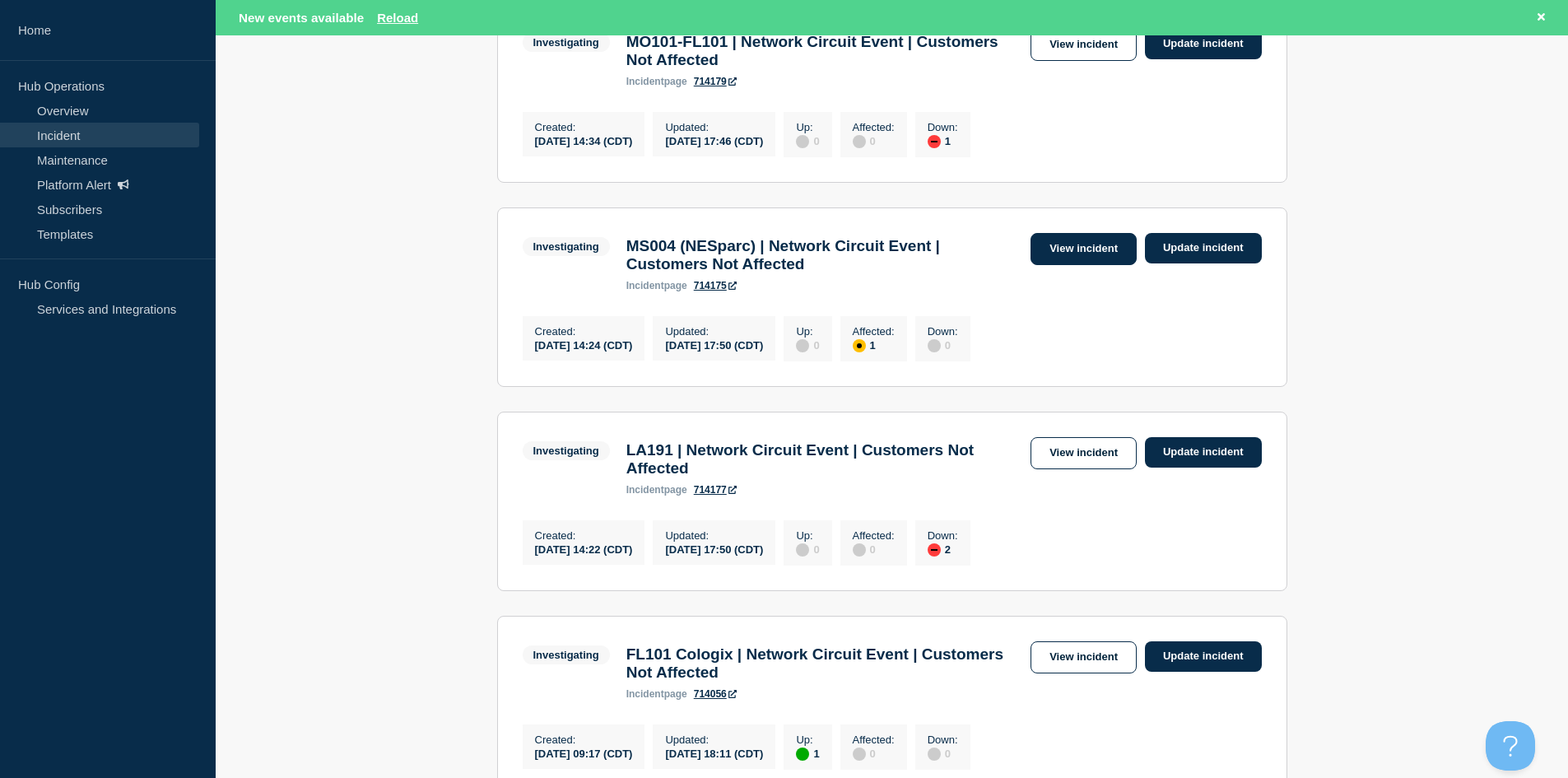
click at [1059, 265] on link "View incident" at bounding box center [1084, 249] width 106 height 32
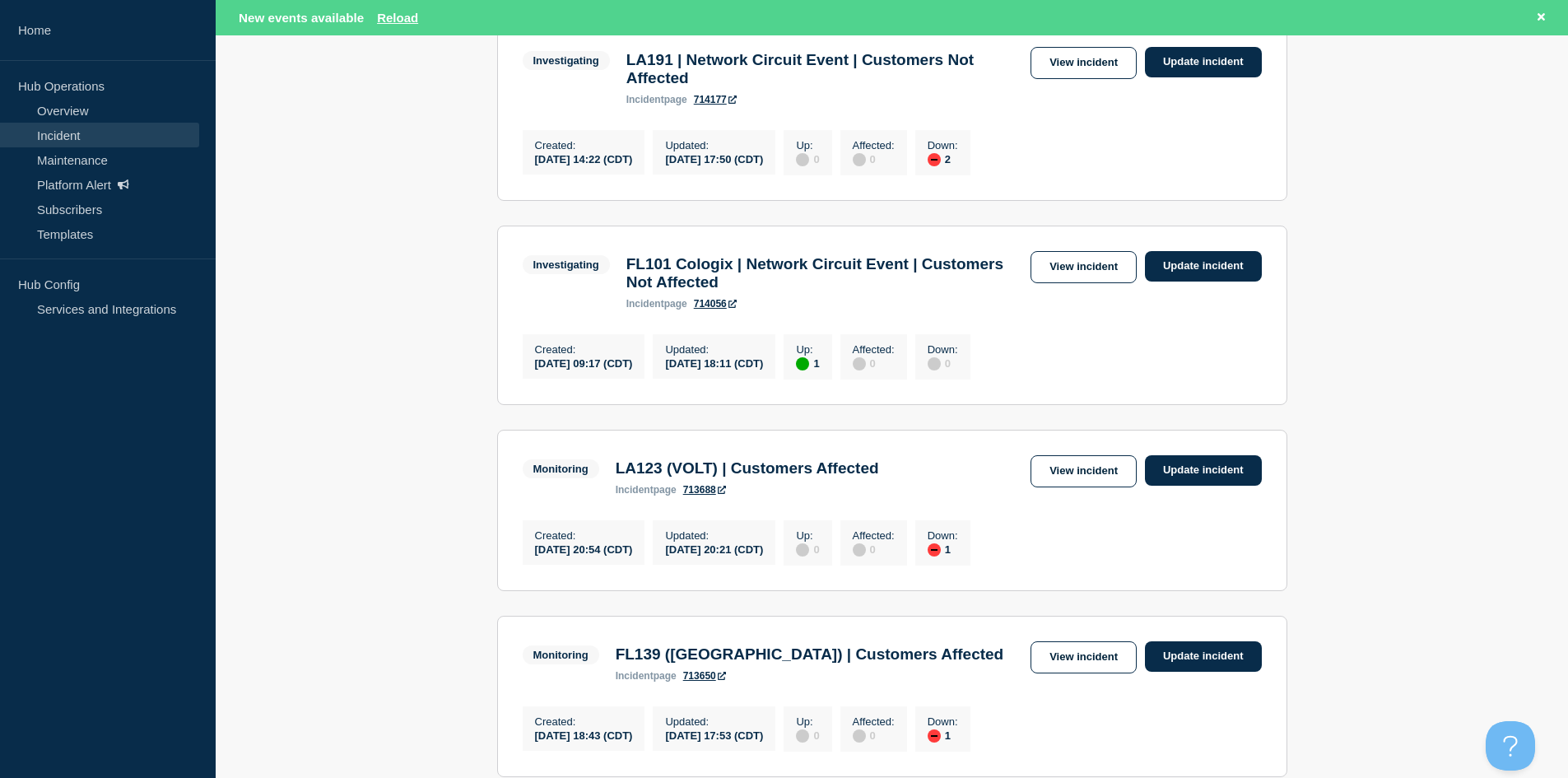
scroll to position [1482, 0]
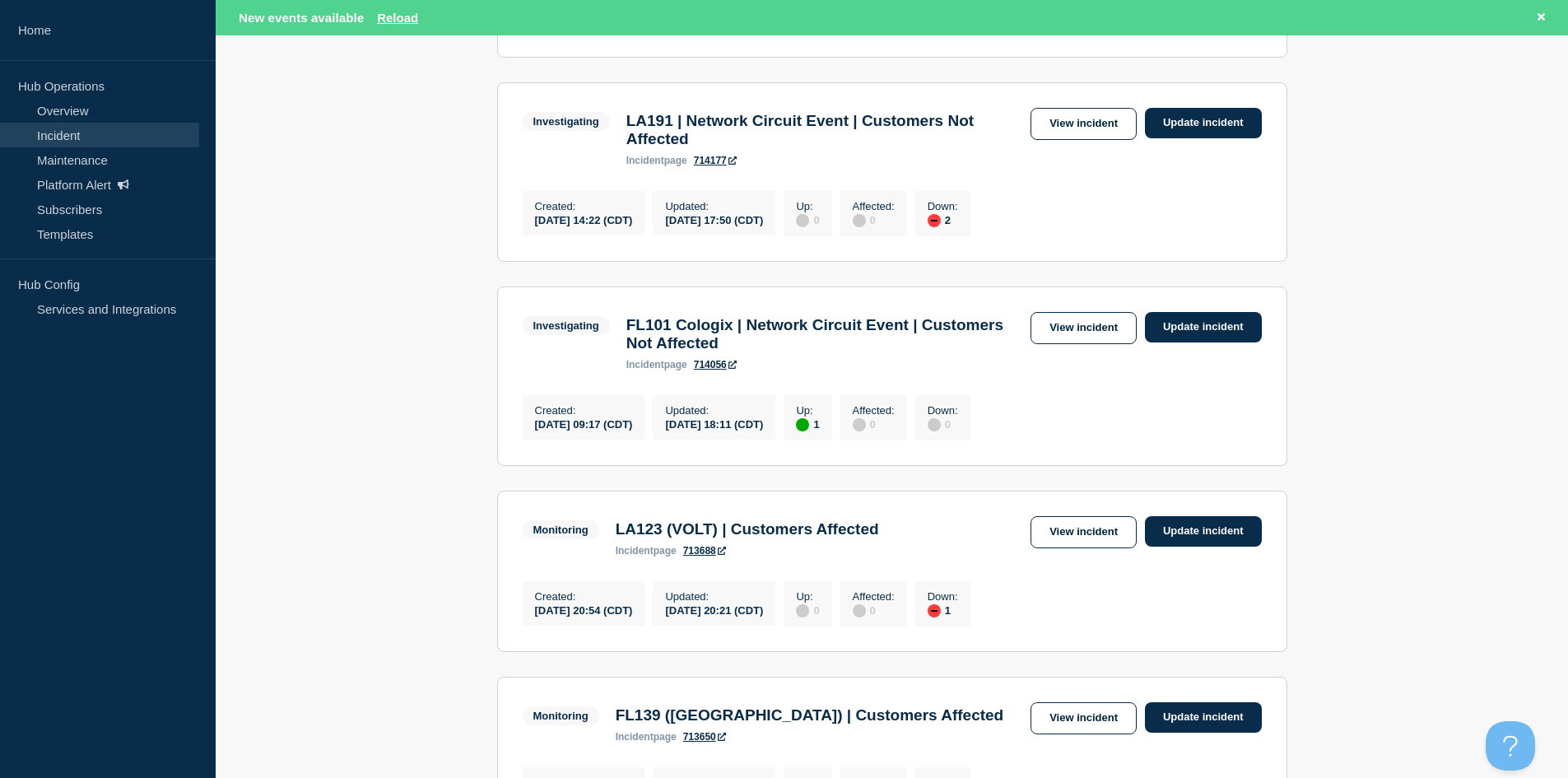
click at [401, 30] on div "New events available Reload" at bounding box center [892, 17] width 1352 height 35
click at [402, 24] on button "Reload" at bounding box center [398, 17] width 41 height 14
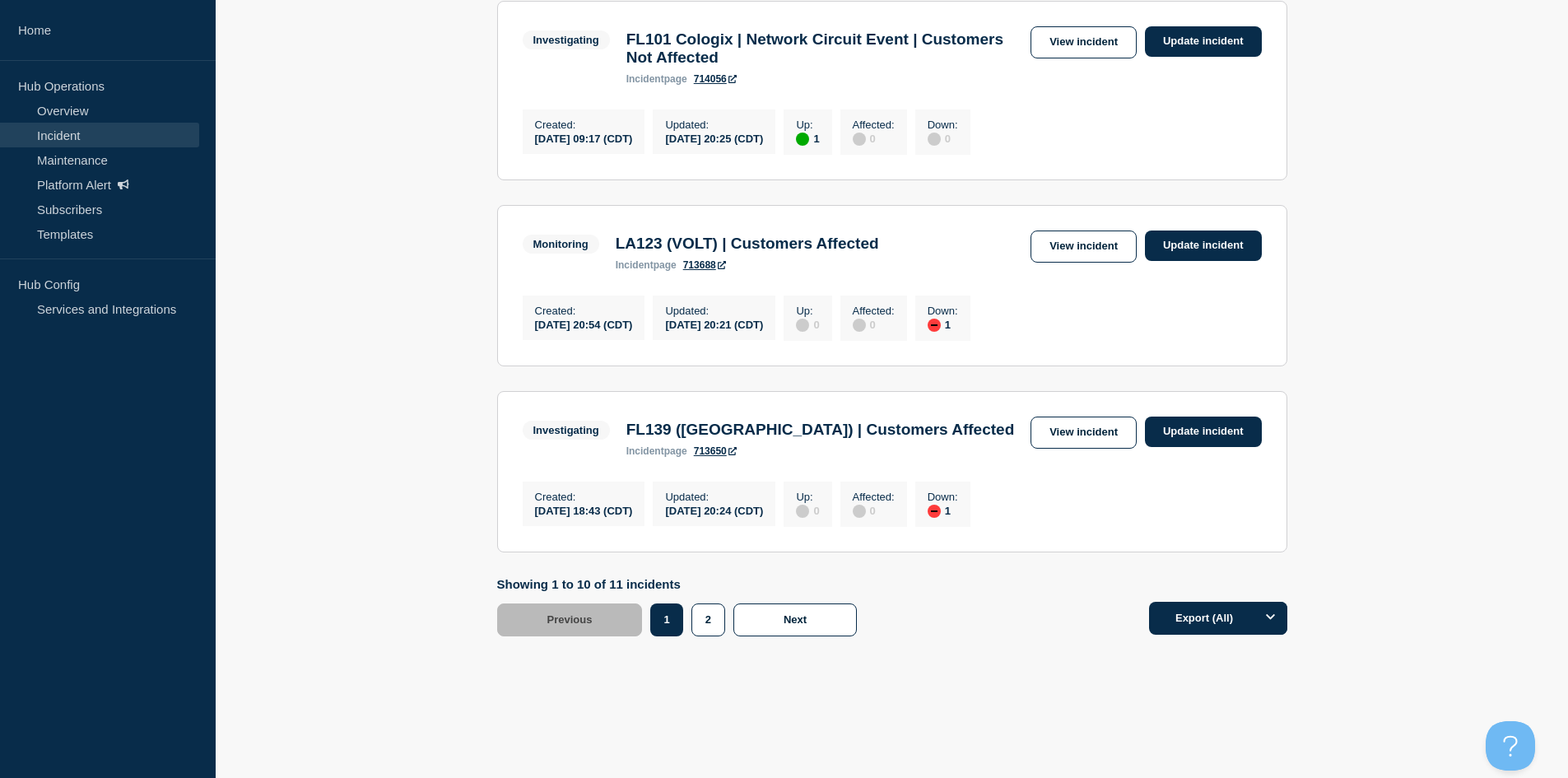
scroll to position [1822, 0]
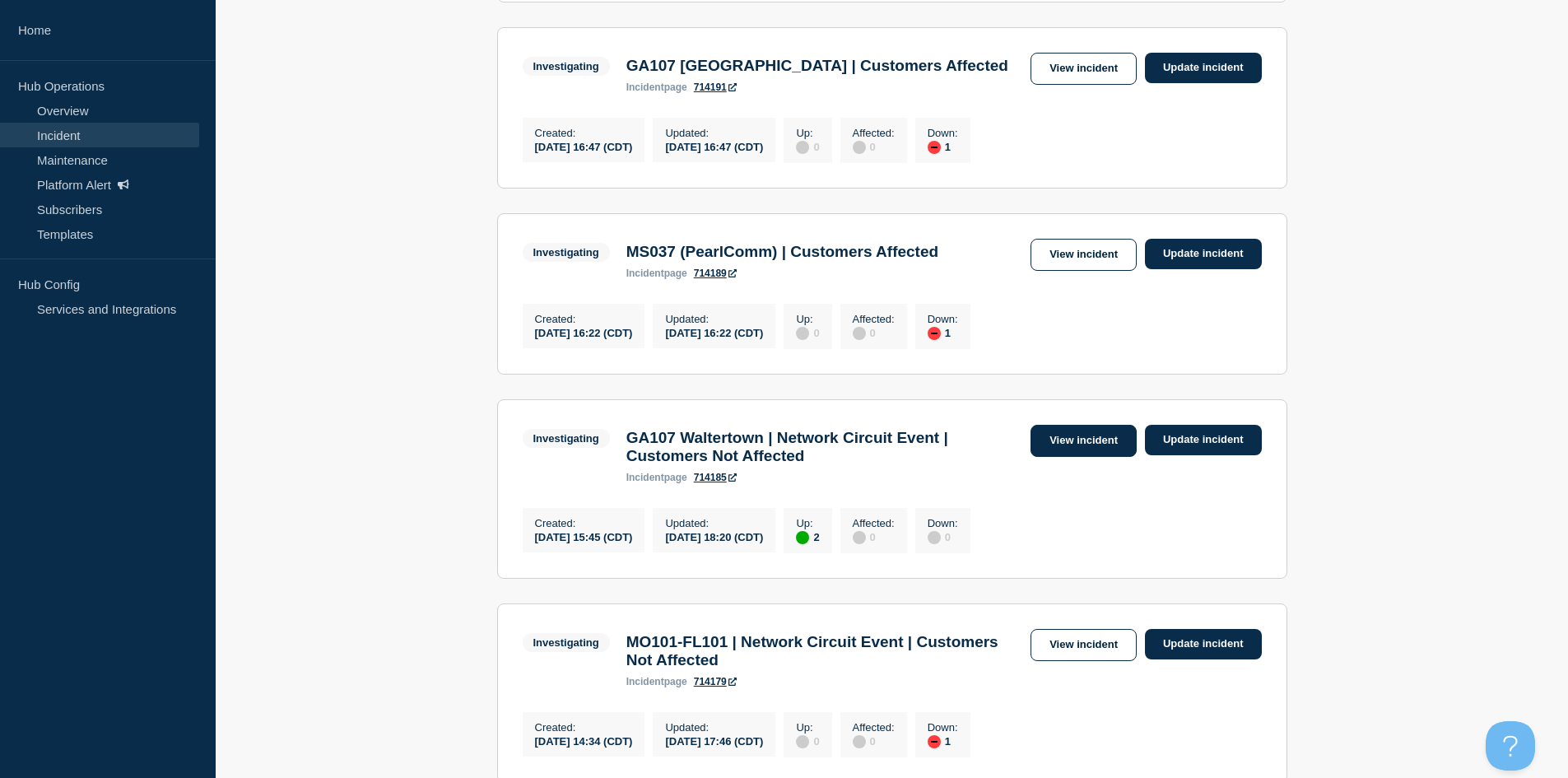
scroll to position [669, 0]
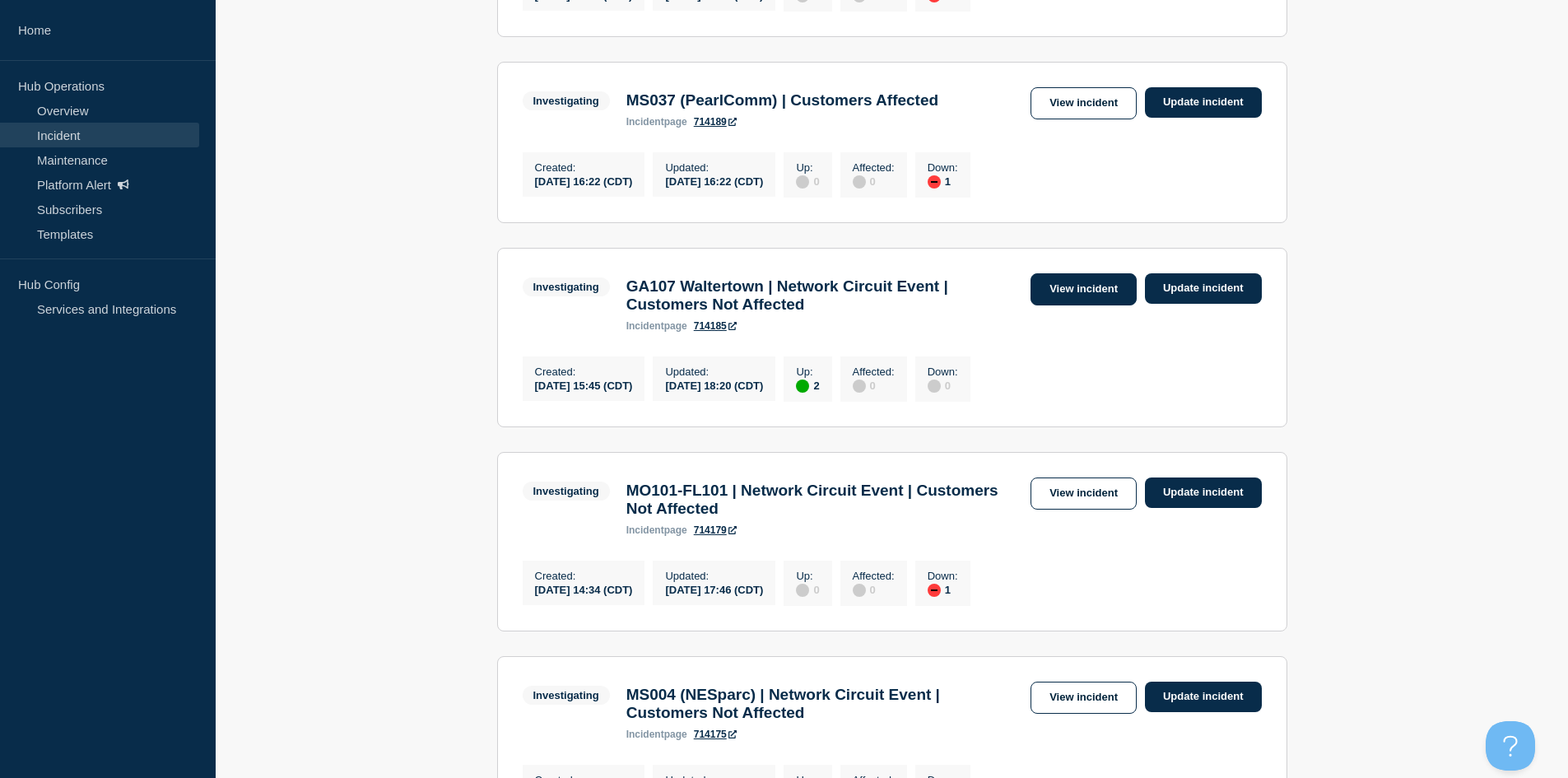
click at [1065, 298] on link "View incident" at bounding box center [1084, 289] width 106 height 32
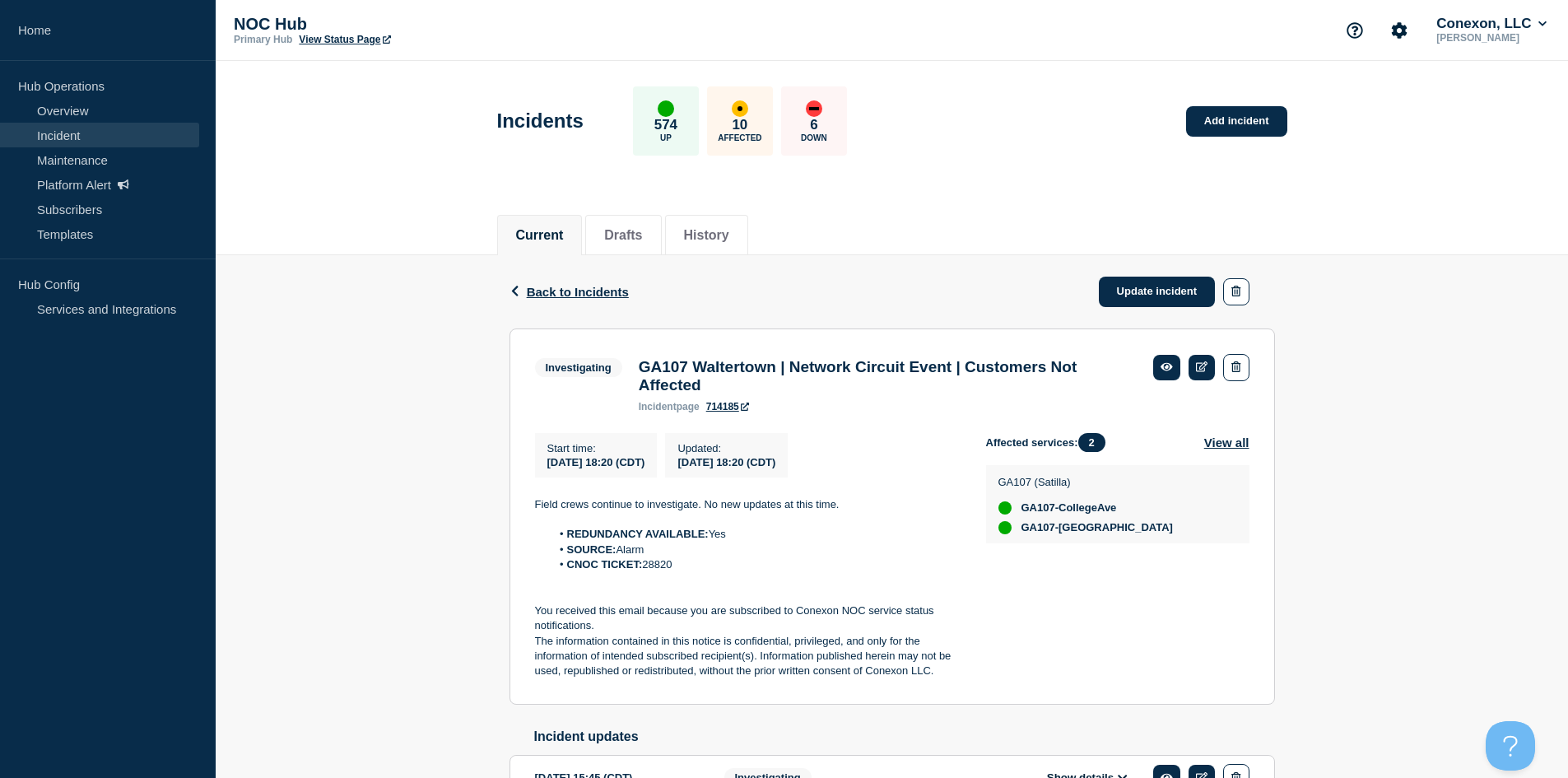
click at [390, 497] on div "Back Back to Incidents Update incident Investigating GA107 Waltertown | Network…" at bounding box center [892, 554] width 1352 height 598
drag, startPoint x: 644, startPoint y: 347, endPoint x: 712, endPoint y: 311, distance: 76.9
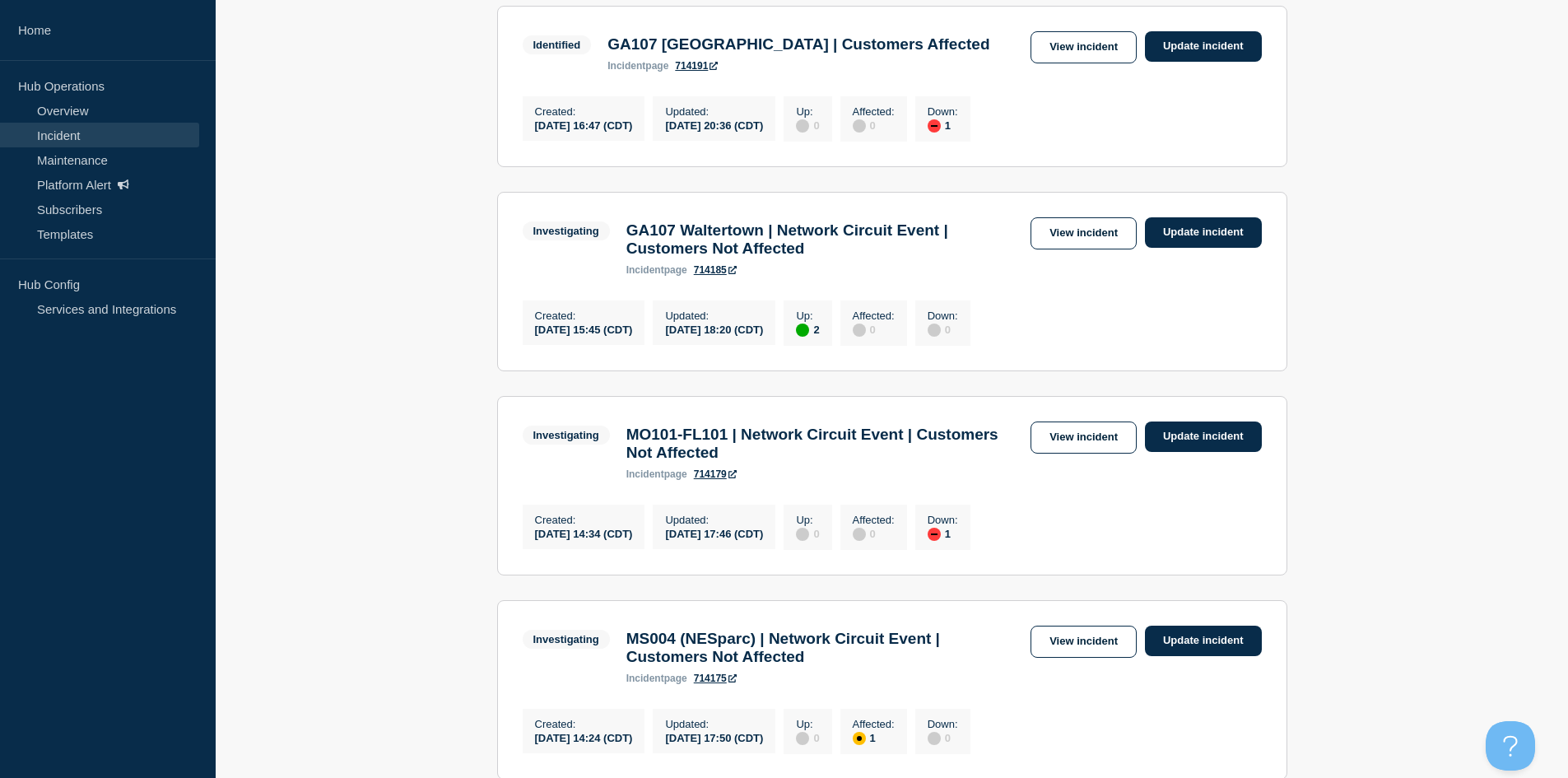
scroll to position [576, 0]
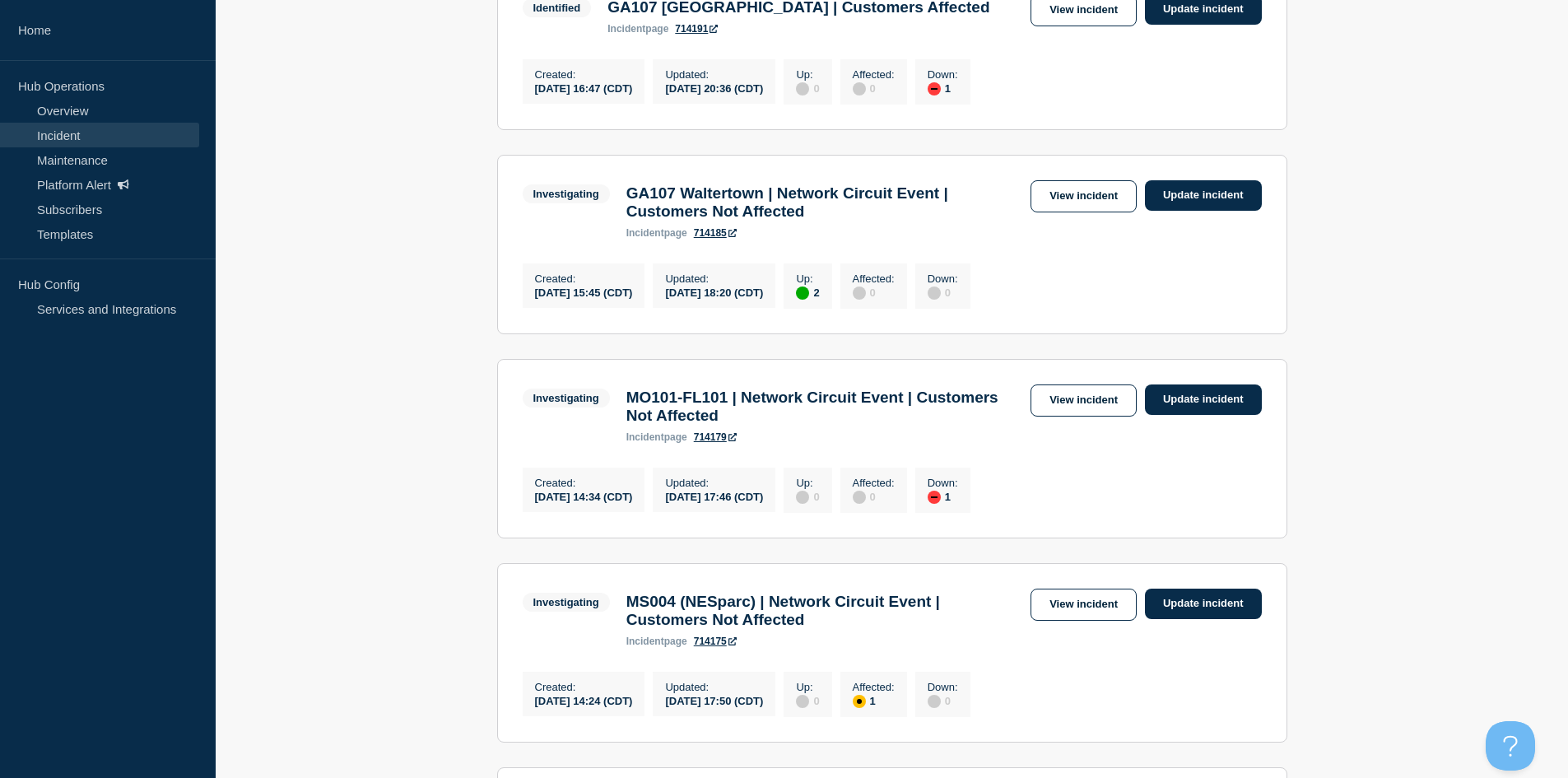
click at [1538, 471] on main "All dates Filter Investigating 7 Affected Smx Provisioning Affected | Network E…" at bounding box center [892, 715] width 1352 height 2072
drag, startPoint x: 831, startPoint y: 256, endPoint x: 839, endPoint y: 252, distance: 8.9
click at [831, 238] on div "incident page 714185" at bounding box center [824, 232] width 396 height 11
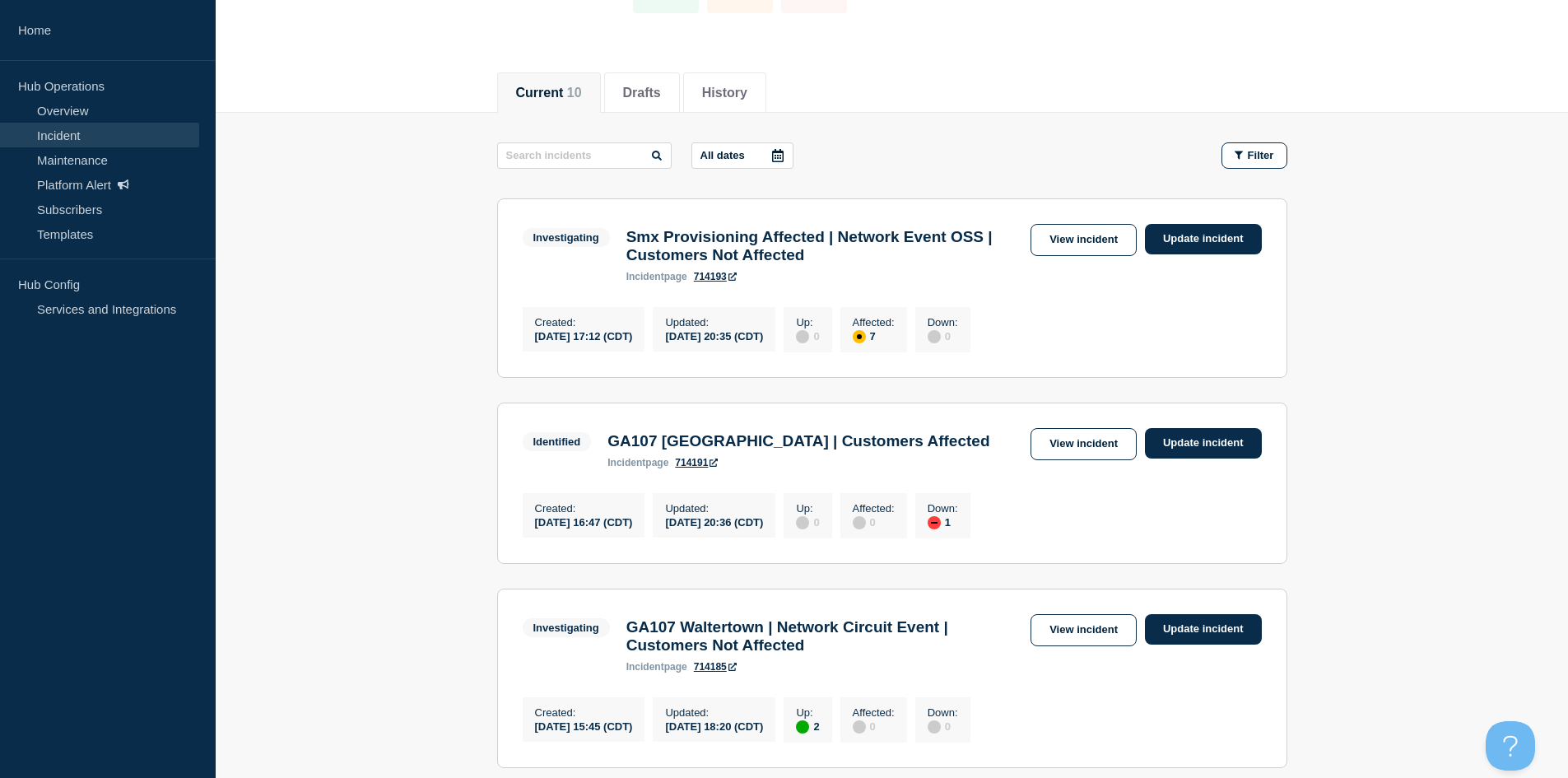
scroll to position [0, 0]
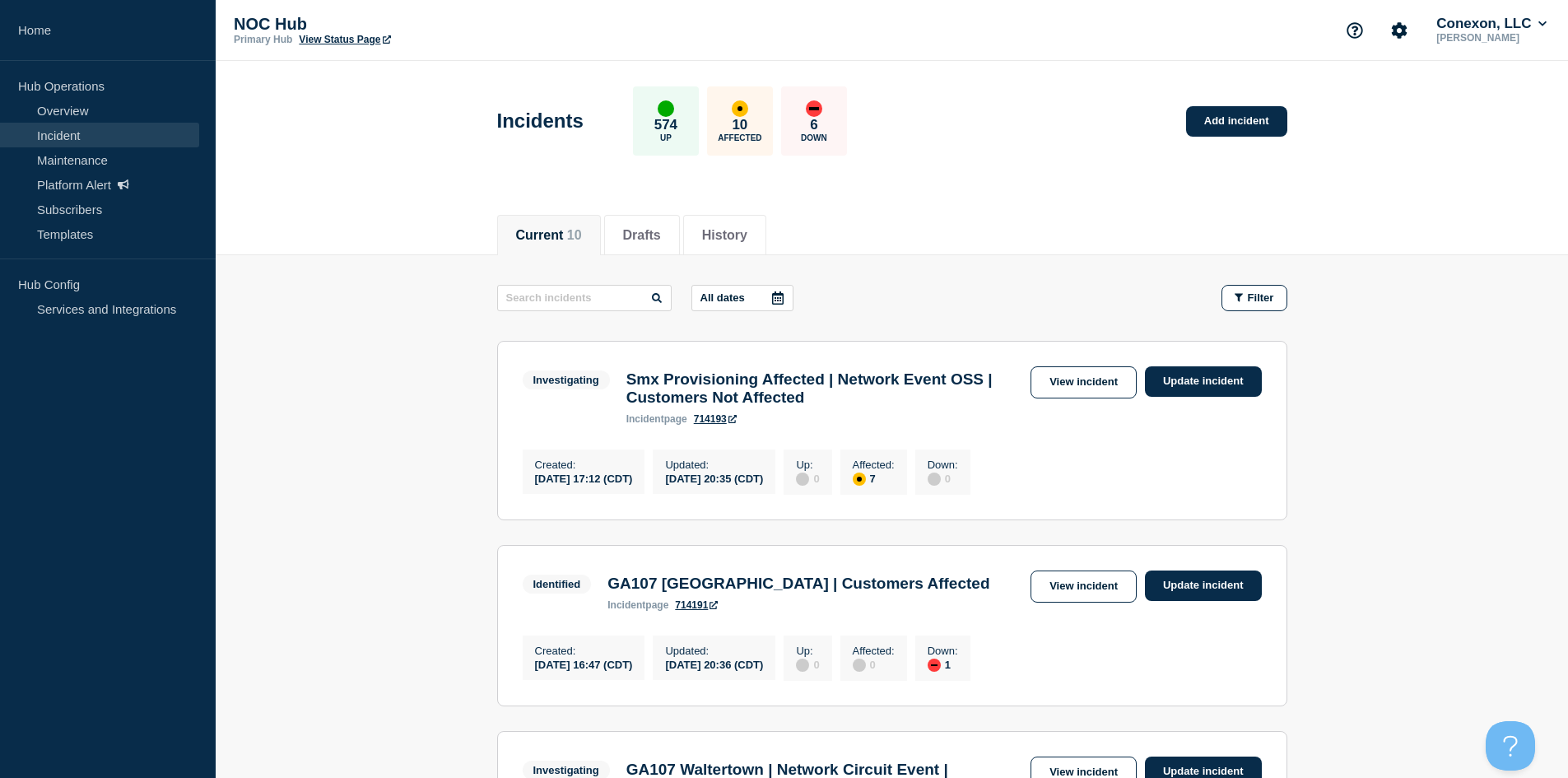
click at [1080, 380] on link "View incident" at bounding box center [1084, 382] width 106 height 32
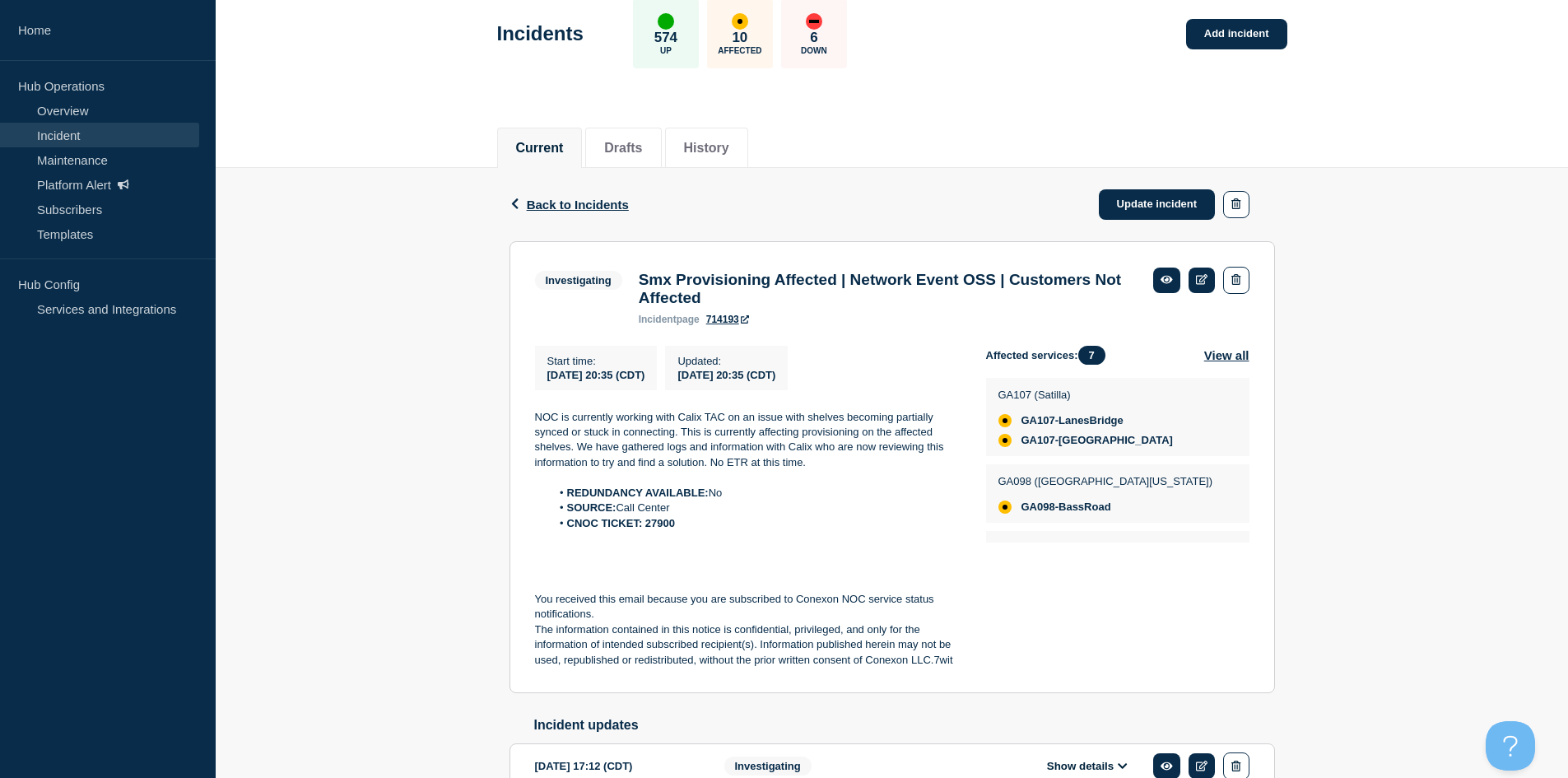
scroll to position [189, 0]
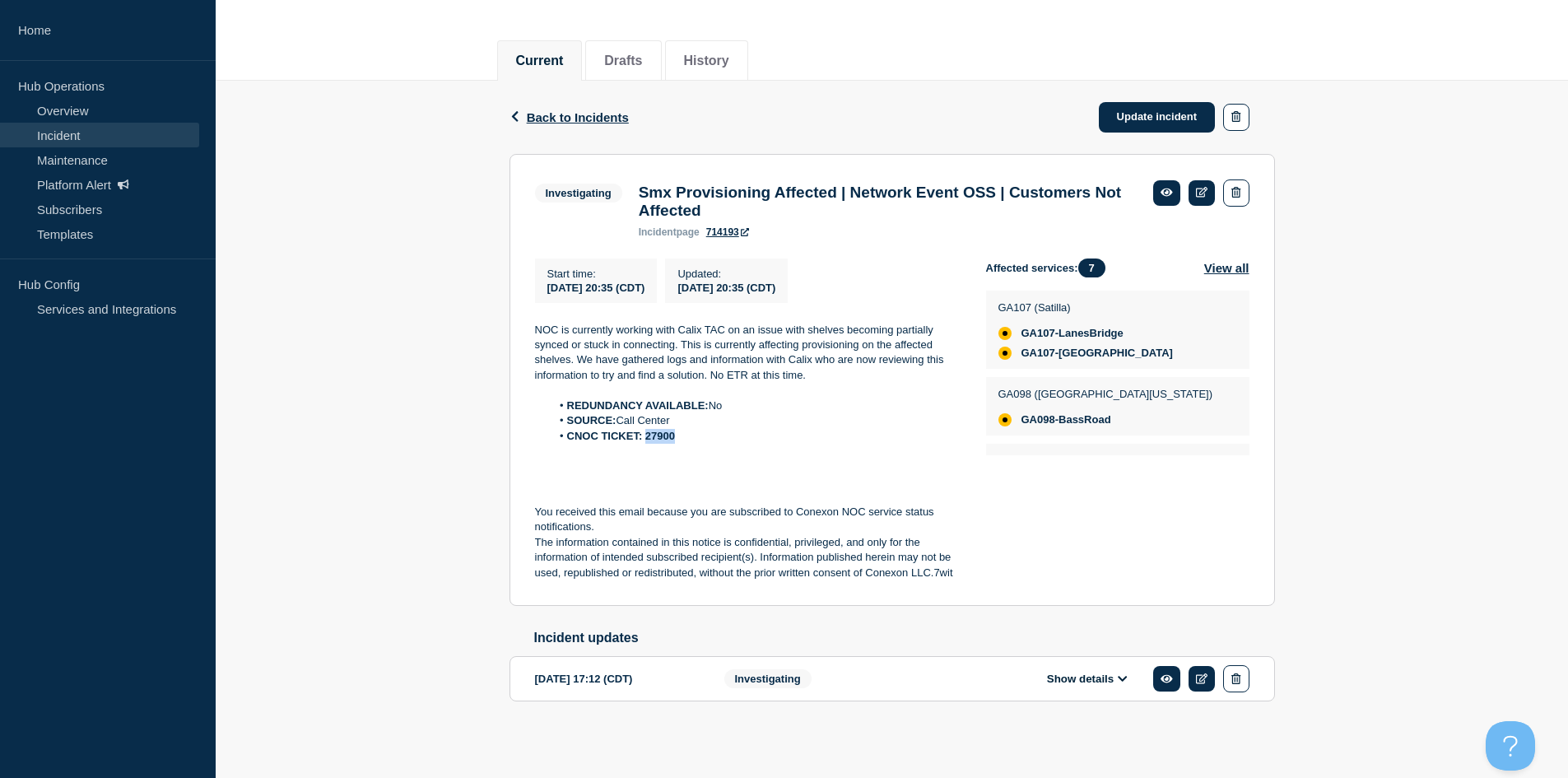
drag, startPoint x: 699, startPoint y: 437, endPoint x: 648, endPoint y: 437, distance: 51.0
click at [648, 437] on li "CNOC TICKET: 27900" at bounding box center [756, 436] width 409 height 15
copy strong "27900"
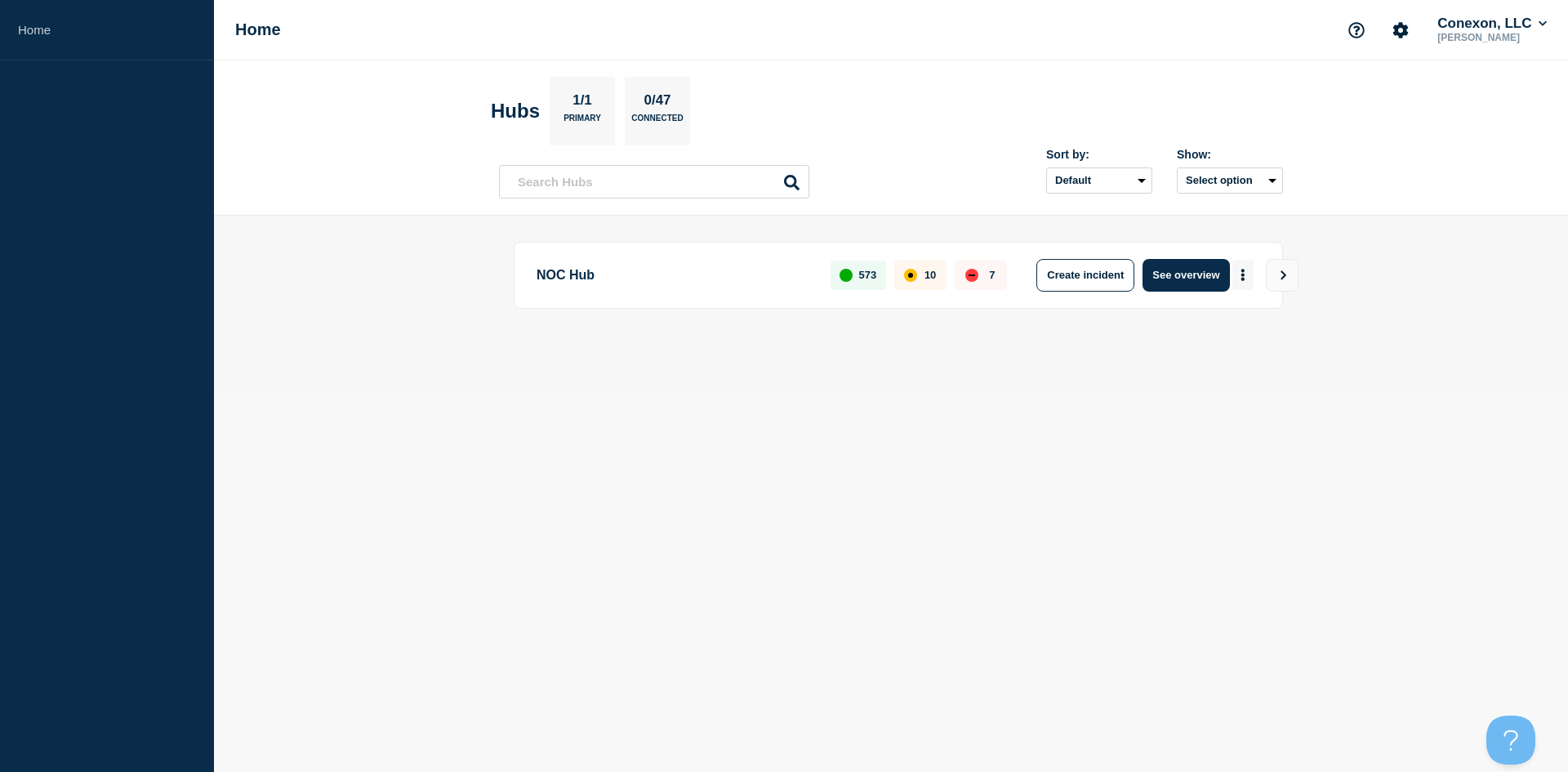
click at [1234, 272] on button "More actions" at bounding box center [1243, 274] width 21 height 30
click at [1220, 272] on button "See overview" at bounding box center [1186, 275] width 87 height 33
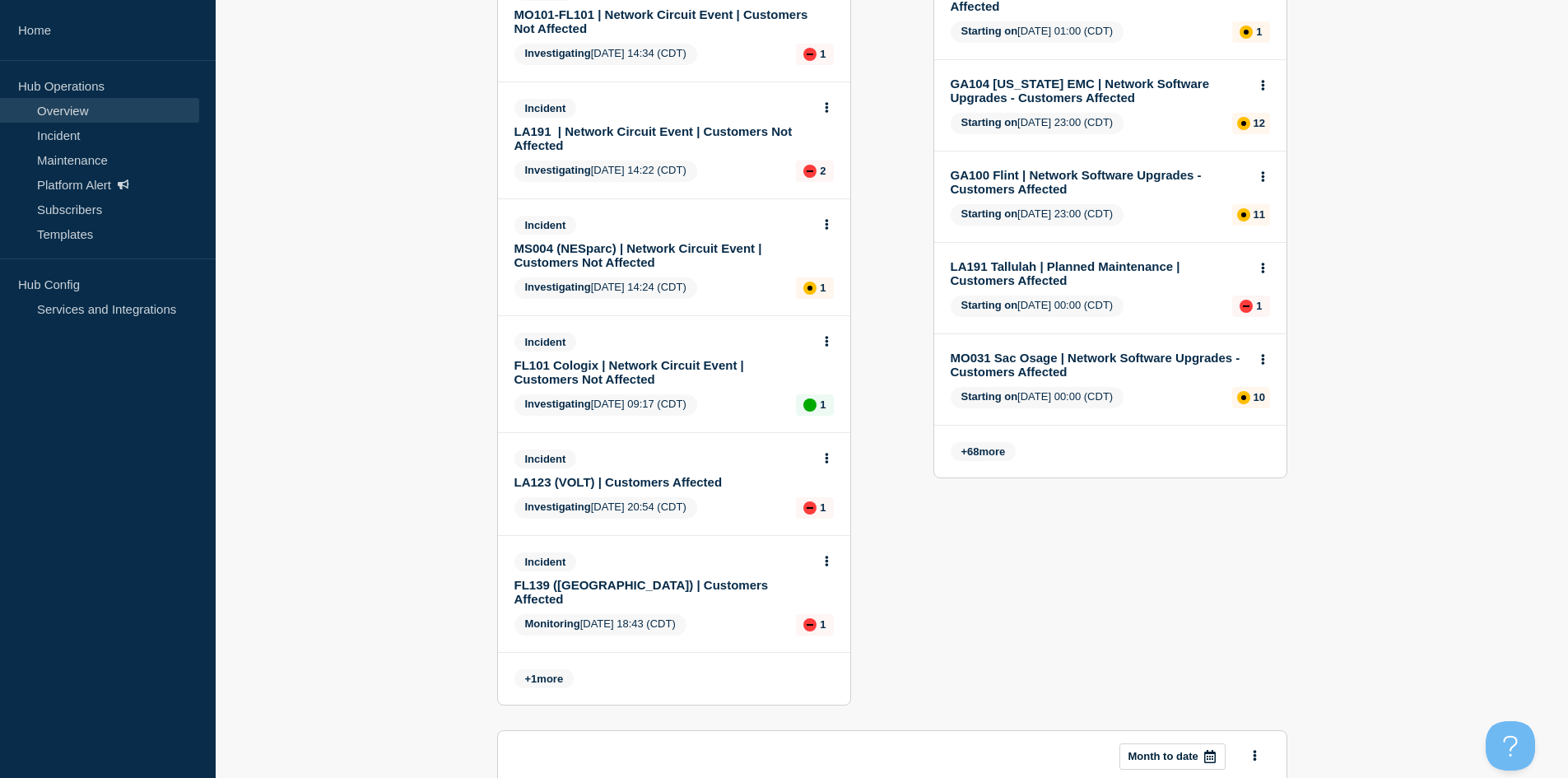
scroll to position [823, 0]
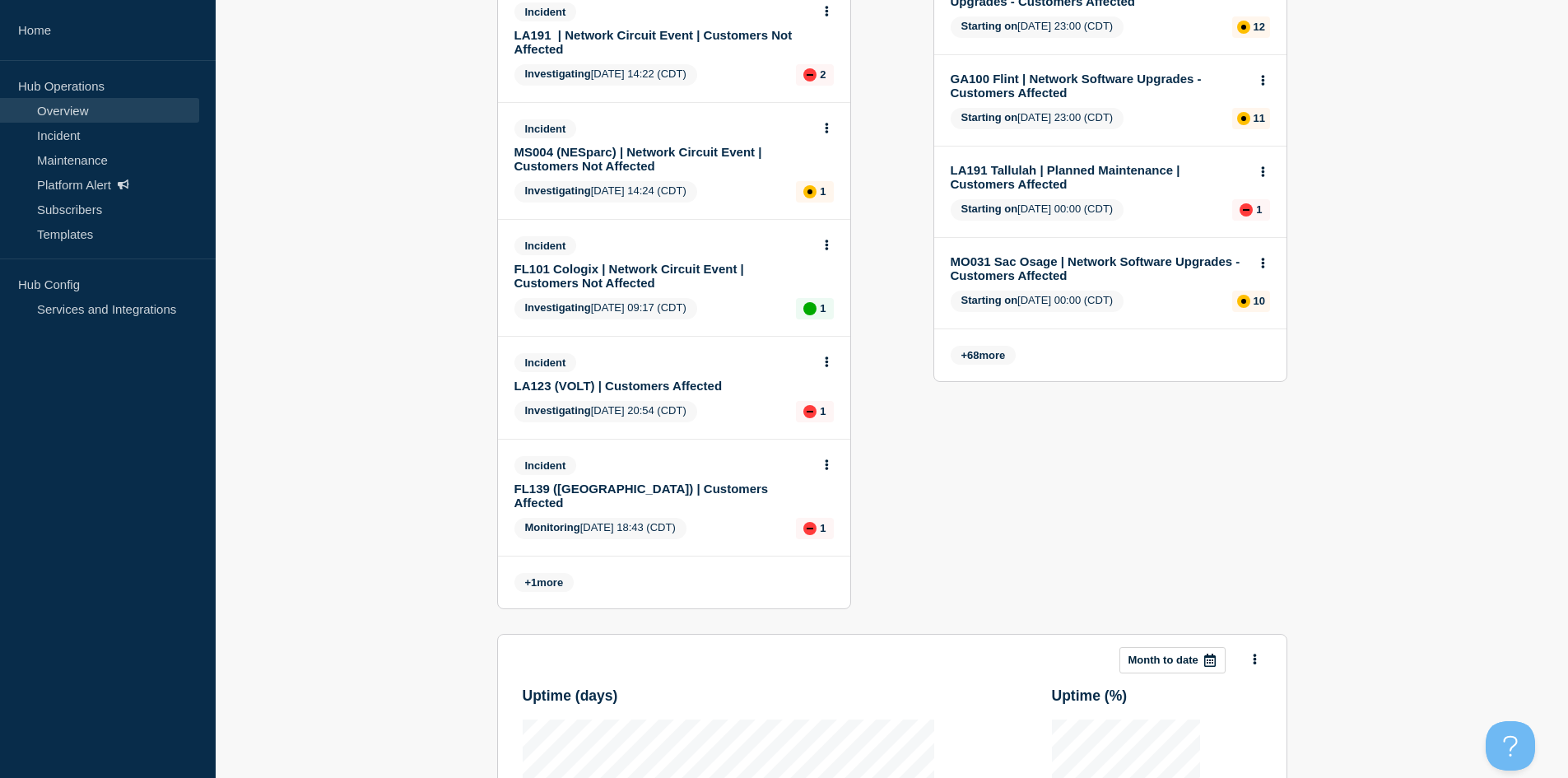
click at [610, 380] on div "Incident LA123 (VOLT) | Customers Affected Investigating [DATE] 20:54 (CDT) 1" at bounding box center [674, 388] width 352 height 102
click at [621, 379] on link "LA123 (VOLT) | Customers Affected" at bounding box center [663, 386] width 297 height 14
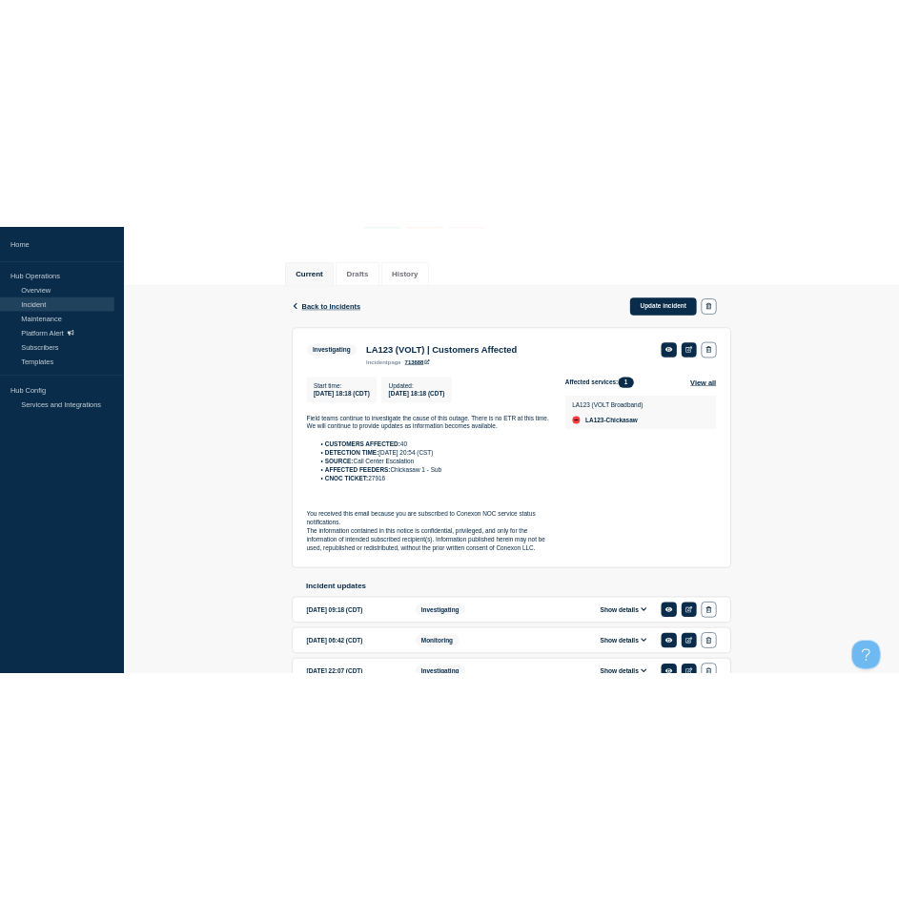
scroll to position [191, 0]
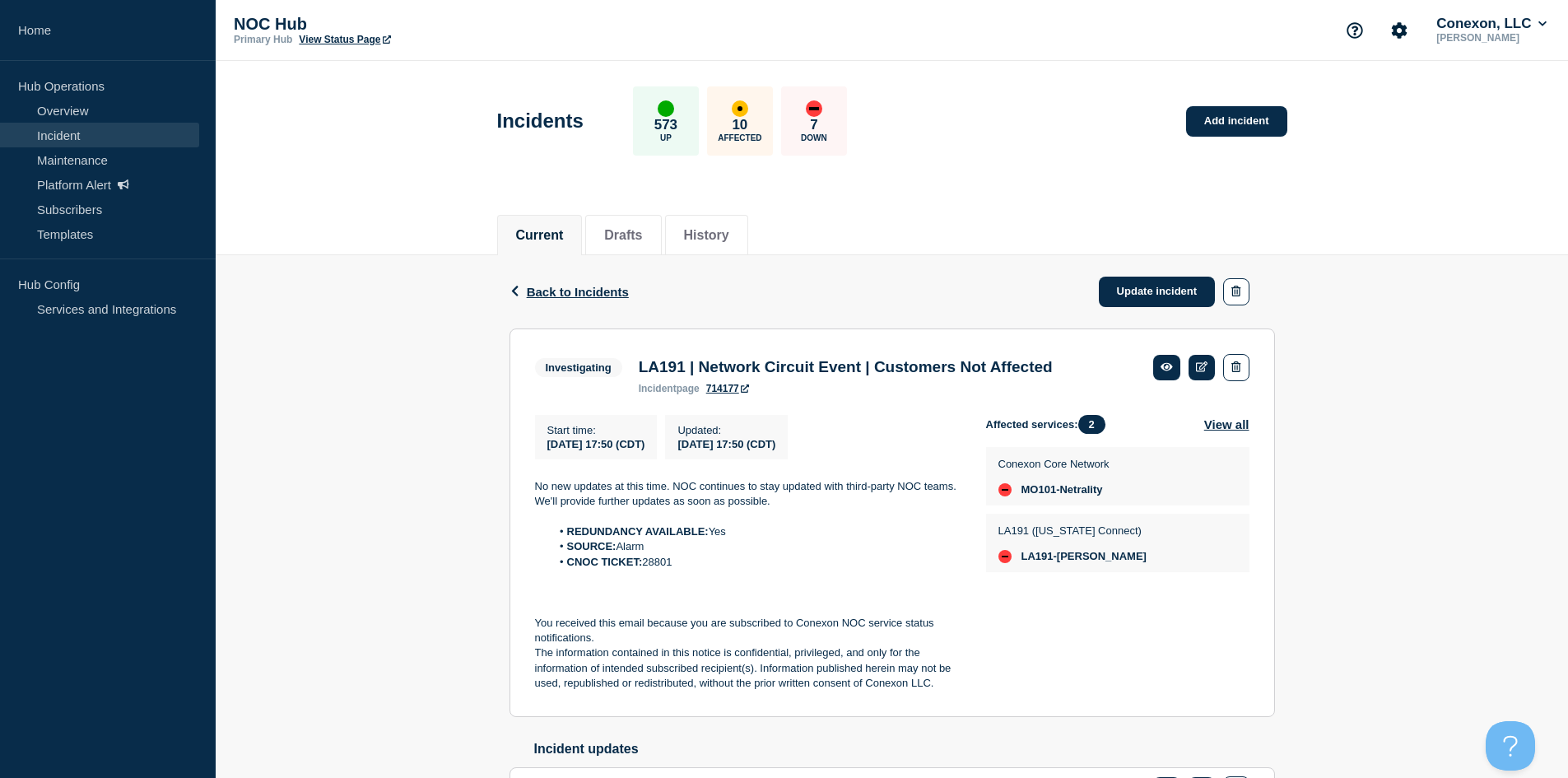
scroll to position [82, 0]
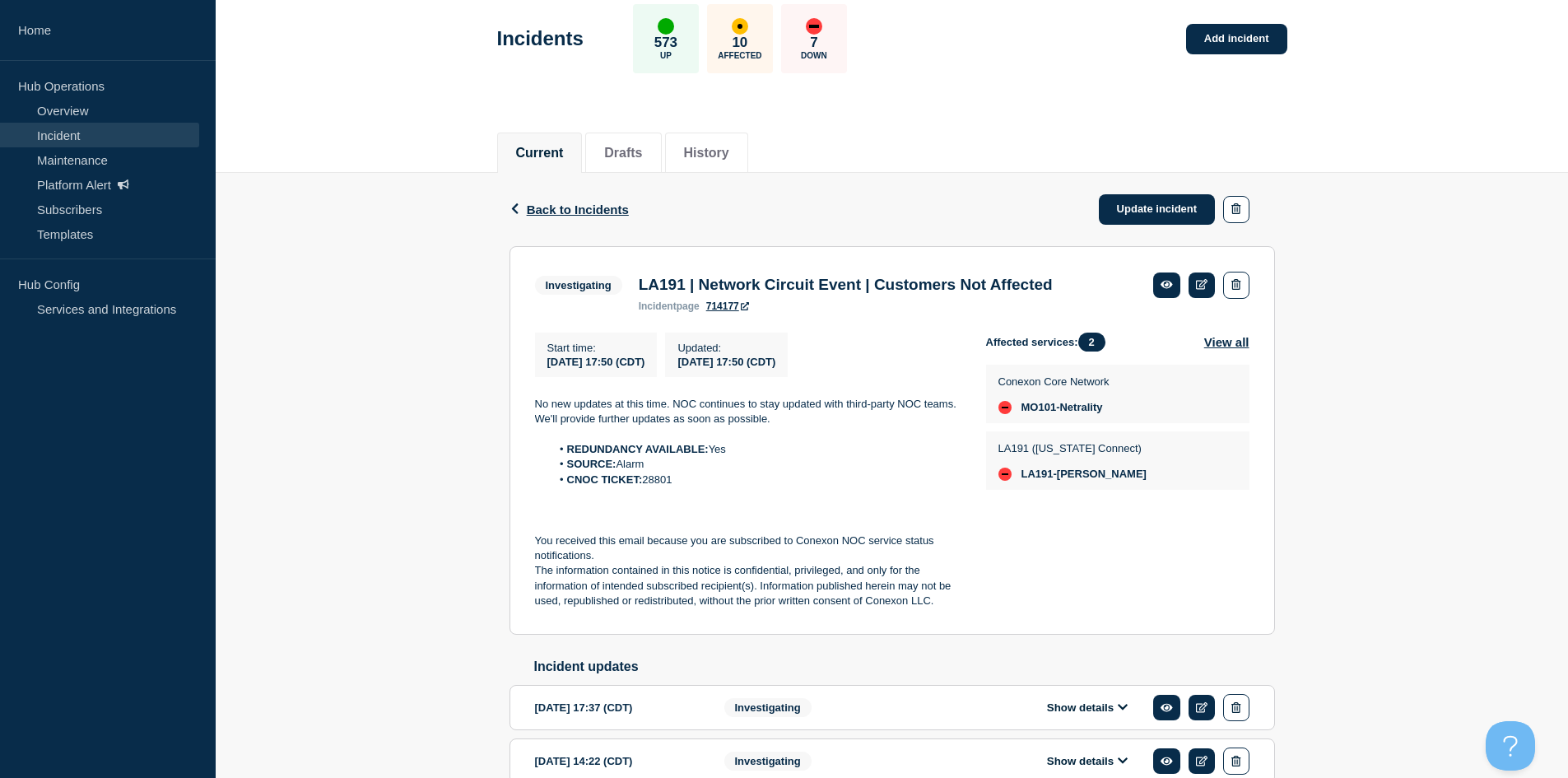
click at [830, 202] on div "Back Back to Incidents Update incident" at bounding box center [892, 209] width 766 height 73
drag, startPoint x: 851, startPoint y: 89, endPoint x: 887, endPoint y: 85, distance: 36.2
click at [279, 254] on div "Back Back to Incidents Update incident Investigating LA191 | Network Circuit Ev…" at bounding box center [892, 504] width 1352 height 663
drag, startPoint x: 279, startPoint y: 254, endPoint x: 303, endPoint y: 270, distance: 28.8
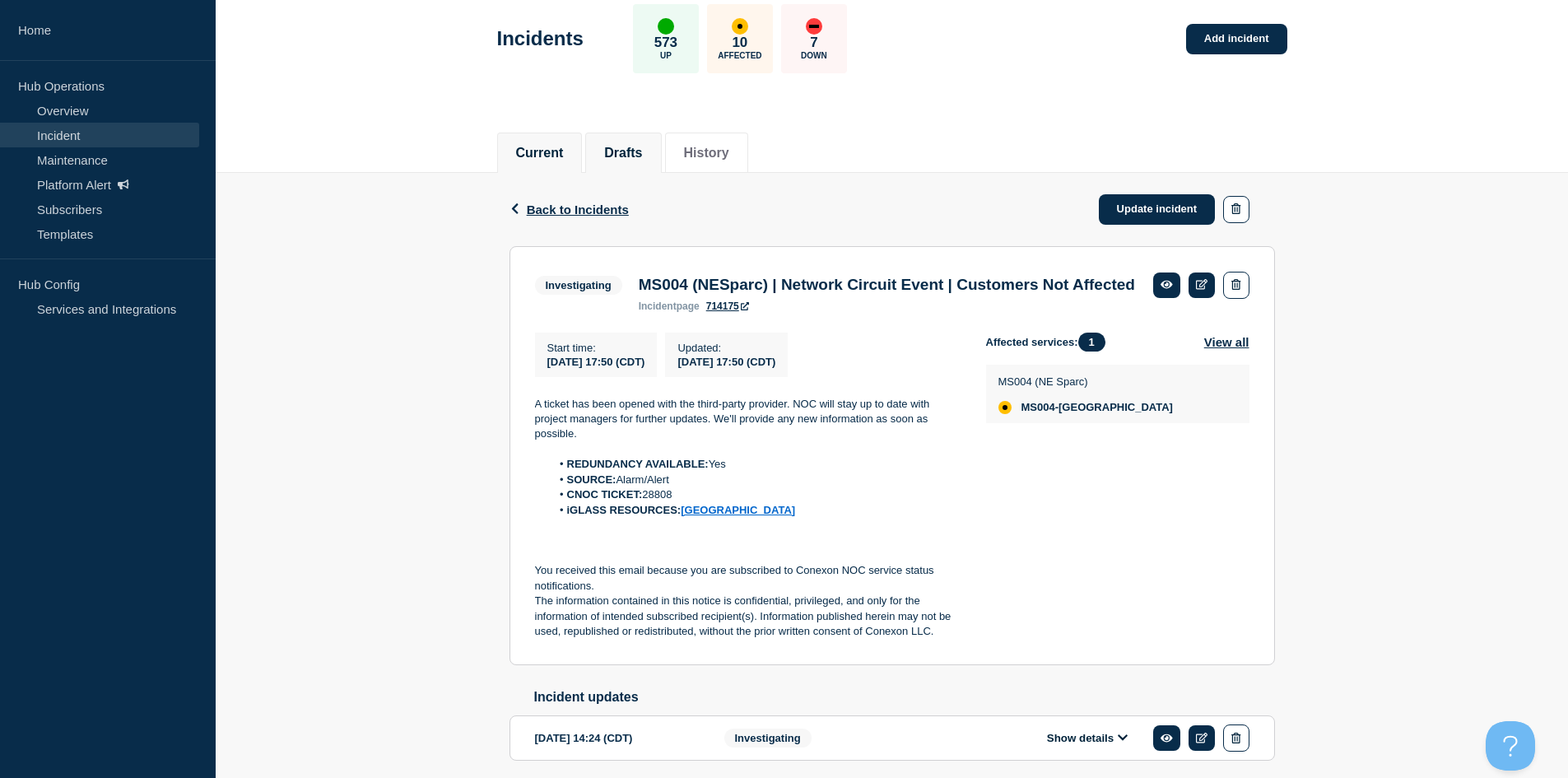
scroll to position [165, 0]
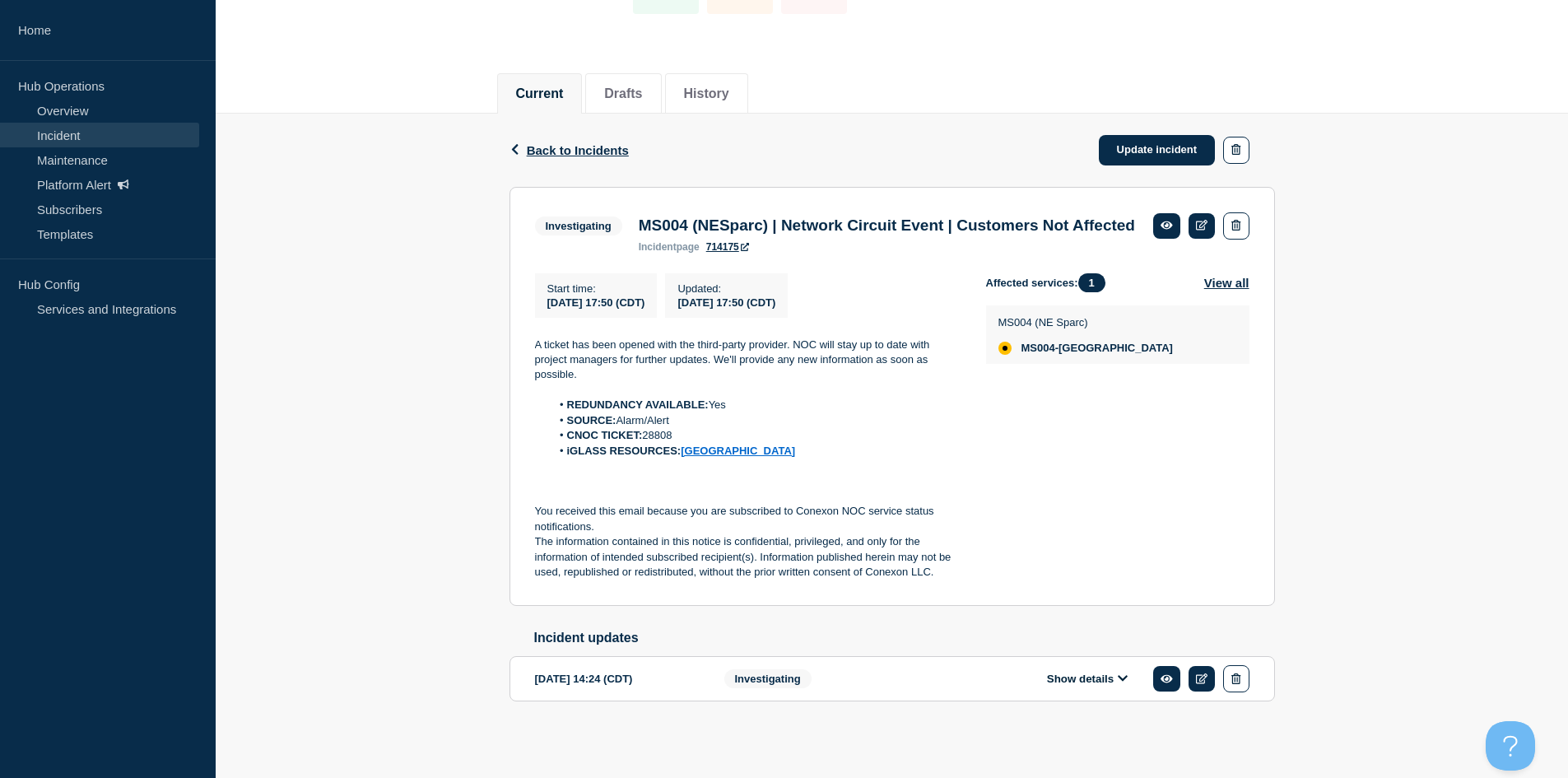
drag, startPoint x: 952, startPoint y: 246, endPoint x: 962, endPoint y: 242, distance: 10.8
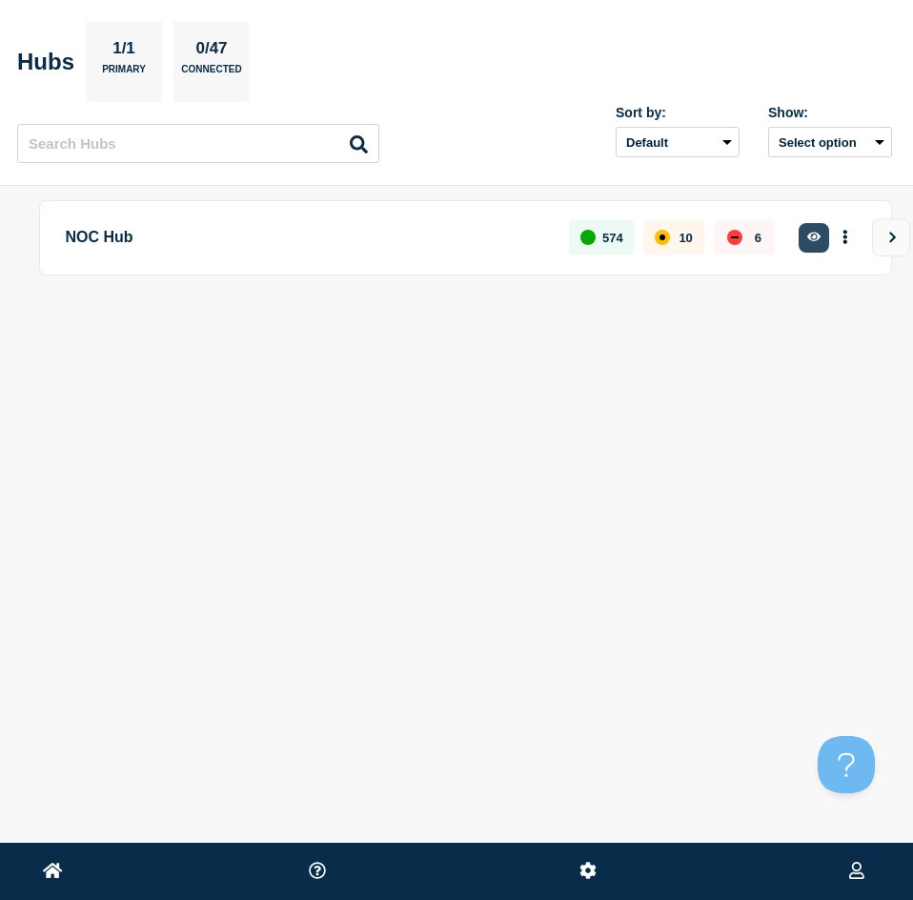
click at [821, 228] on button "button" at bounding box center [814, 238] width 31 height 30
